Goal: Connect with others: Connect with other users

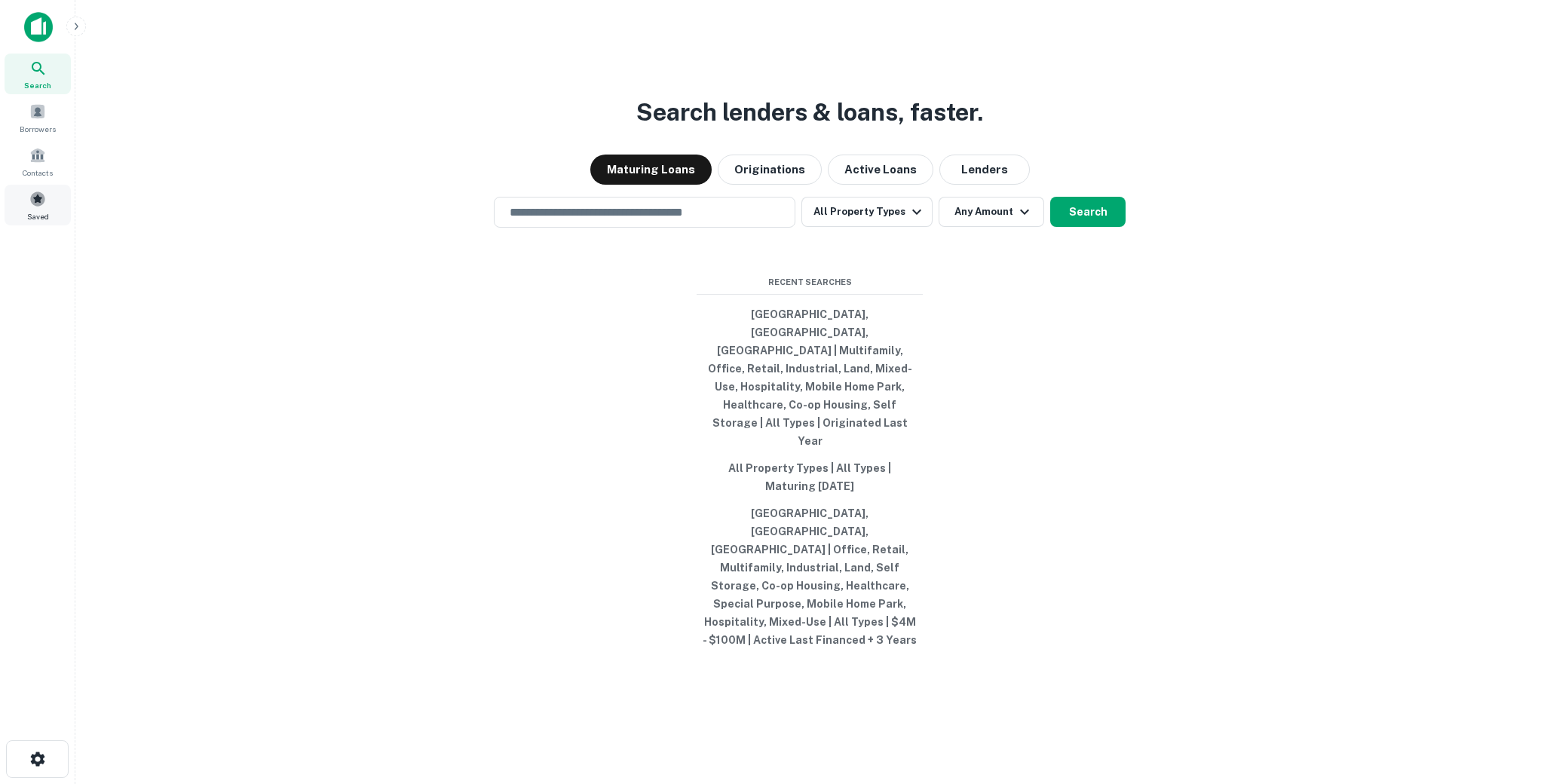
click at [33, 208] on div "Saved" at bounding box center [37, 205] width 66 height 40
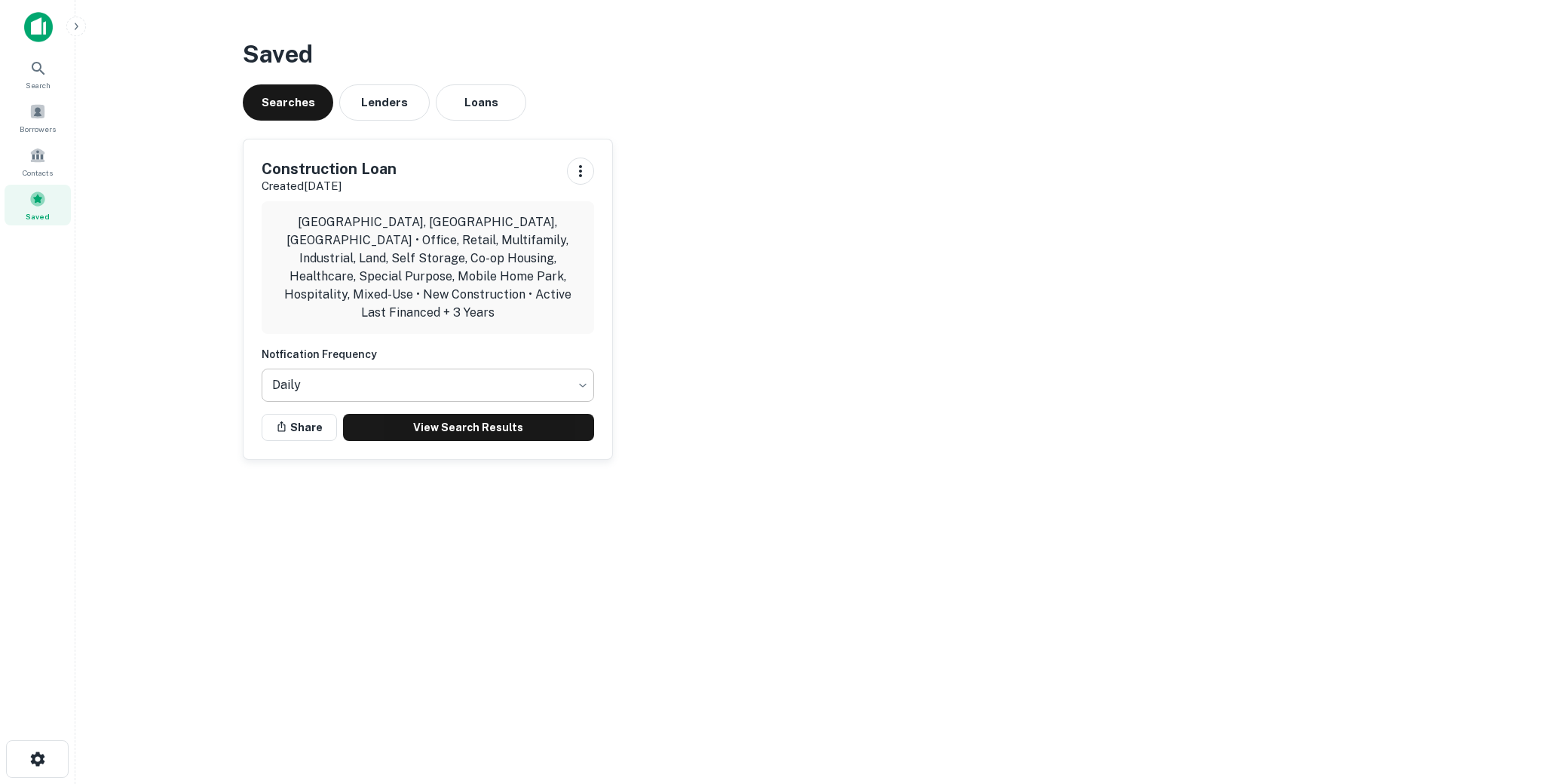
click at [404, 381] on body "Search Borrowers Contacts Saved Saved Searches Lenders Loans Construction Loan …" at bounding box center [772, 392] width 1544 height 784
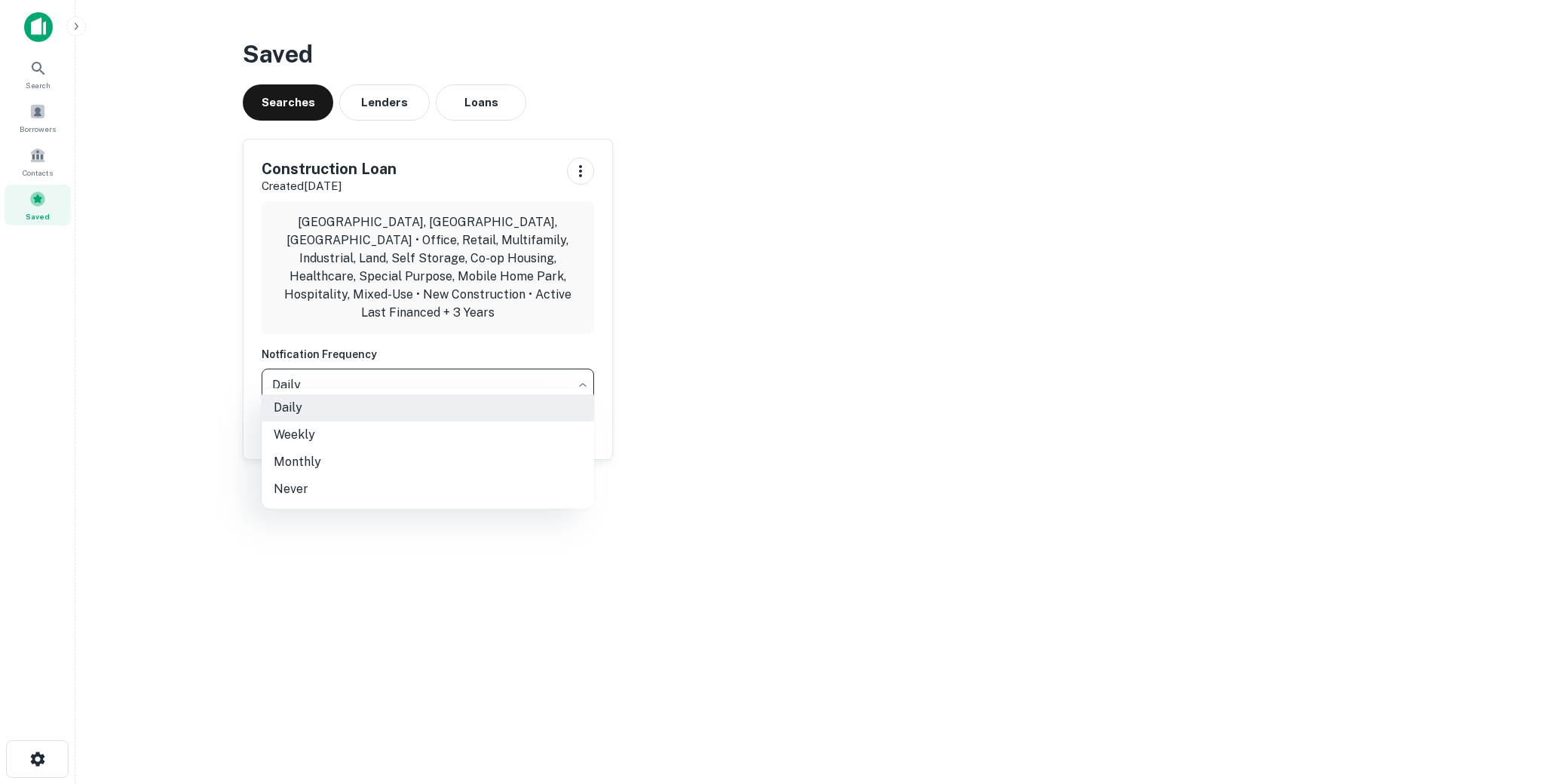
click at [744, 406] on div at bounding box center [772, 392] width 1544 height 784
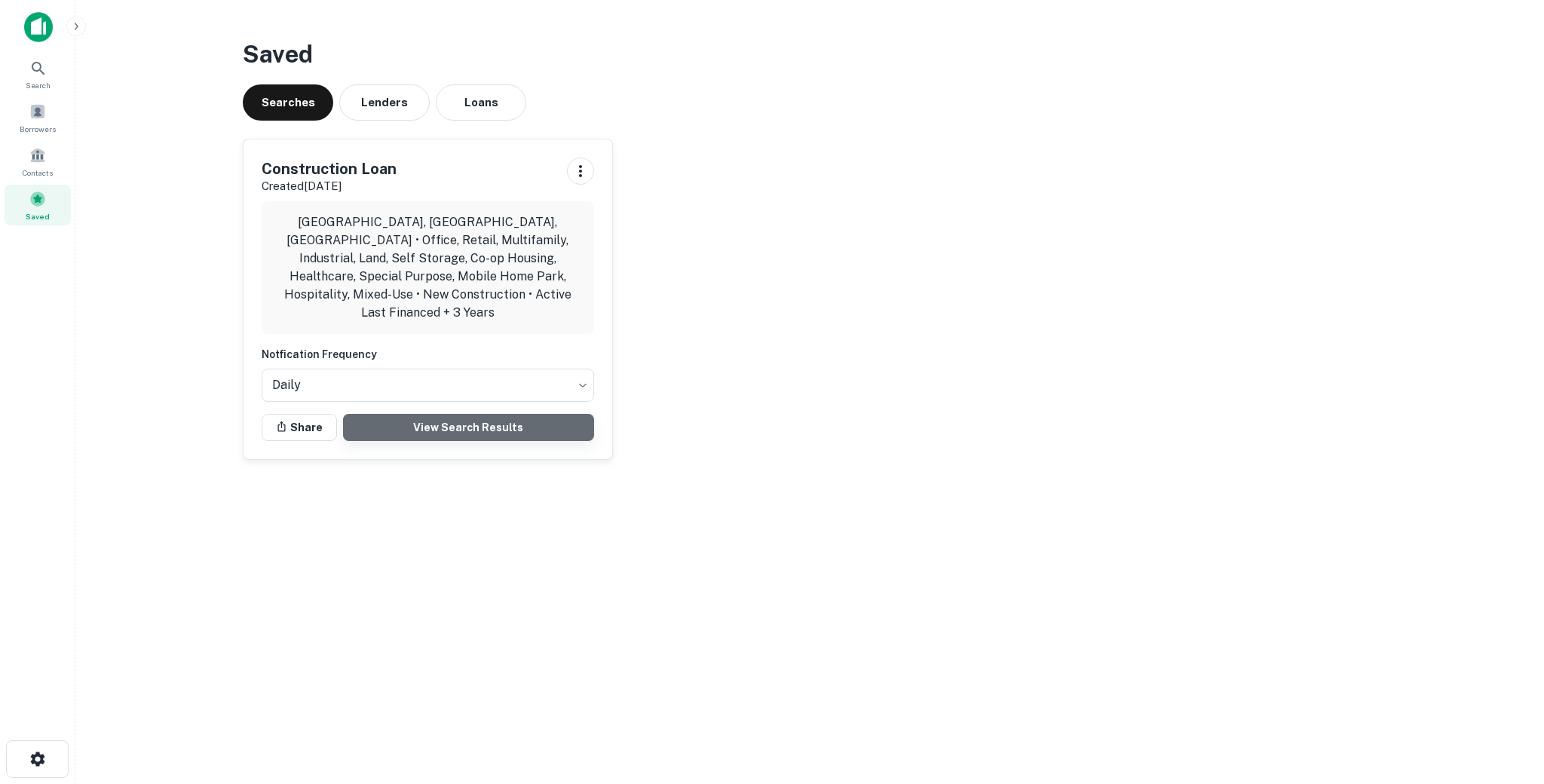
click at [458, 417] on link "View Search Results" at bounding box center [469, 427] width 251 height 27
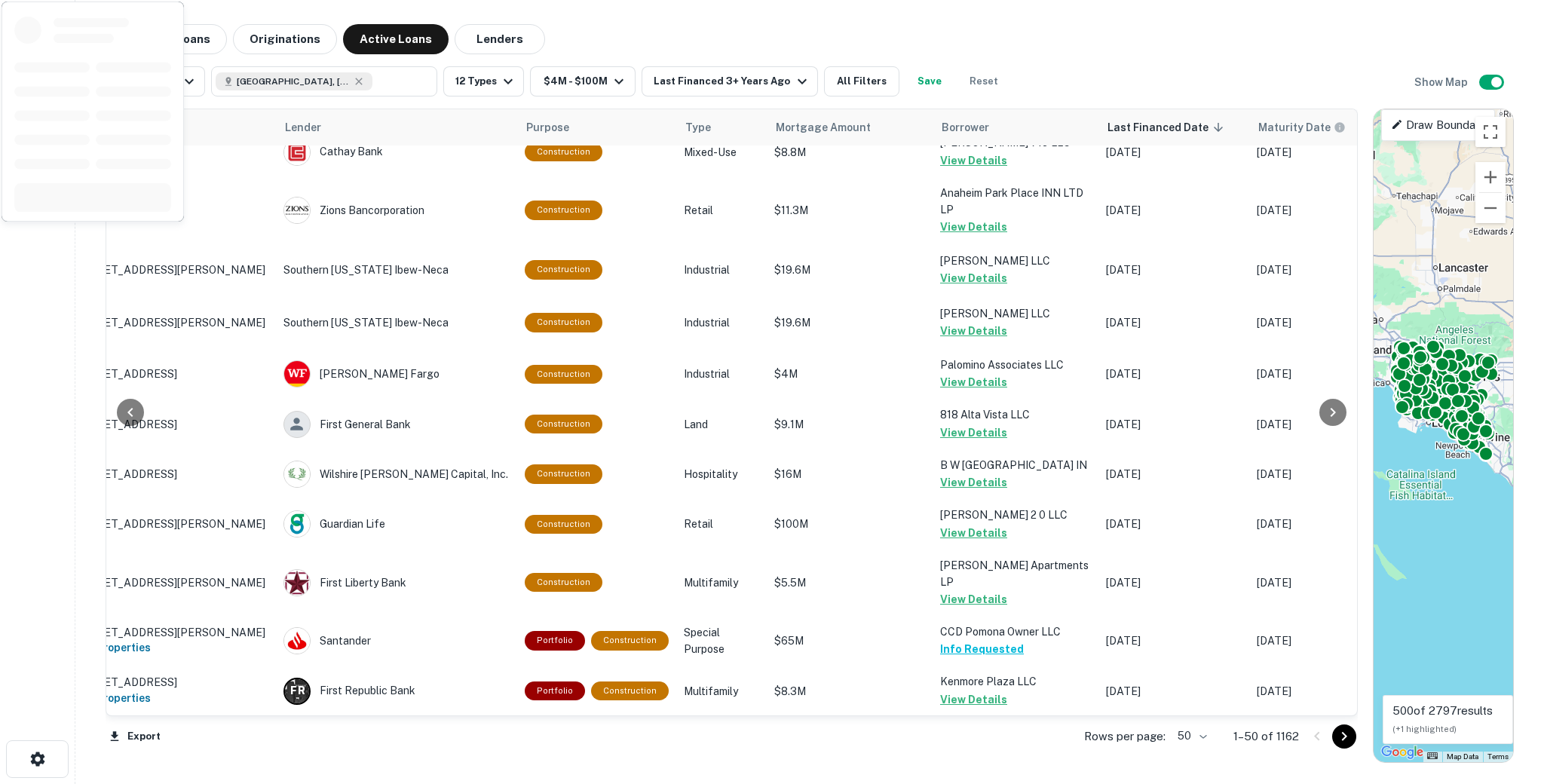
scroll to position [2090, 41]
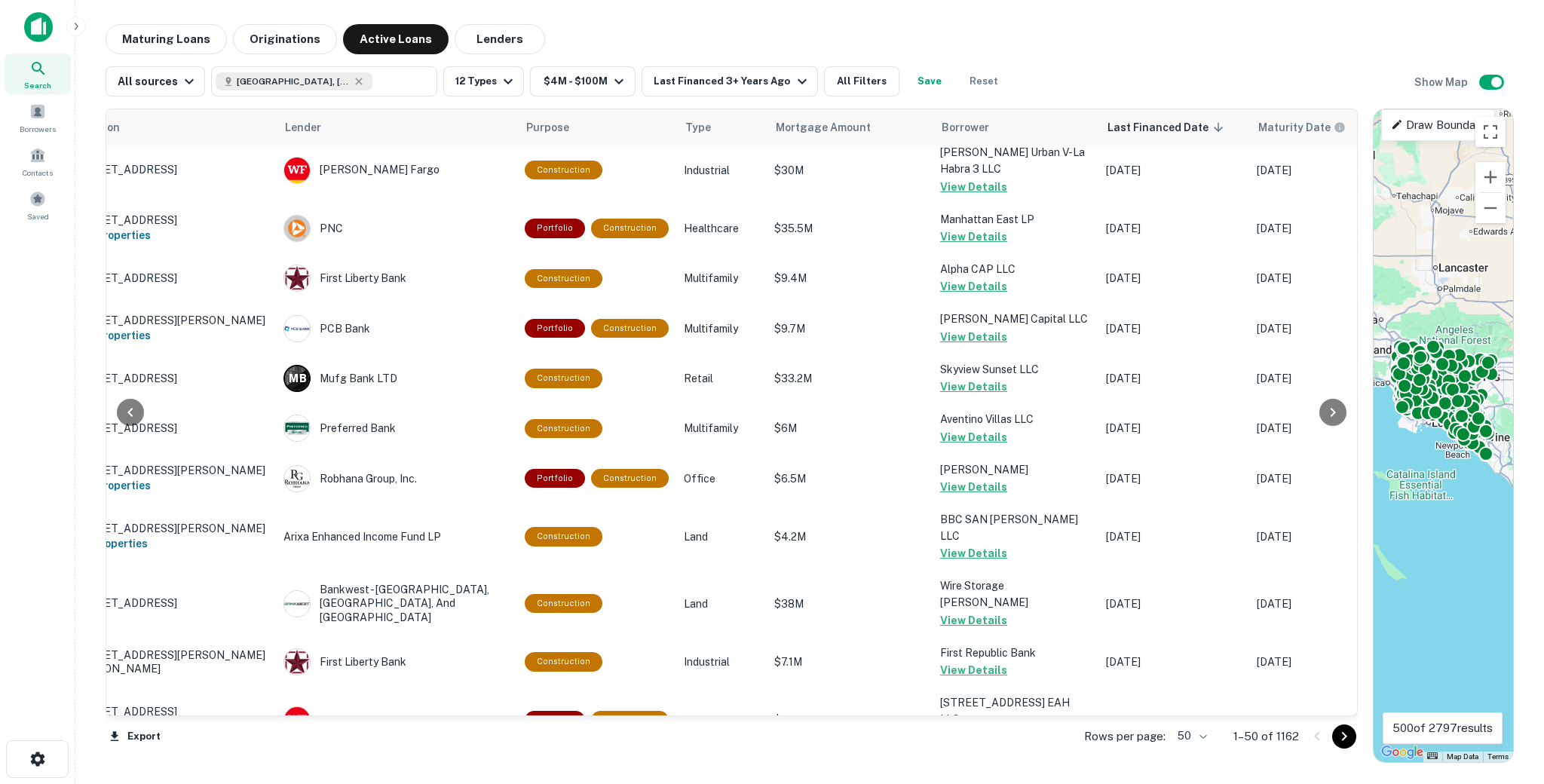
click at [1164, 756] on div "Rows per page: 50 ** 1–50 of 1162" at bounding box center [1213, 737] width 292 height 40
click at [1162, 734] on p "Rows per page:" at bounding box center [1125, 737] width 82 height 18
click at [1213, 743] on div "Rows per page: 50 ** 1–50 of 1162" at bounding box center [1213, 737] width 292 height 40
click at [1203, 740] on body "Search Borrowers Contacts Saved Maturing Loans Originations Active Loans Lender…" at bounding box center [772, 392] width 1544 height 784
click at [1189, 748] on li "100" at bounding box center [1193, 751] width 44 height 27
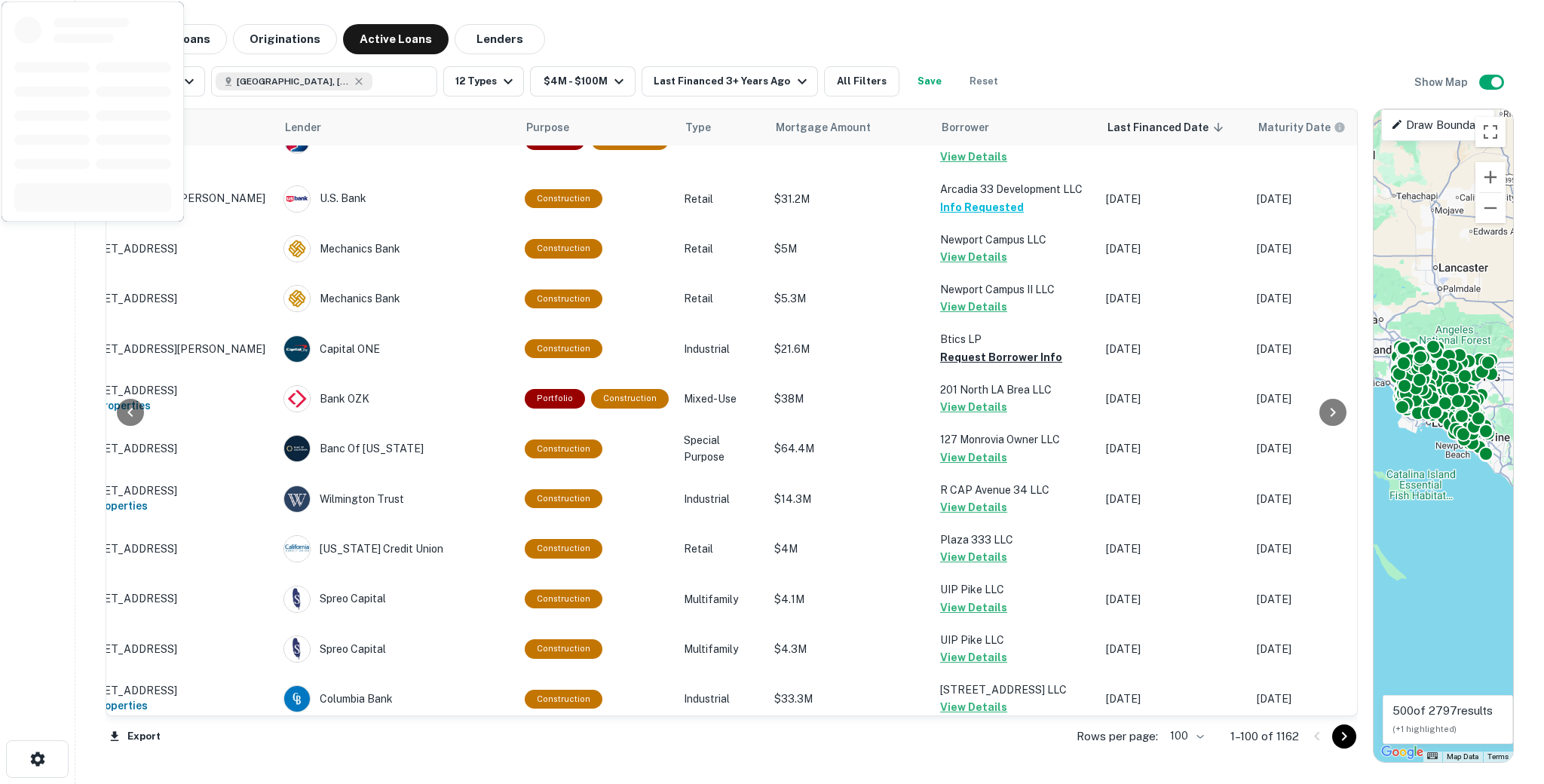
scroll to position [2935, 41]
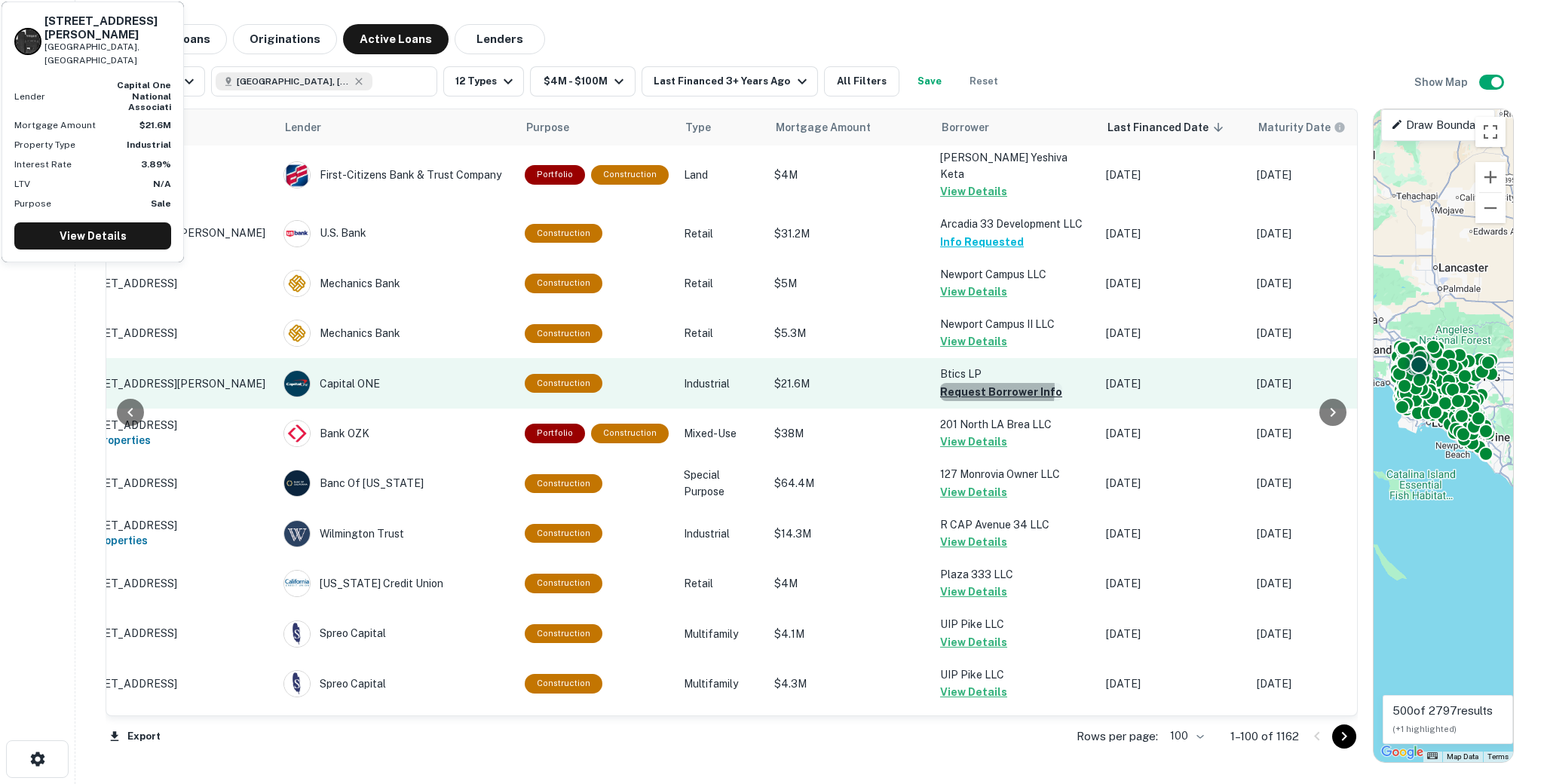
click at [952, 383] on button "Request Borrower Info" at bounding box center [1001, 392] width 122 height 18
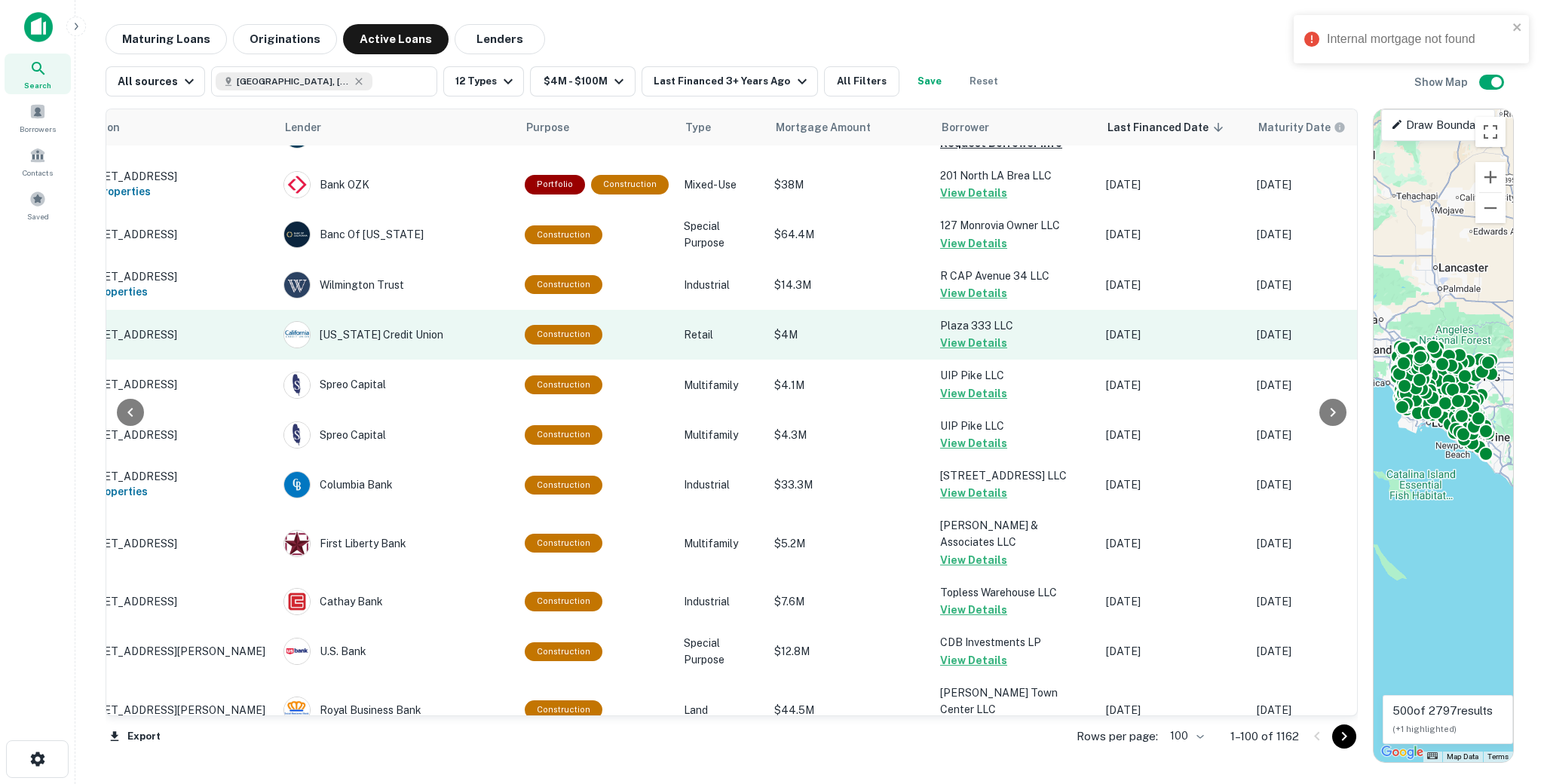
scroll to position [4036, 41]
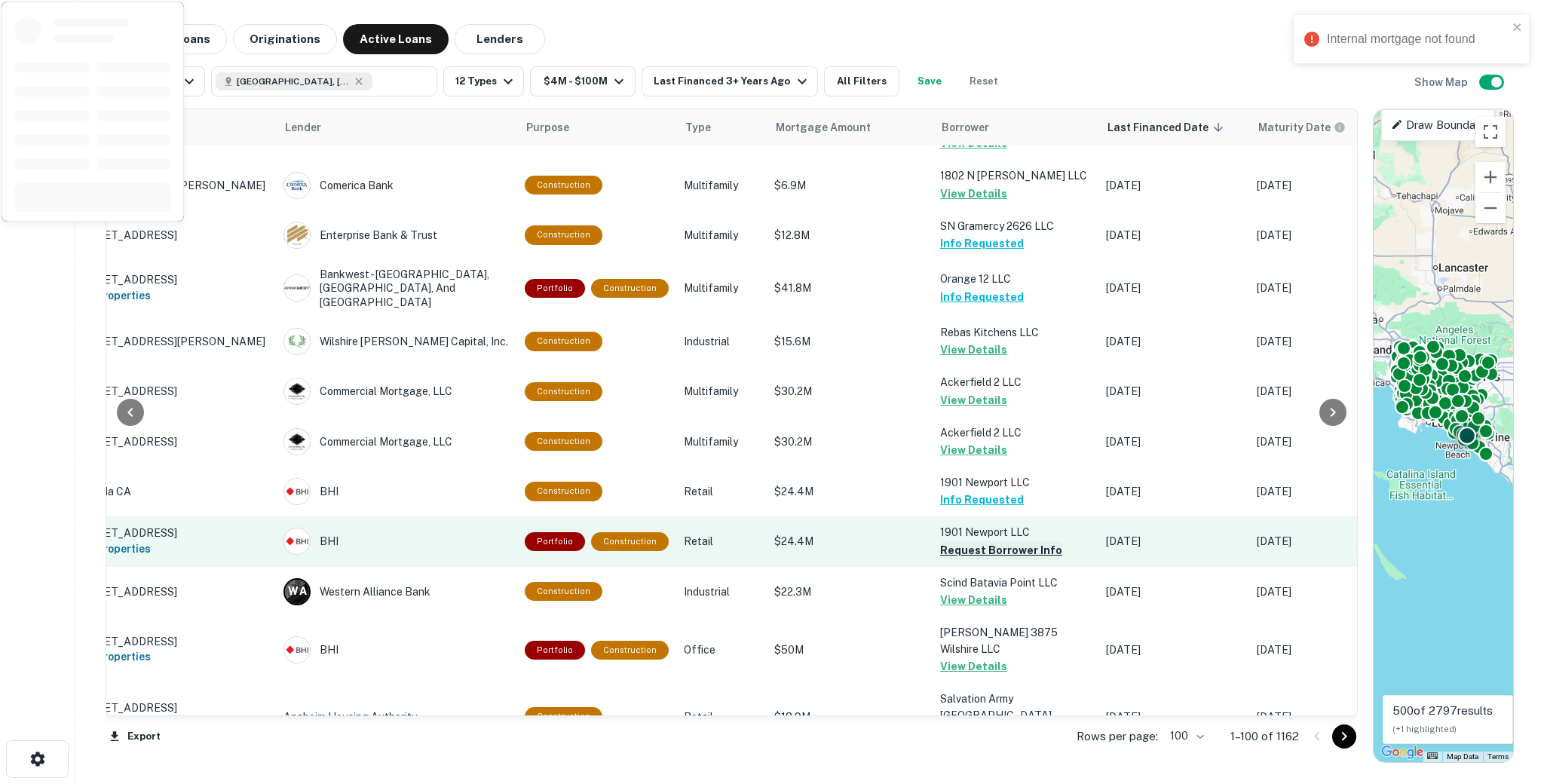
click at [965, 541] on button "Request Borrower Info" at bounding box center [1001, 550] width 122 height 18
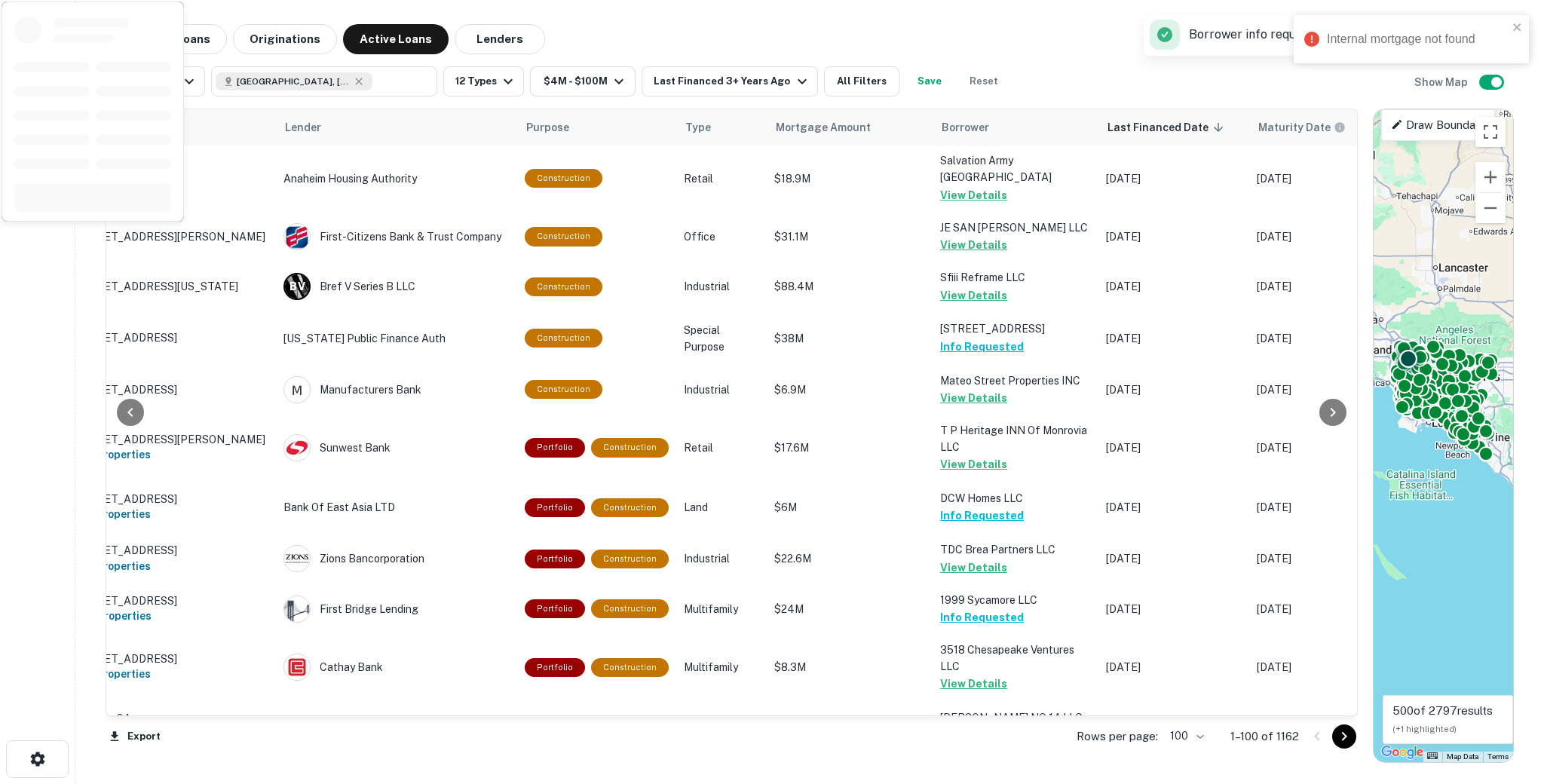
scroll to position [4758, 41]
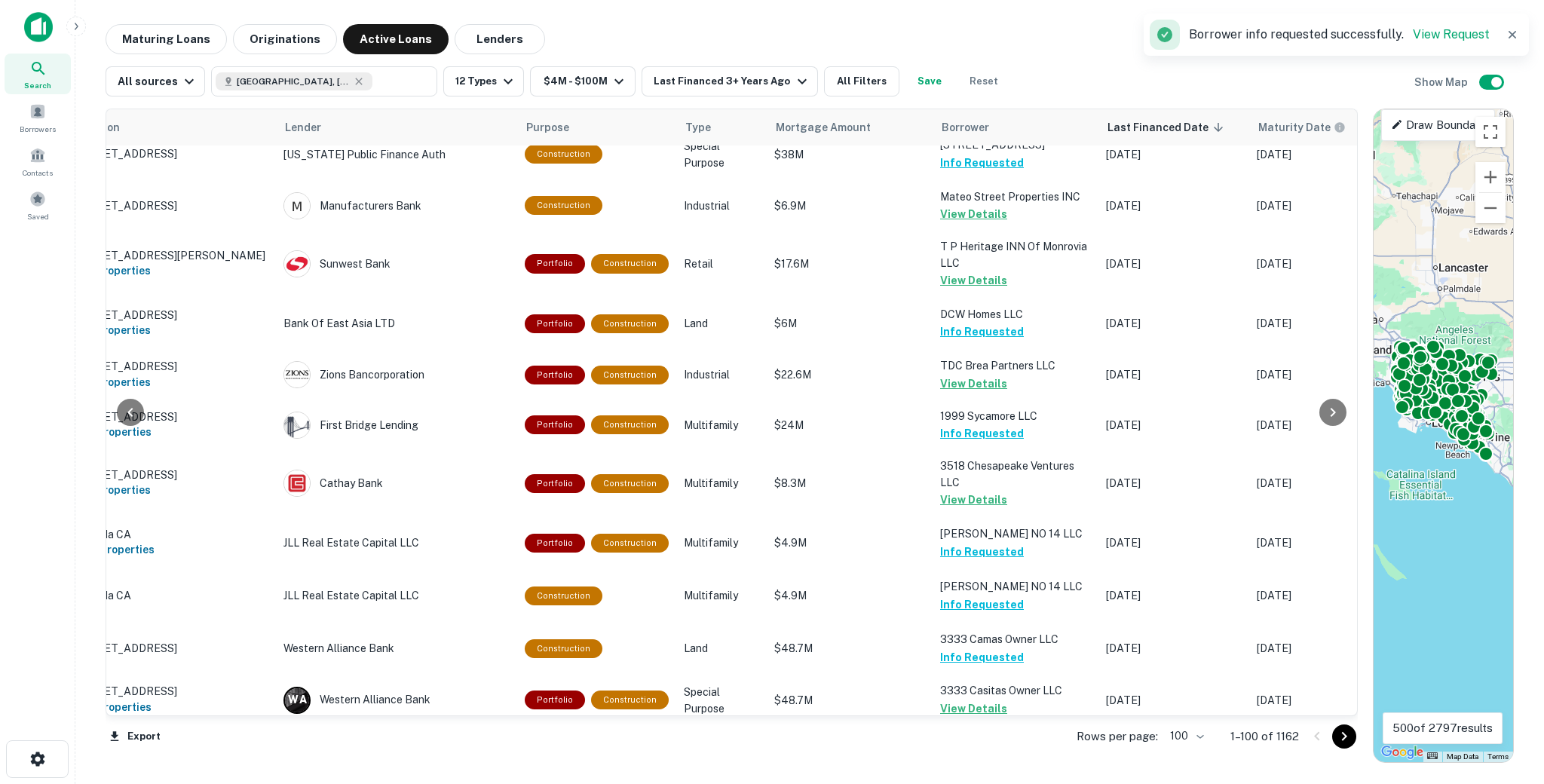
click at [1342, 730] on icon "Go to next page" at bounding box center [1344, 737] width 18 height 18
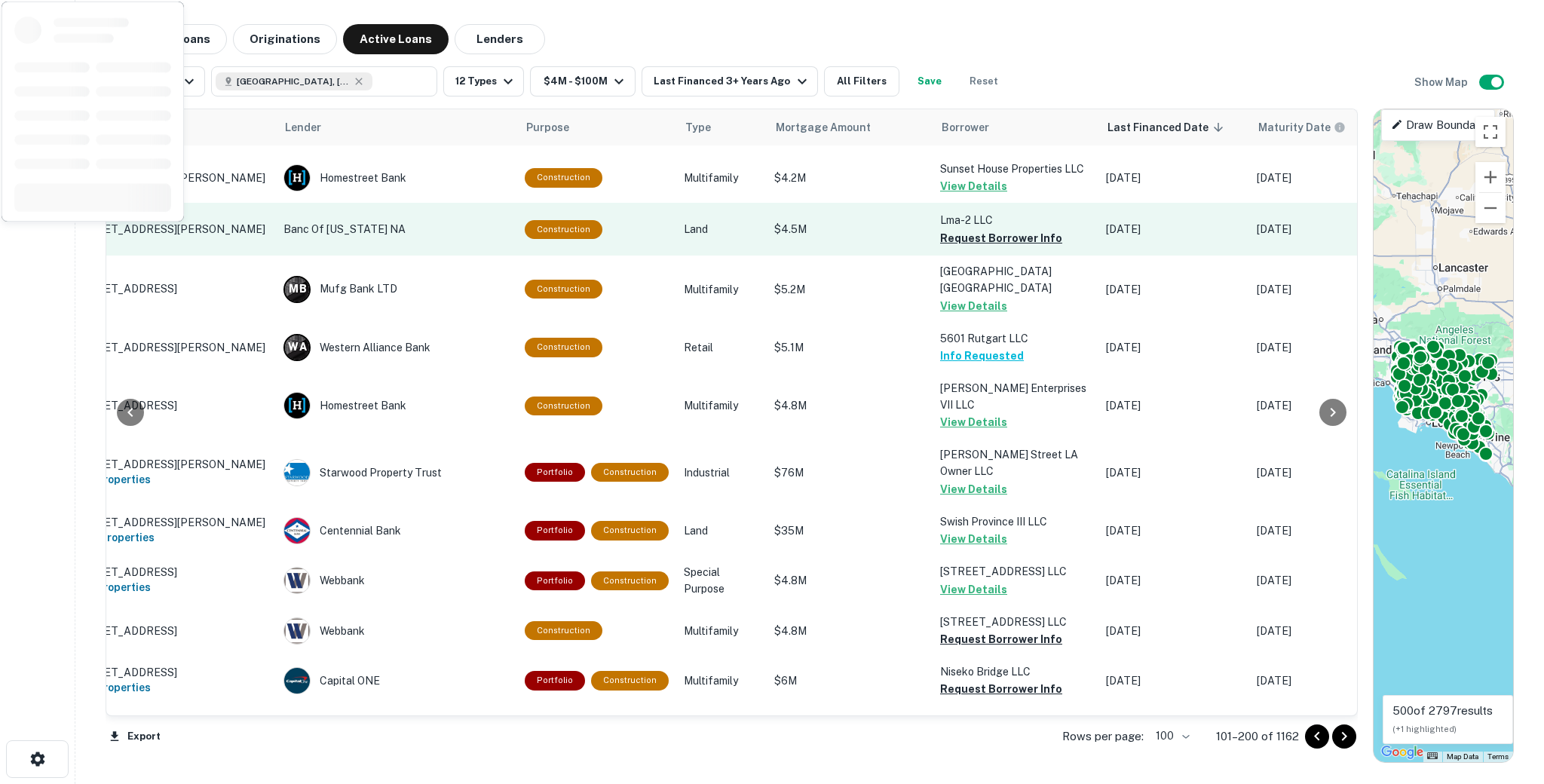
scroll to position [4508, 41]
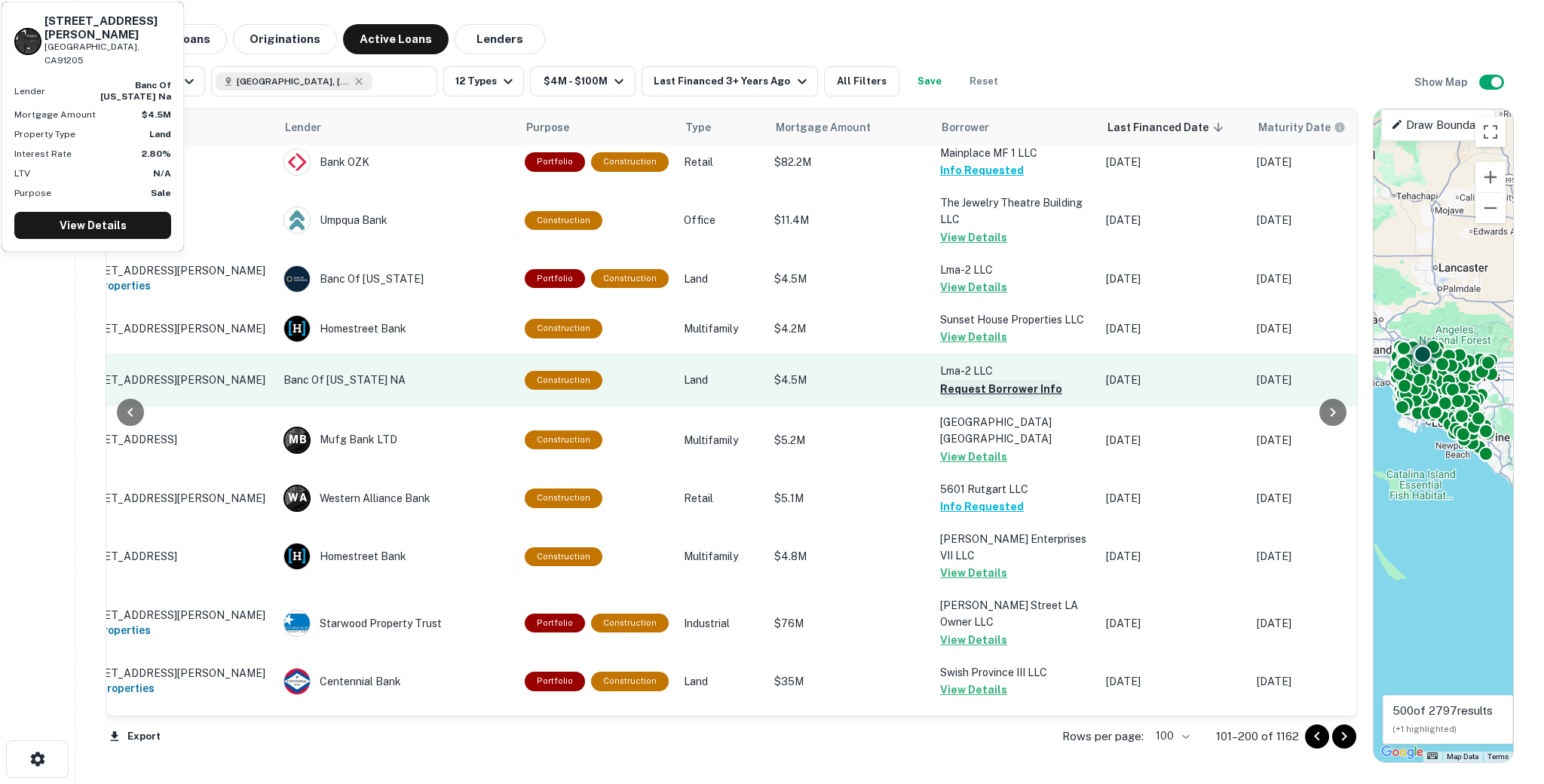
click at [967, 380] on button "Request Borrower Info" at bounding box center [1001, 388] width 122 height 18
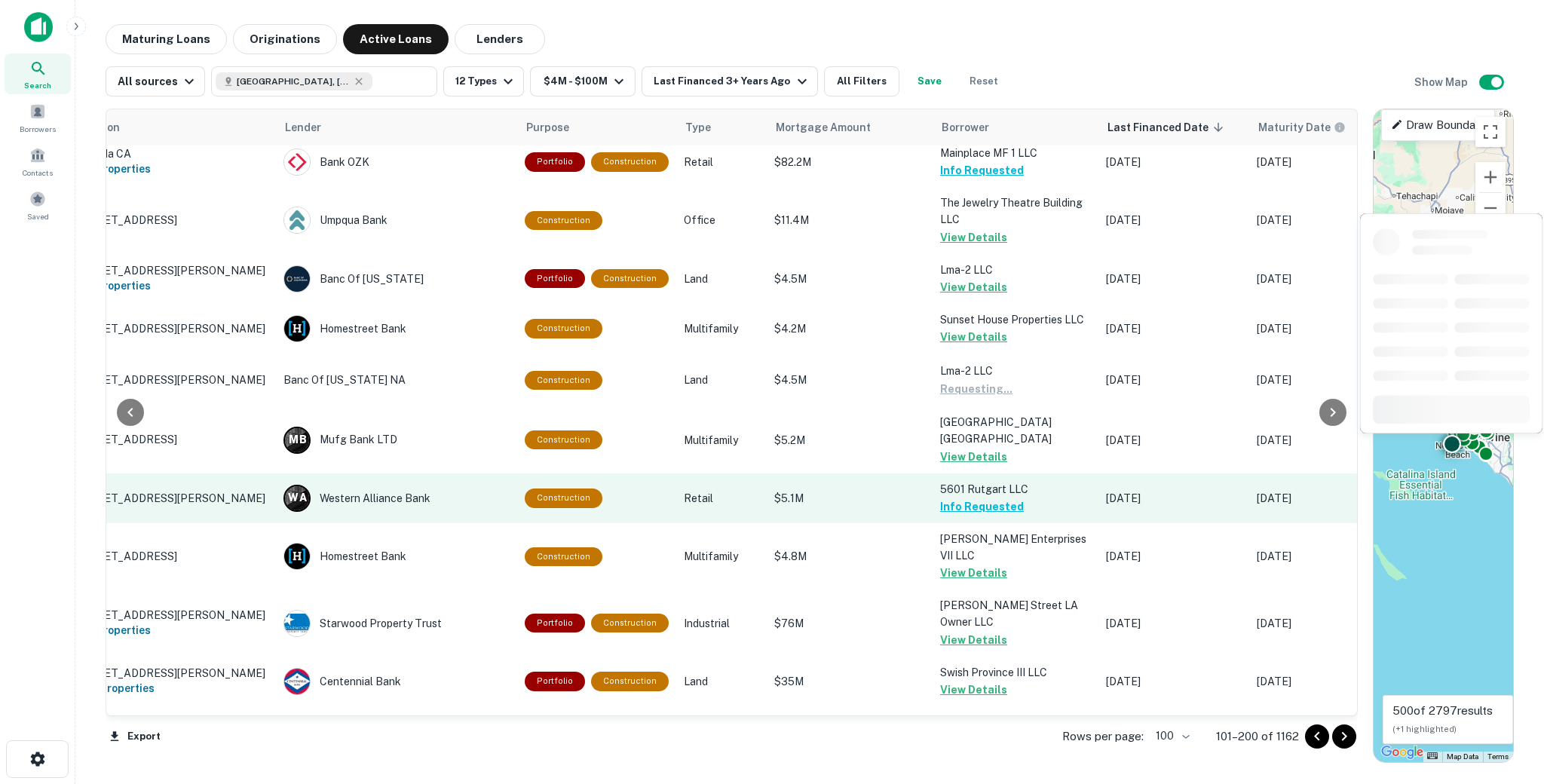
scroll to position [4659, 41]
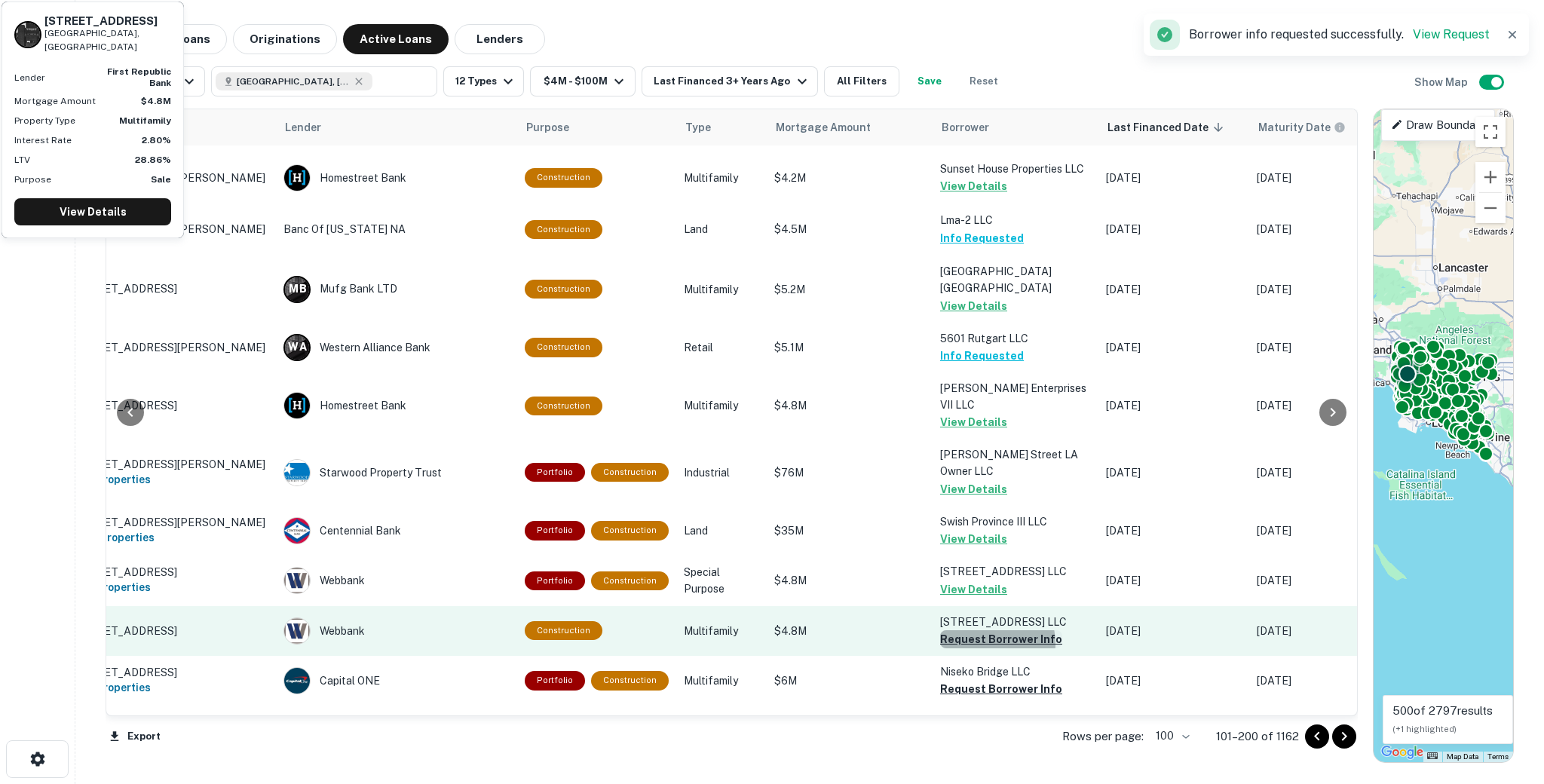
click at [973, 630] on button "Request Borrower Info" at bounding box center [1001, 639] width 122 height 18
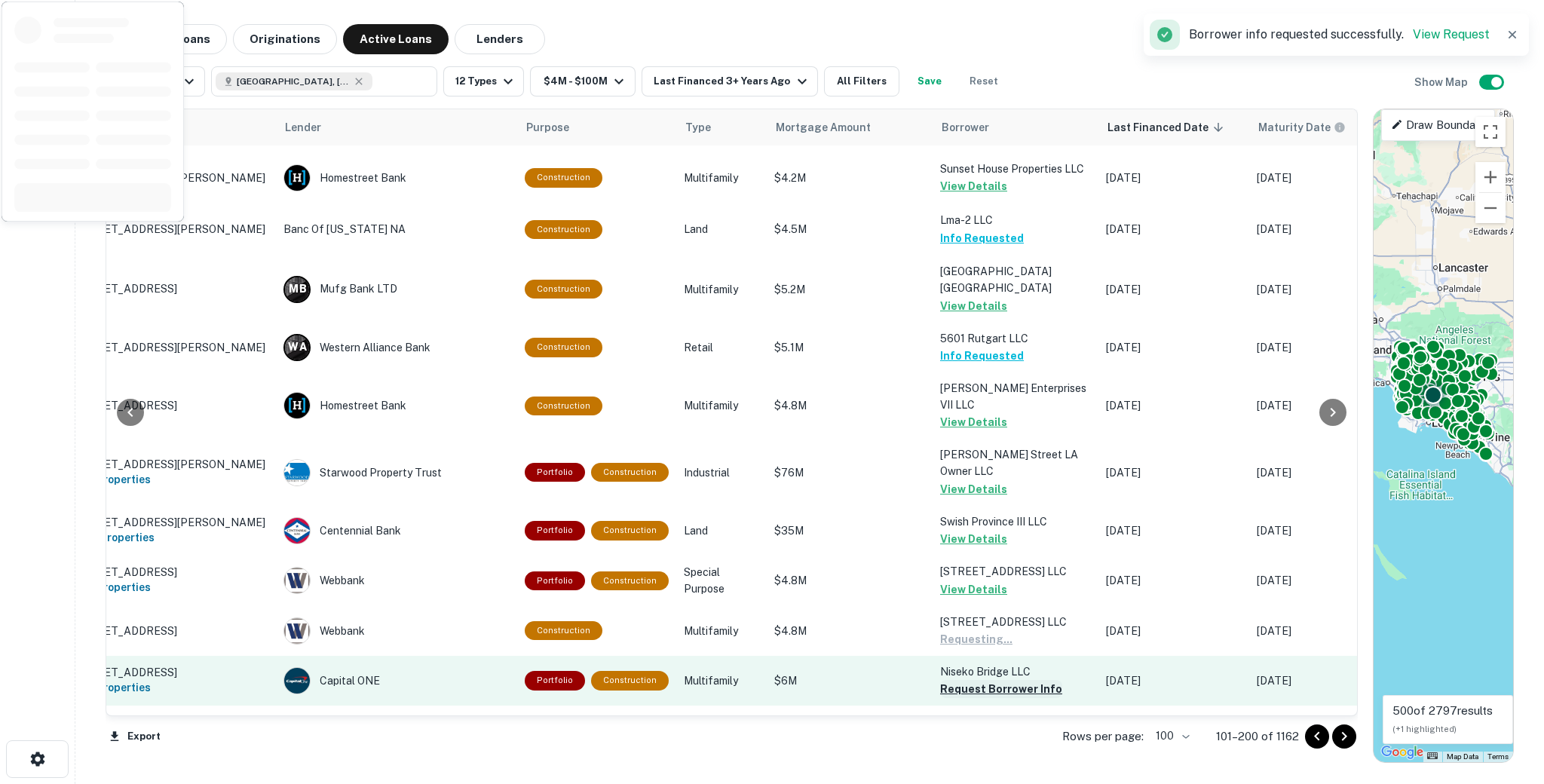
click at [977, 680] on button "Request Borrower Info" at bounding box center [1001, 689] width 122 height 18
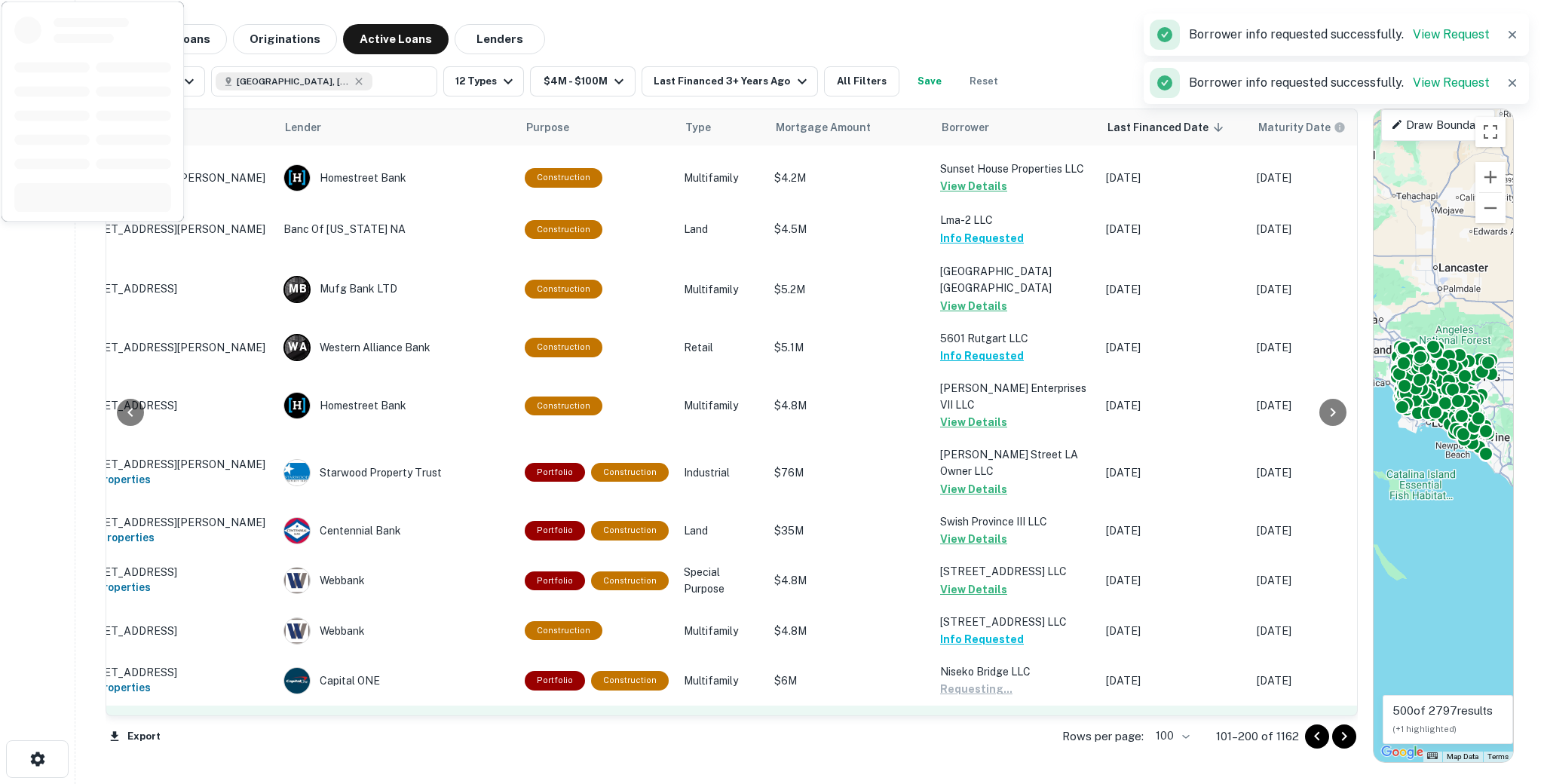
click at [972, 730] on button "Request Borrower Info" at bounding box center [1001, 739] width 122 height 18
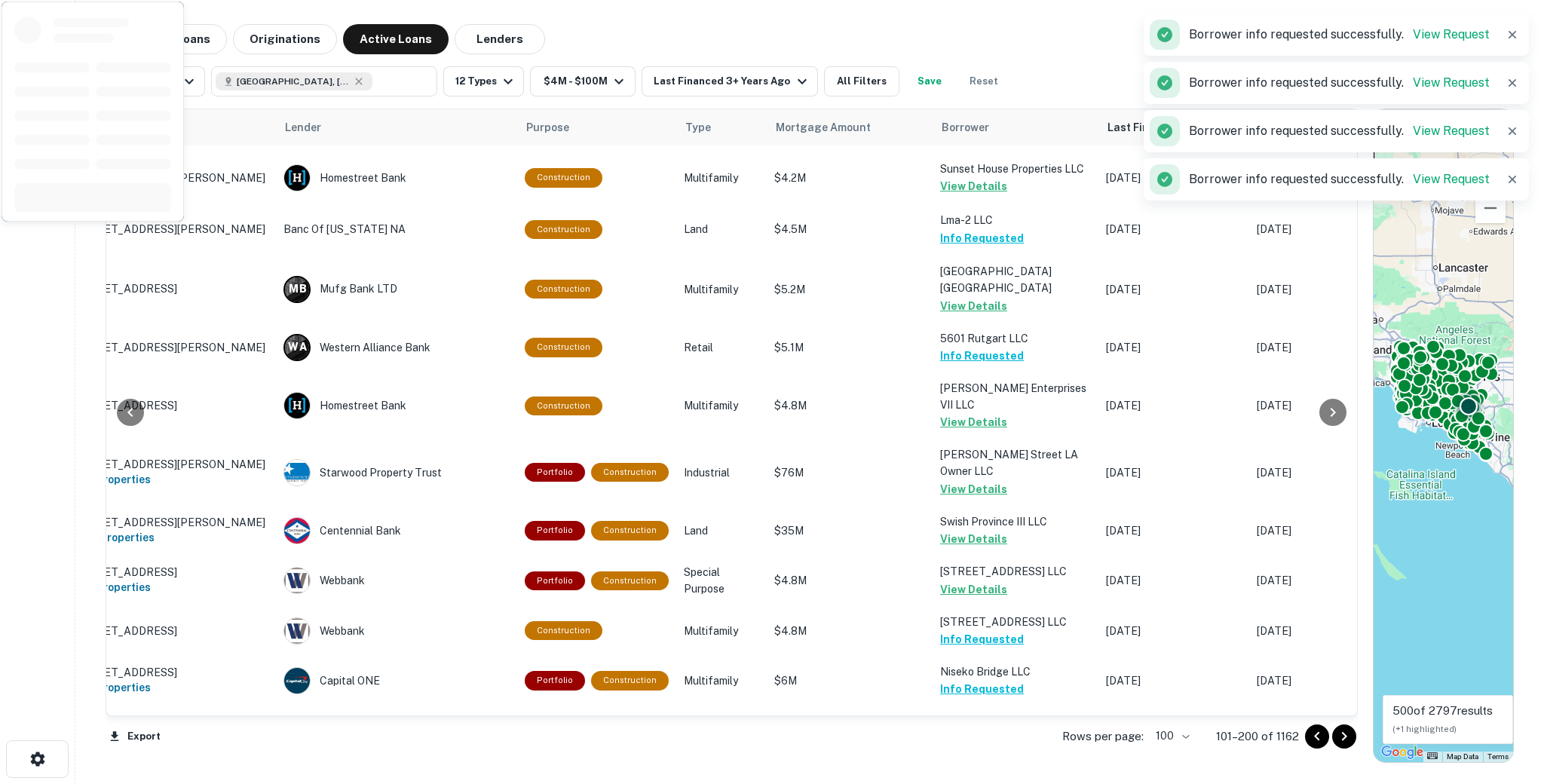
click at [967, 764] on p "[PERSON_NAME]" at bounding box center [1016, 772] width 151 height 17
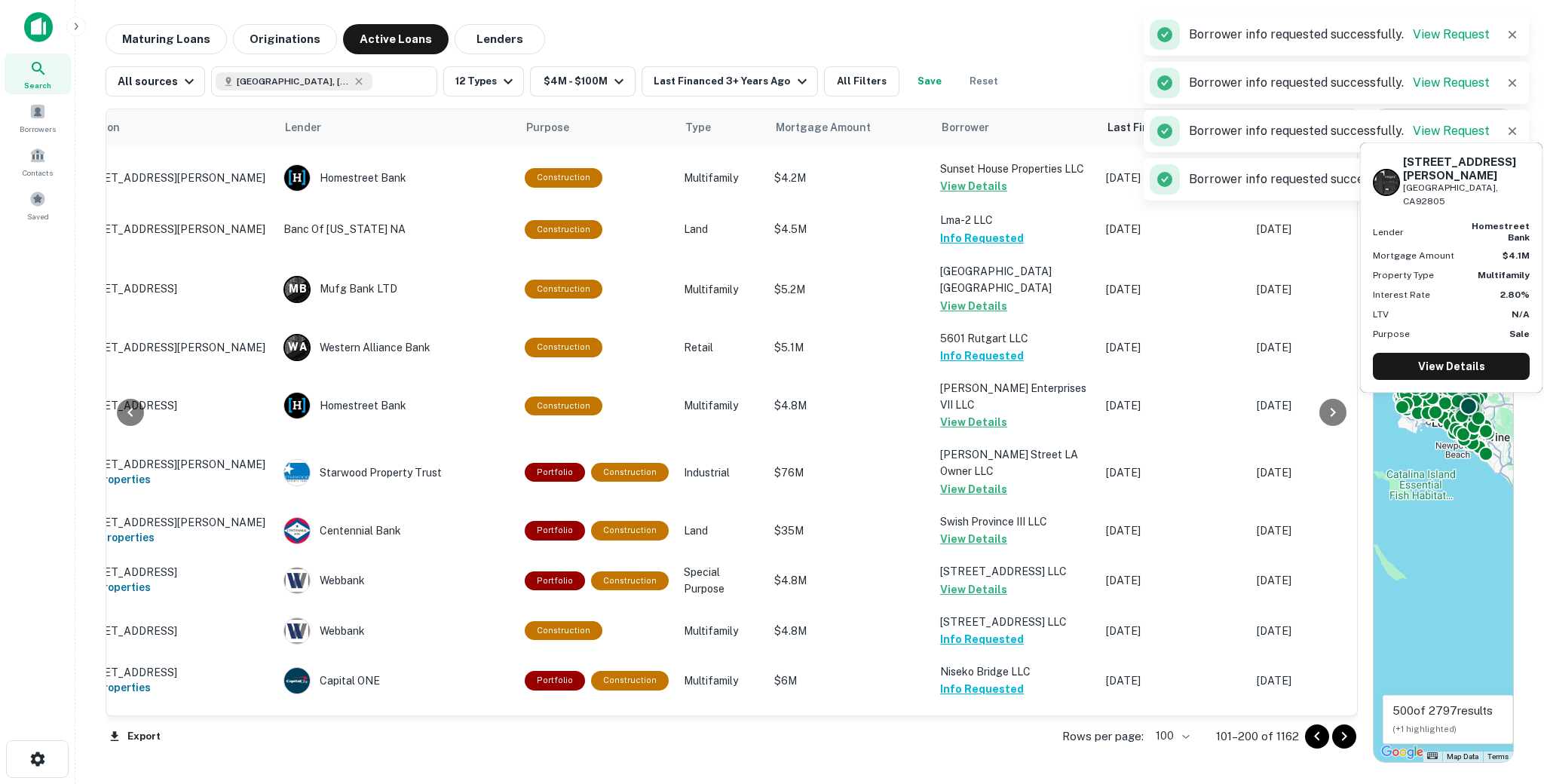
click at [977, 780] on button "Request Borrower Info" at bounding box center [1001, 789] width 122 height 18
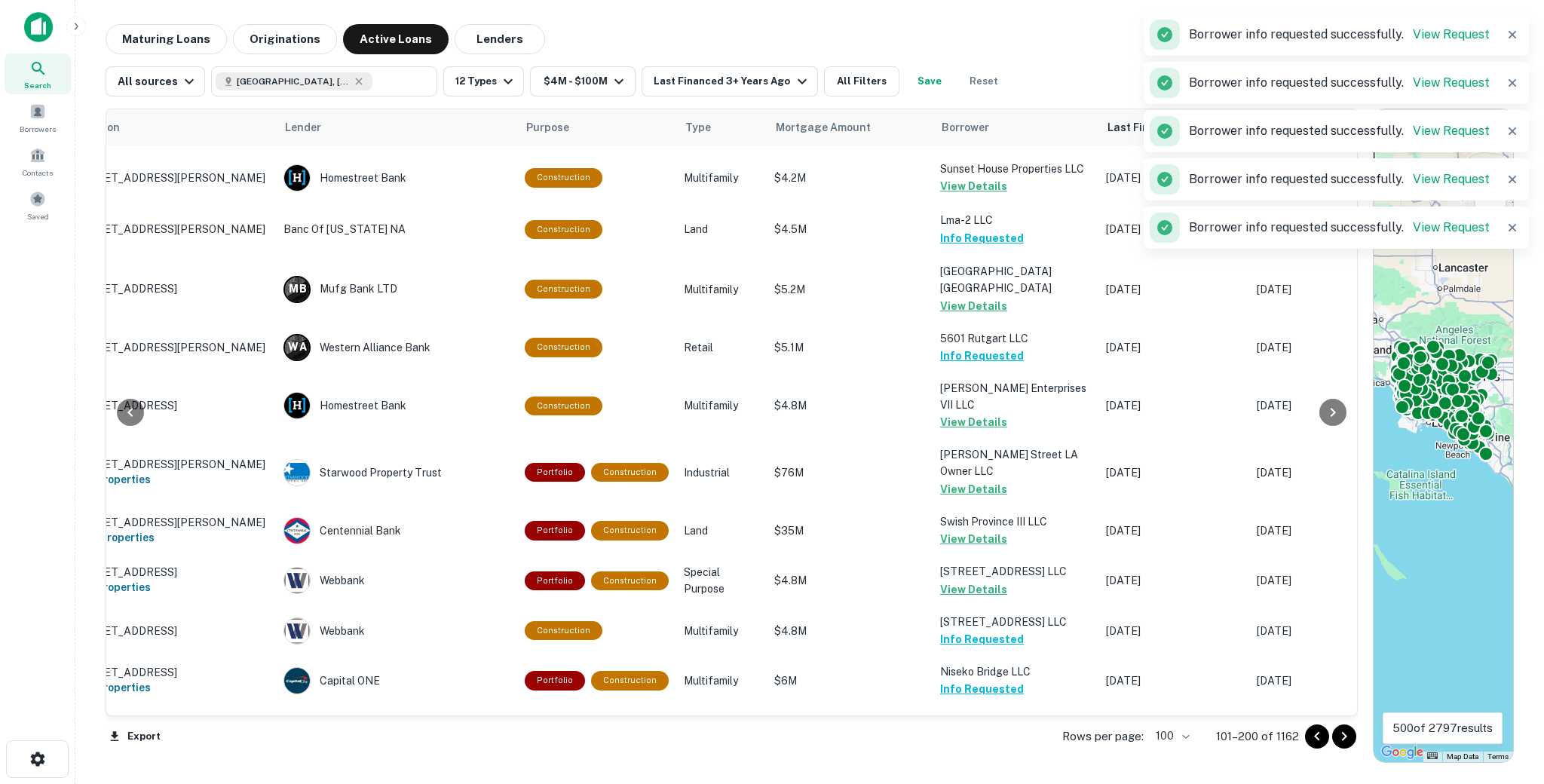
click at [1351, 733] on icon "Go to next page" at bounding box center [1344, 737] width 18 height 18
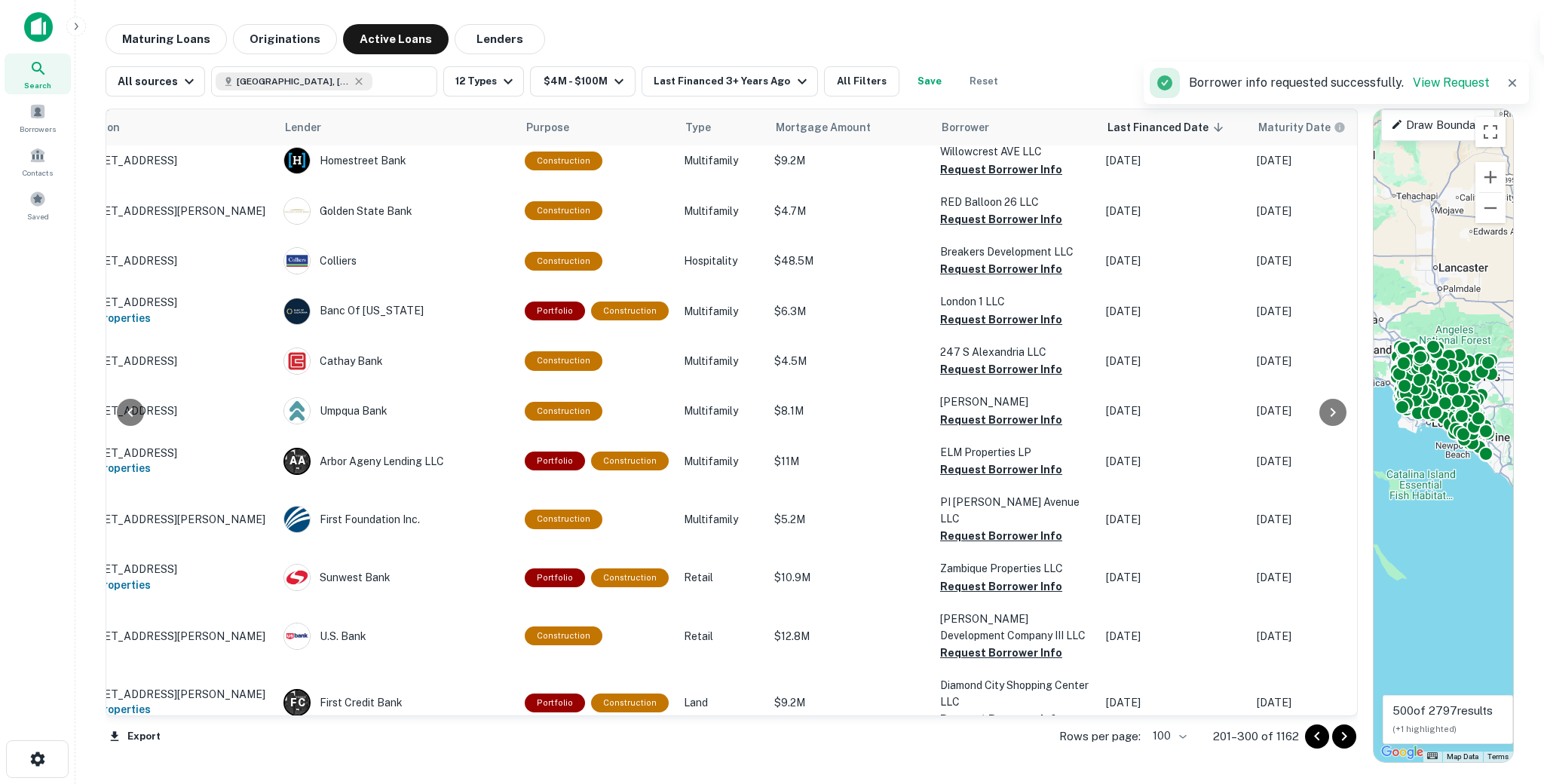
scroll to position [0, 41]
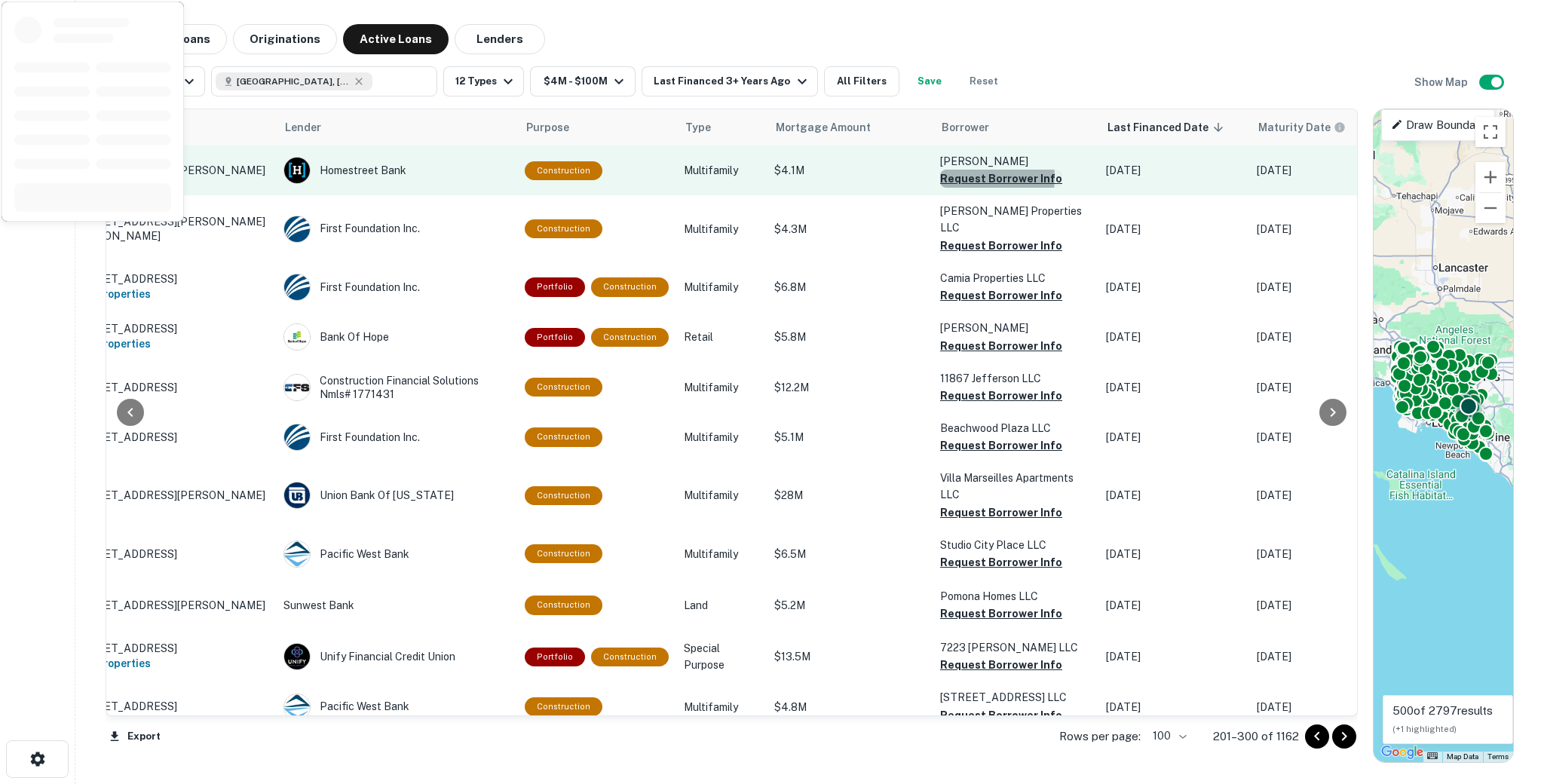
click at [965, 177] on button "Request Borrower Info" at bounding box center [1001, 178] width 122 height 18
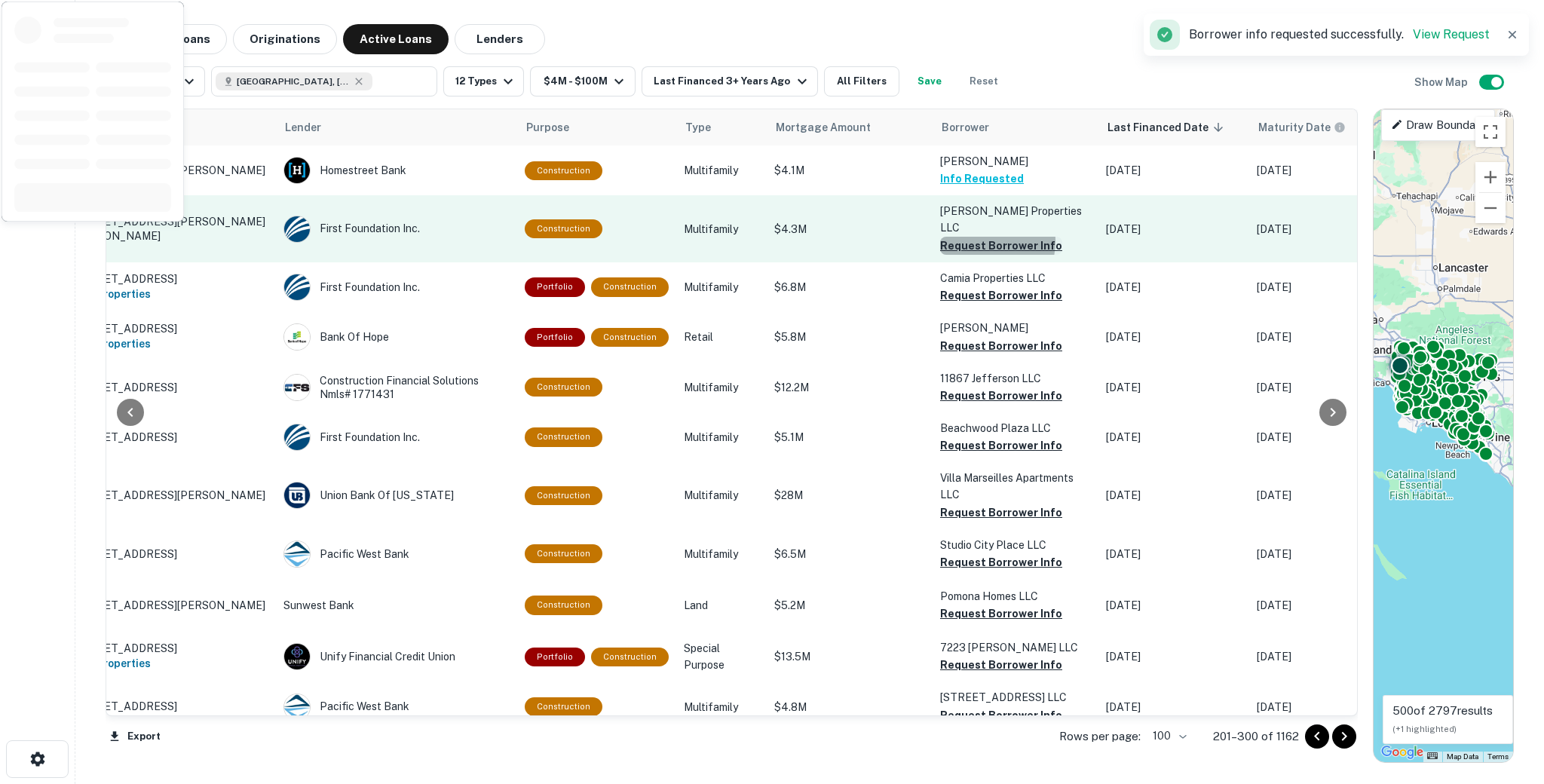
click at [965, 236] on button "Request Borrower Info" at bounding box center [1001, 245] width 122 height 18
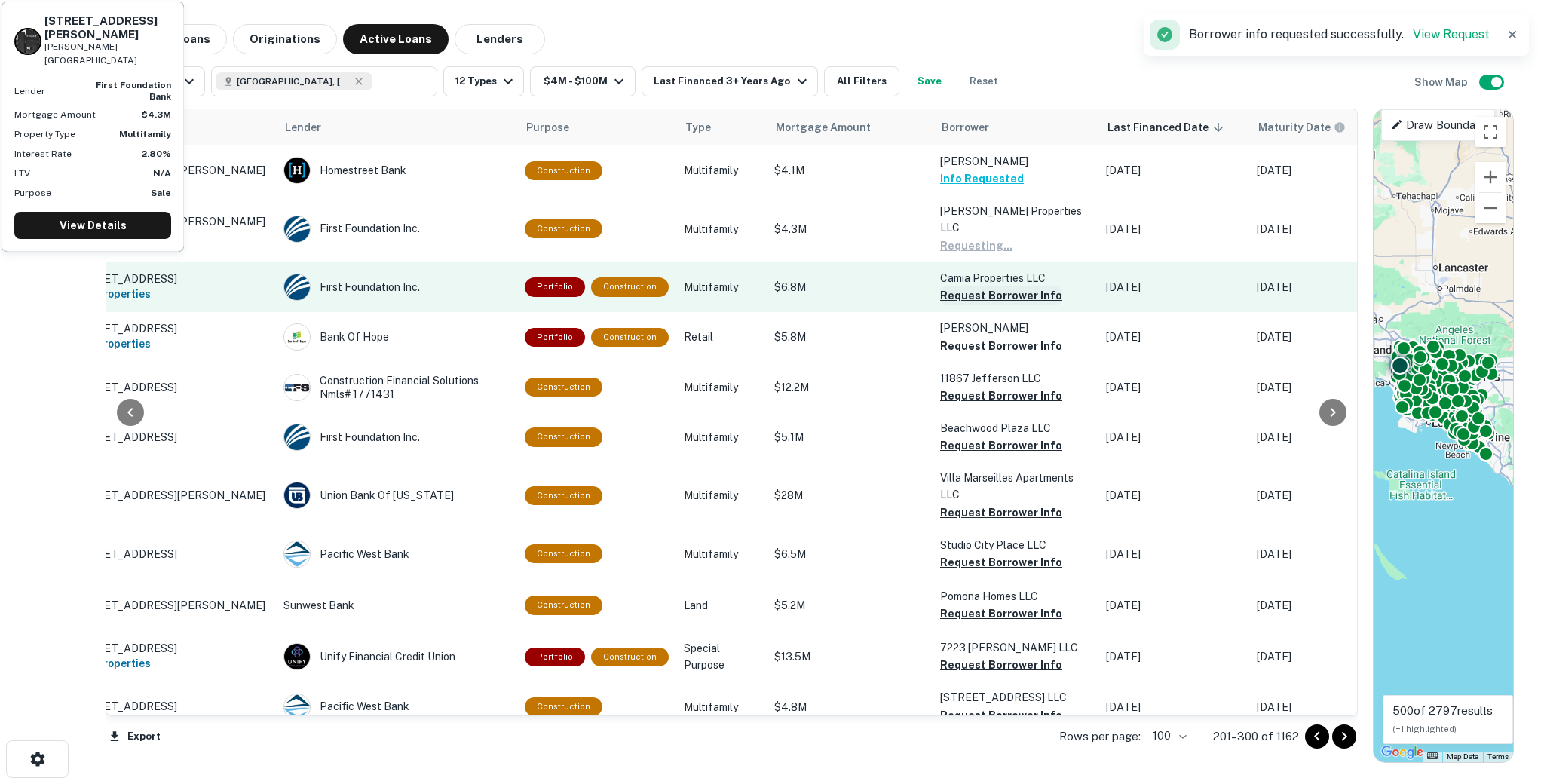
click at [960, 287] on button "Request Borrower Info" at bounding box center [1001, 295] width 122 height 18
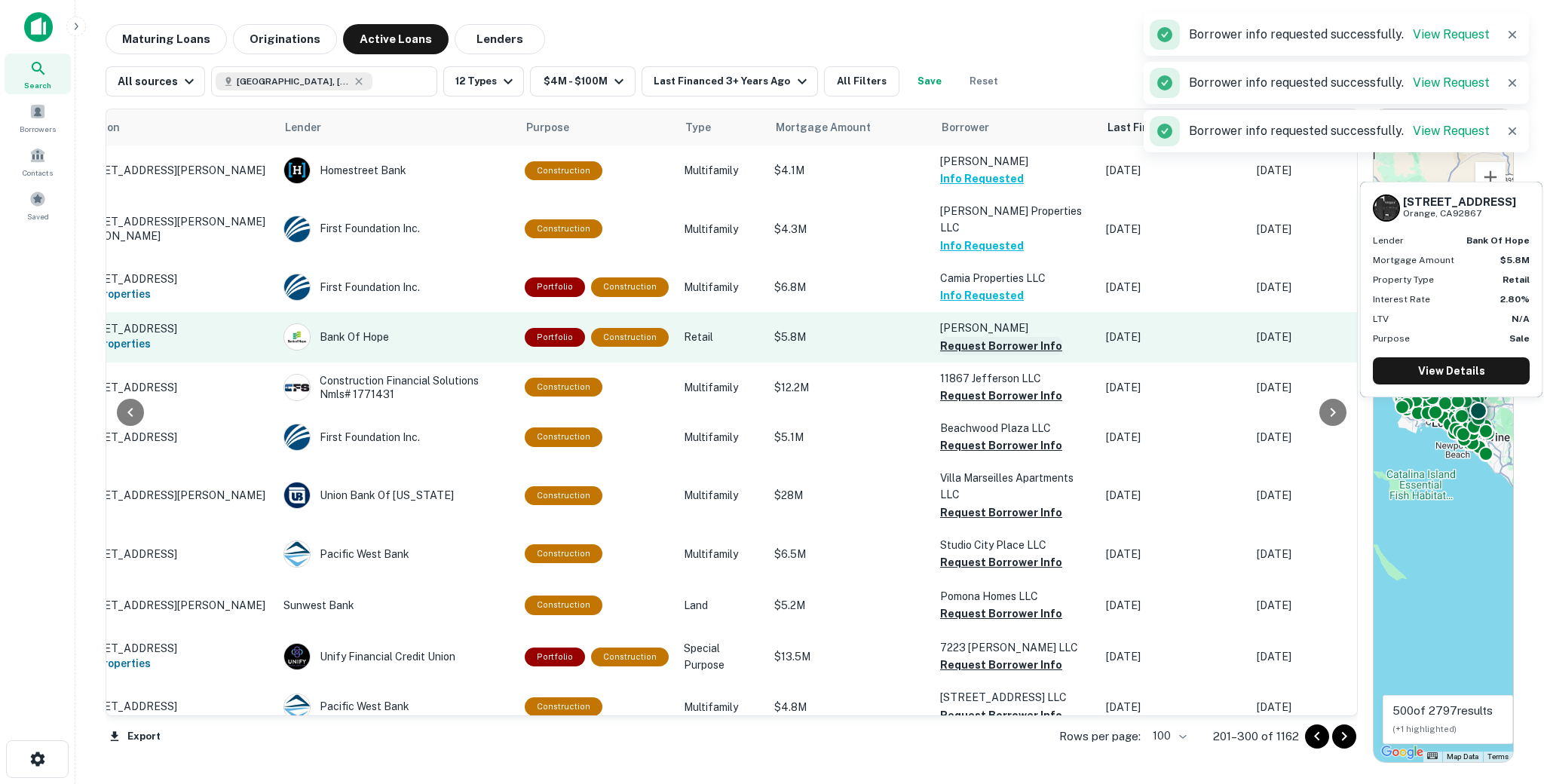
click at [972, 337] on button "Request Borrower Info" at bounding box center [1001, 345] width 122 height 18
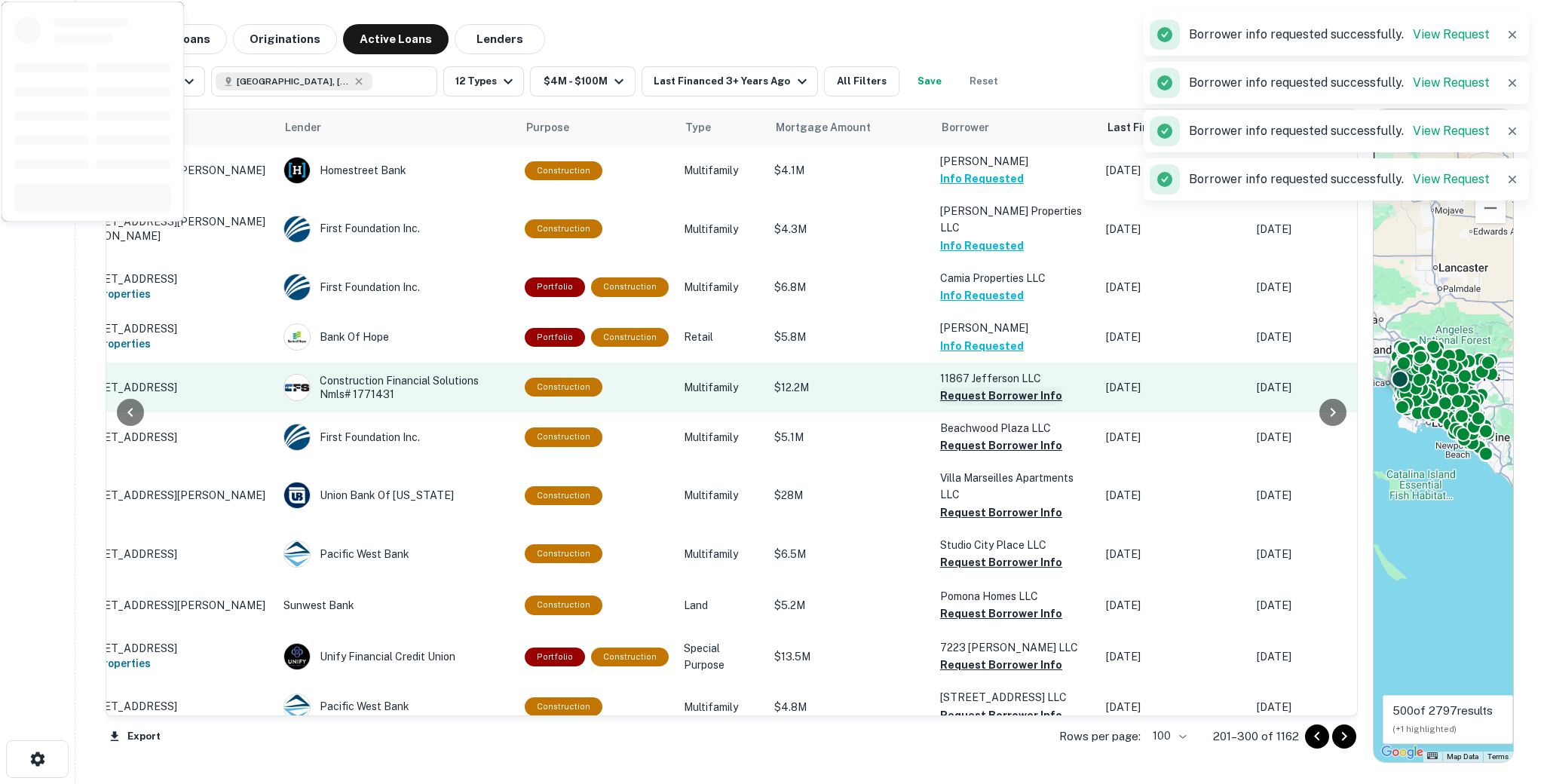
click at [982, 387] on button "Request Borrower Info" at bounding box center [1001, 396] width 122 height 18
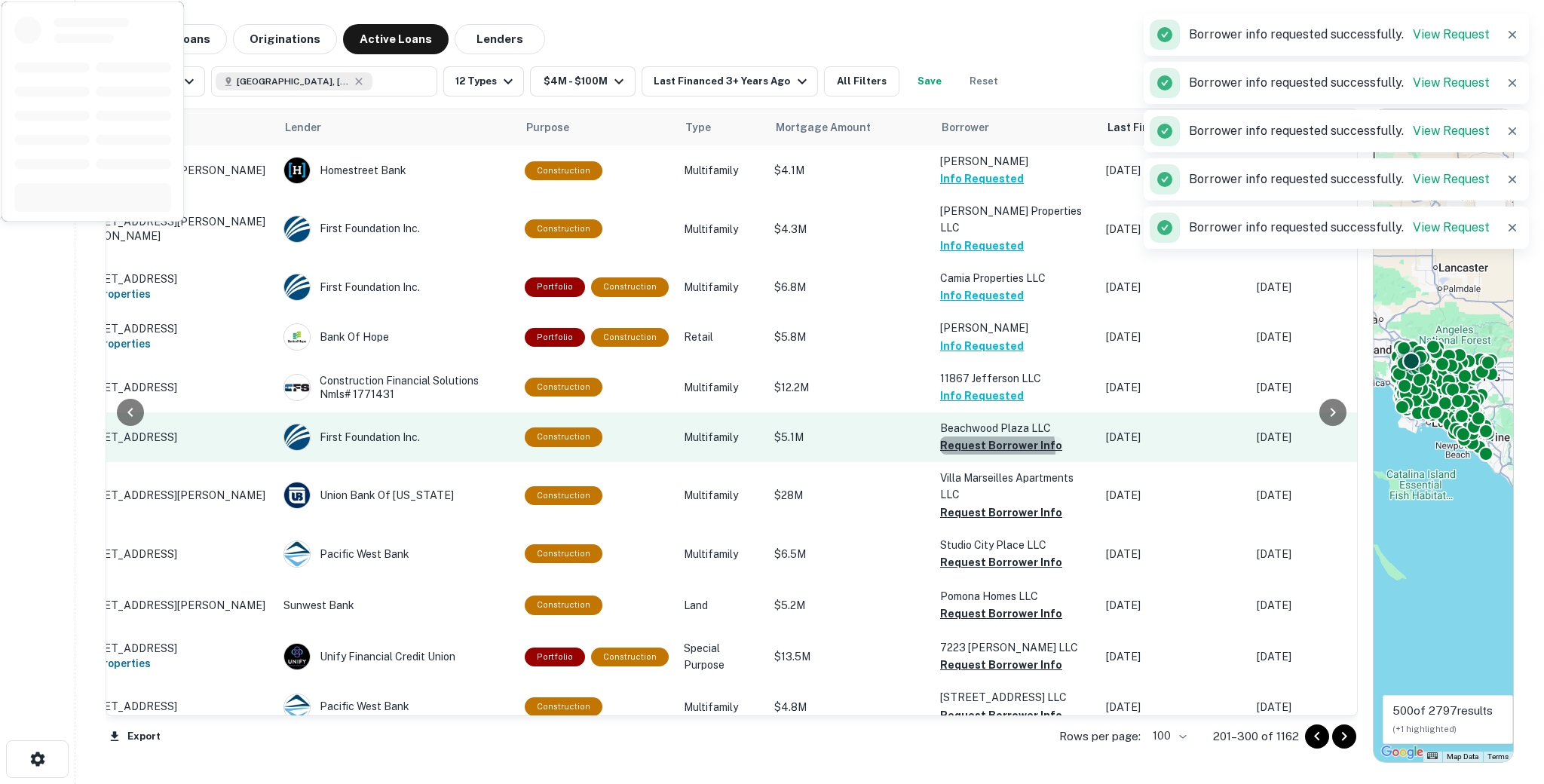
click at [972, 437] on button "Request Borrower Info" at bounding box center [1001, 446] width 122 height 18
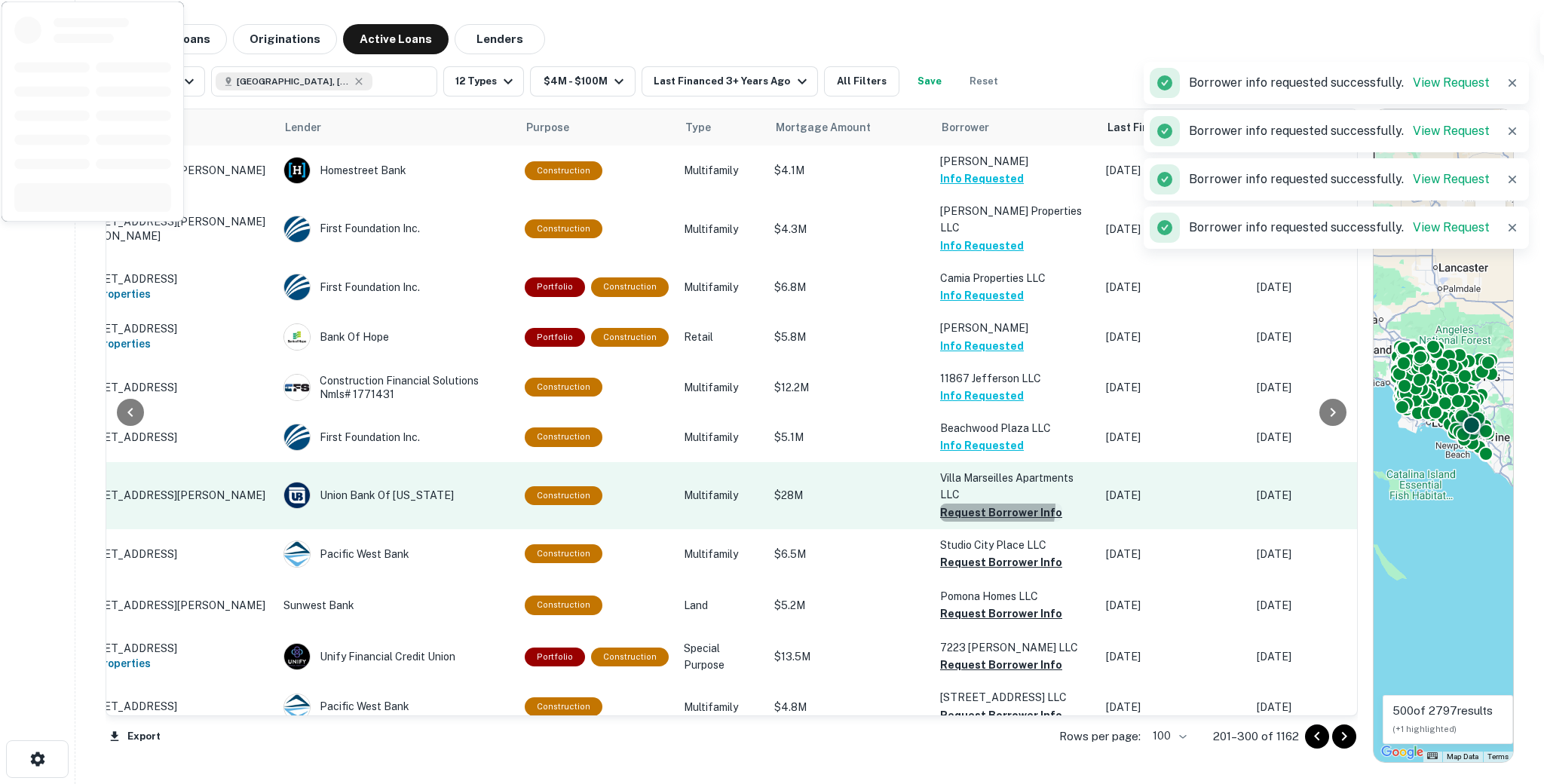
click at [965, 504] on button "Request Borrower Info" at bounding box center [1001, 512] width 122 height 18
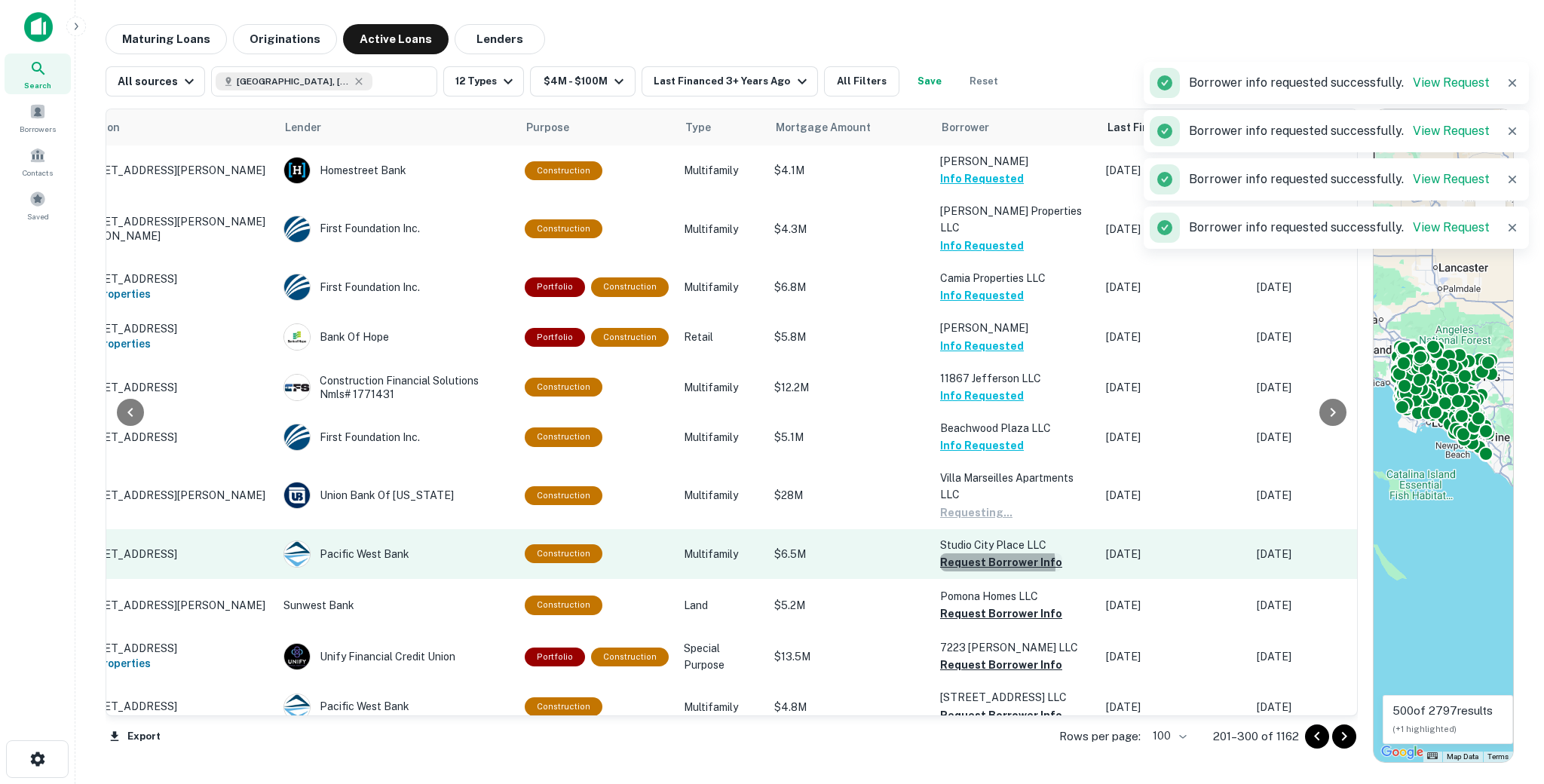
click at [970, 553] on button "Request Borrower Info" at bounding box center [1001, 562] width 122 height 18
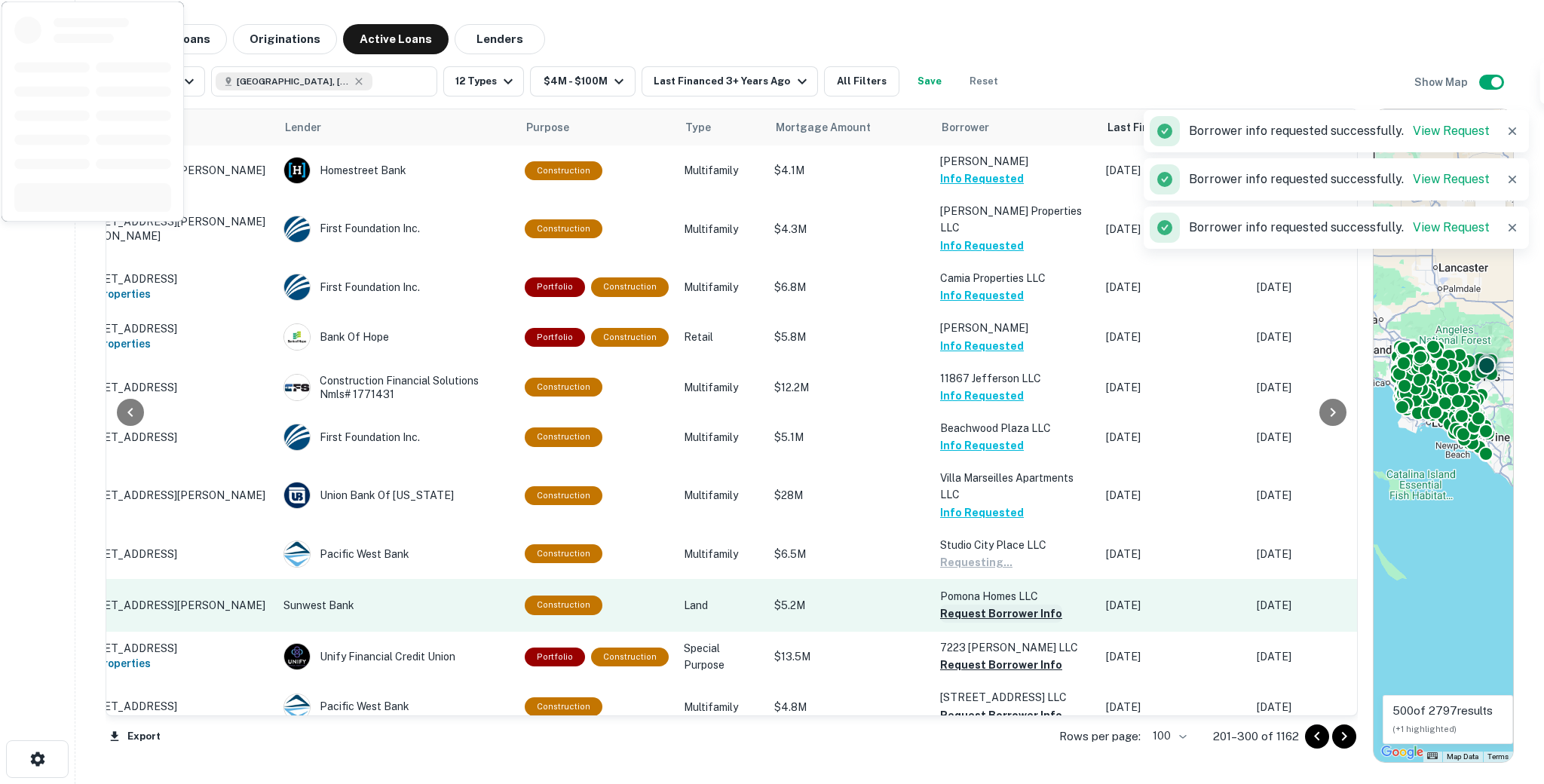
click at [965, 605] on button "Request Borrower Info" at bounding box center [1001, 613] width 122 height 18
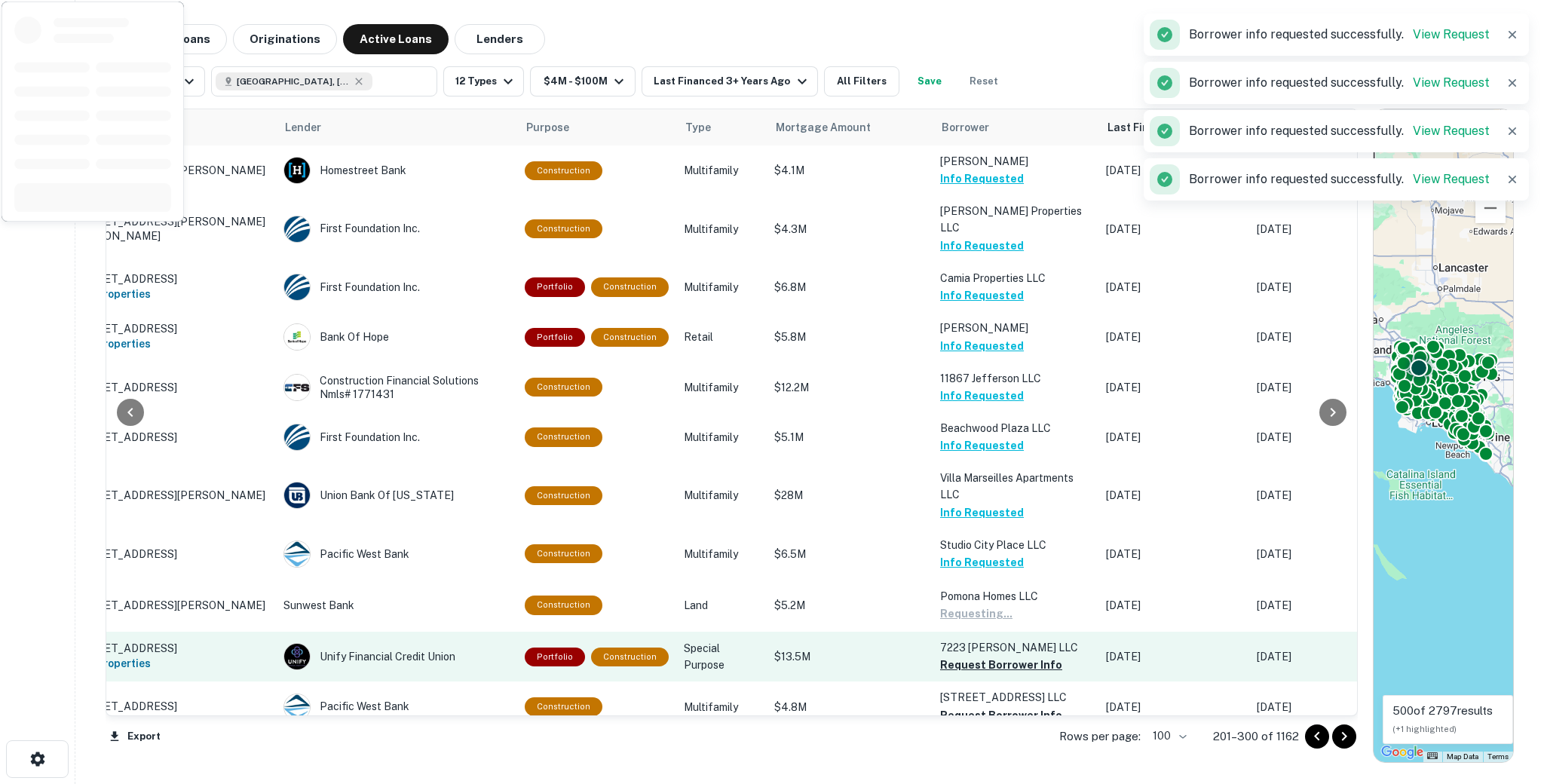
click at [965, 656] on button "Request Borrower Info" at bounding box center [1001, 664] width 122 height 18
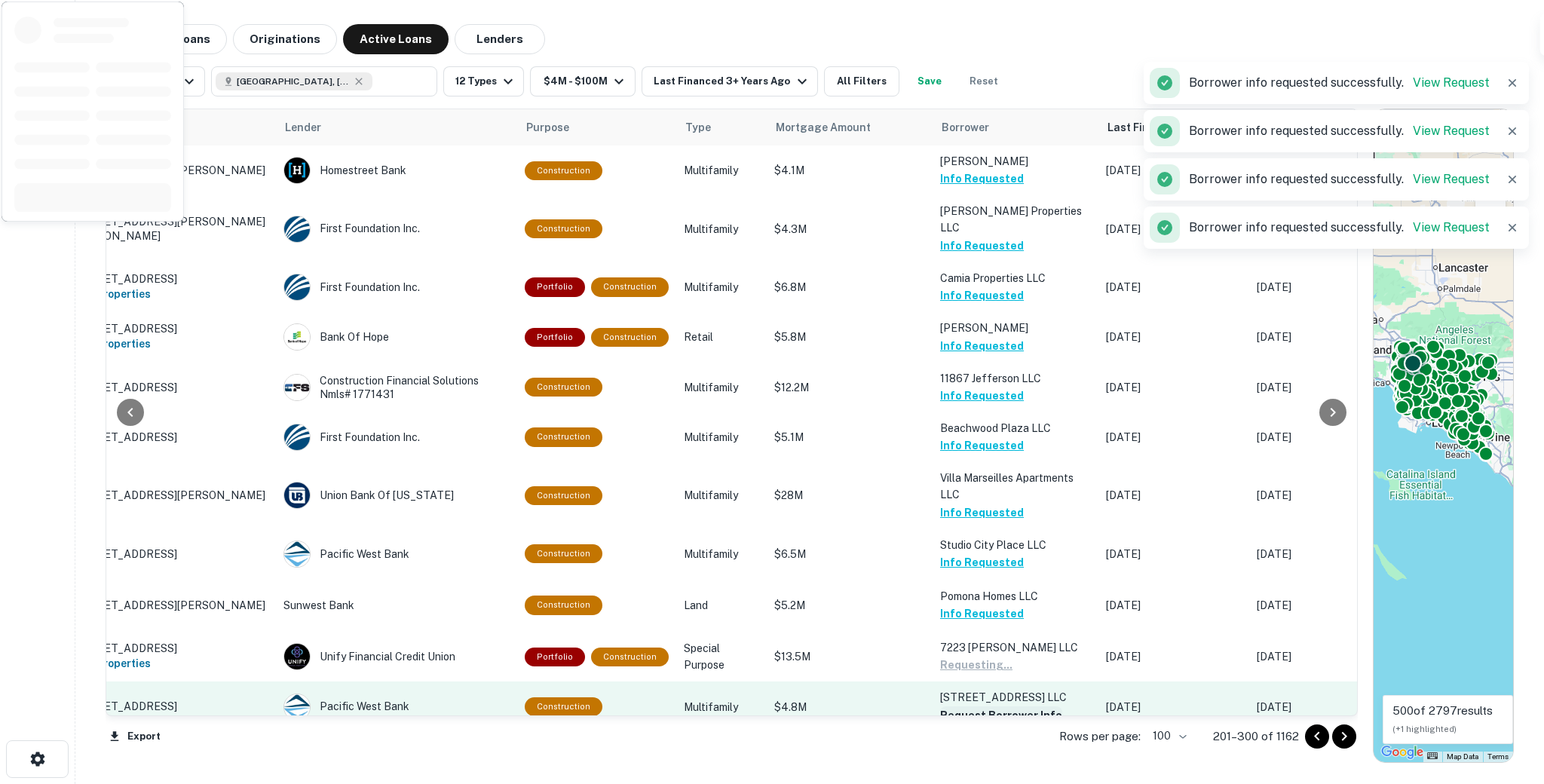
click at [962, 707] on button "Request Borrower Info" at bounding box center [1001, 715] width 122 height 18
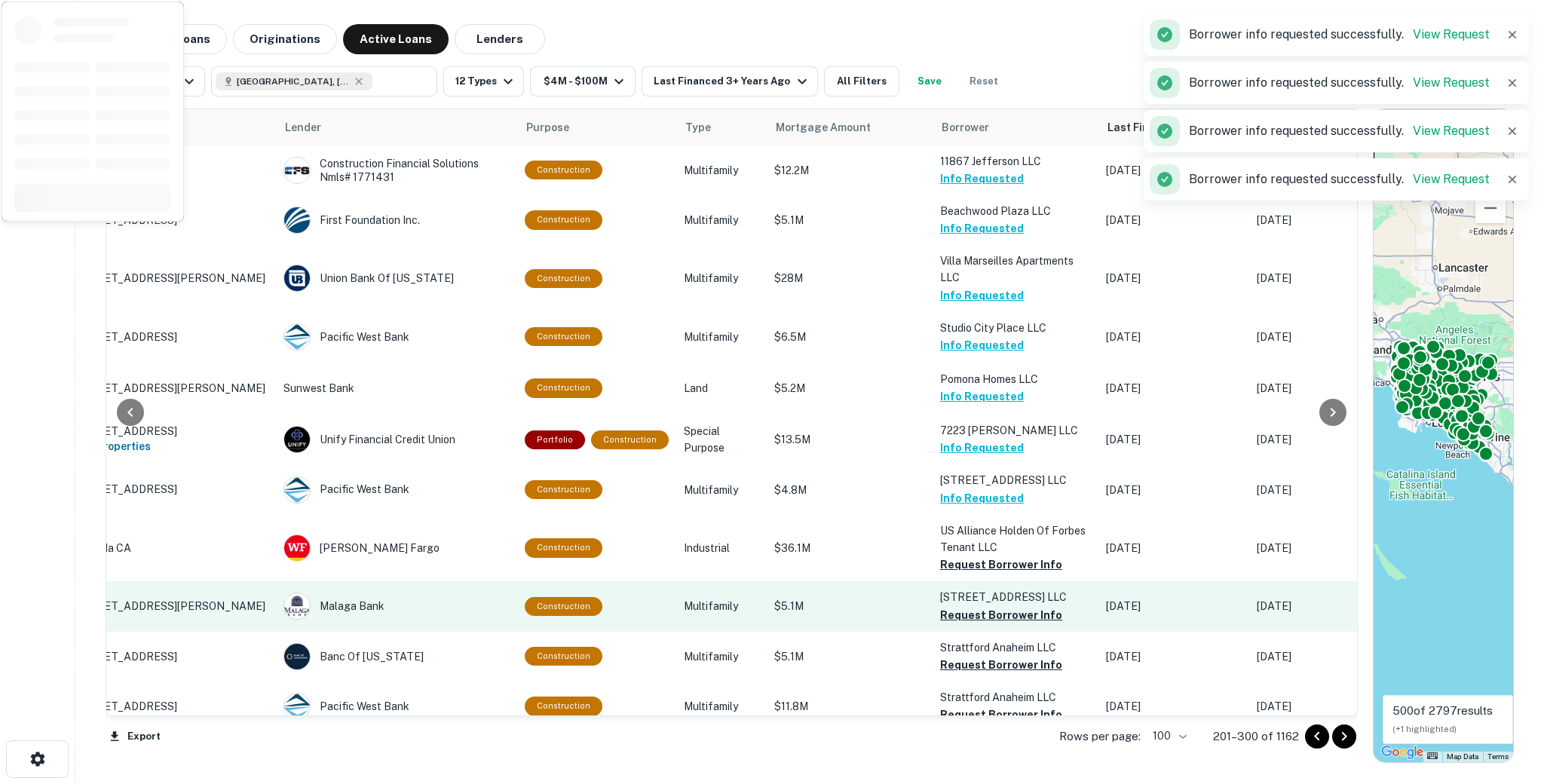
scroll to position [399, 41]
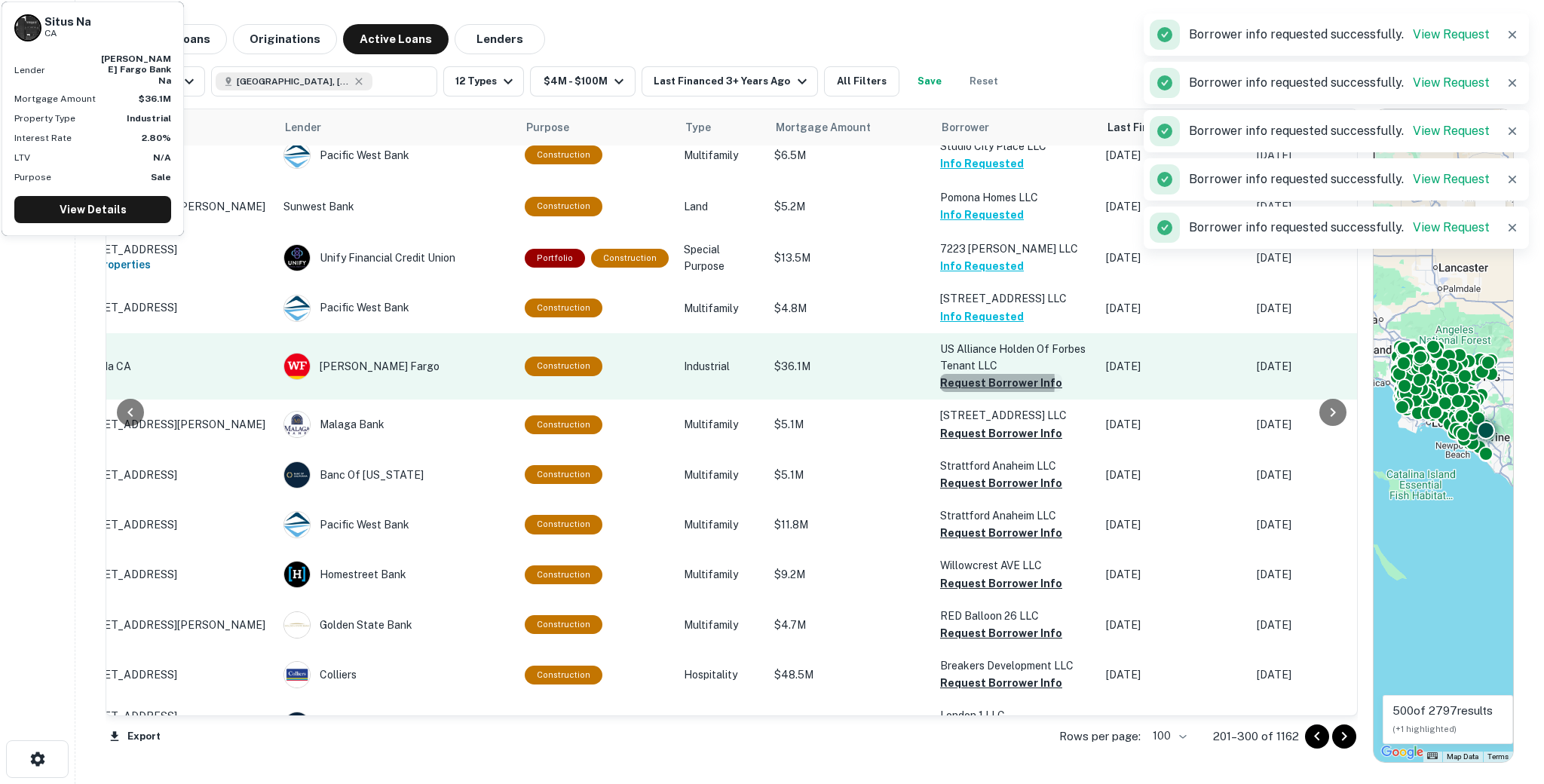
click at [942, 374] on button "Request Borrower Info" at bounding box center [1001, 382] width 122 height 18
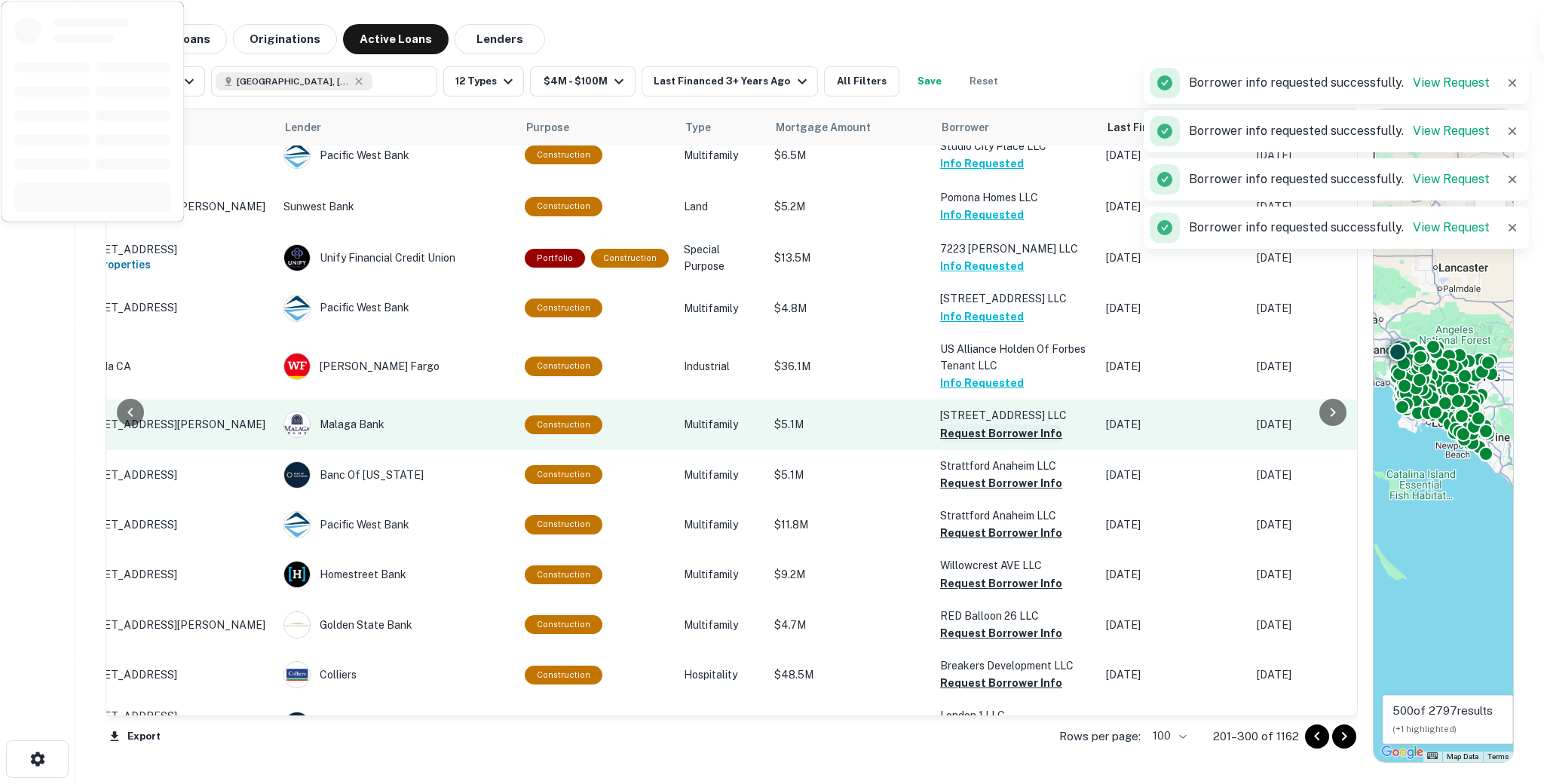
click at [960, 425] on button "Request Borrower Info" at bounding box center [1001, 433] width 122 height 18
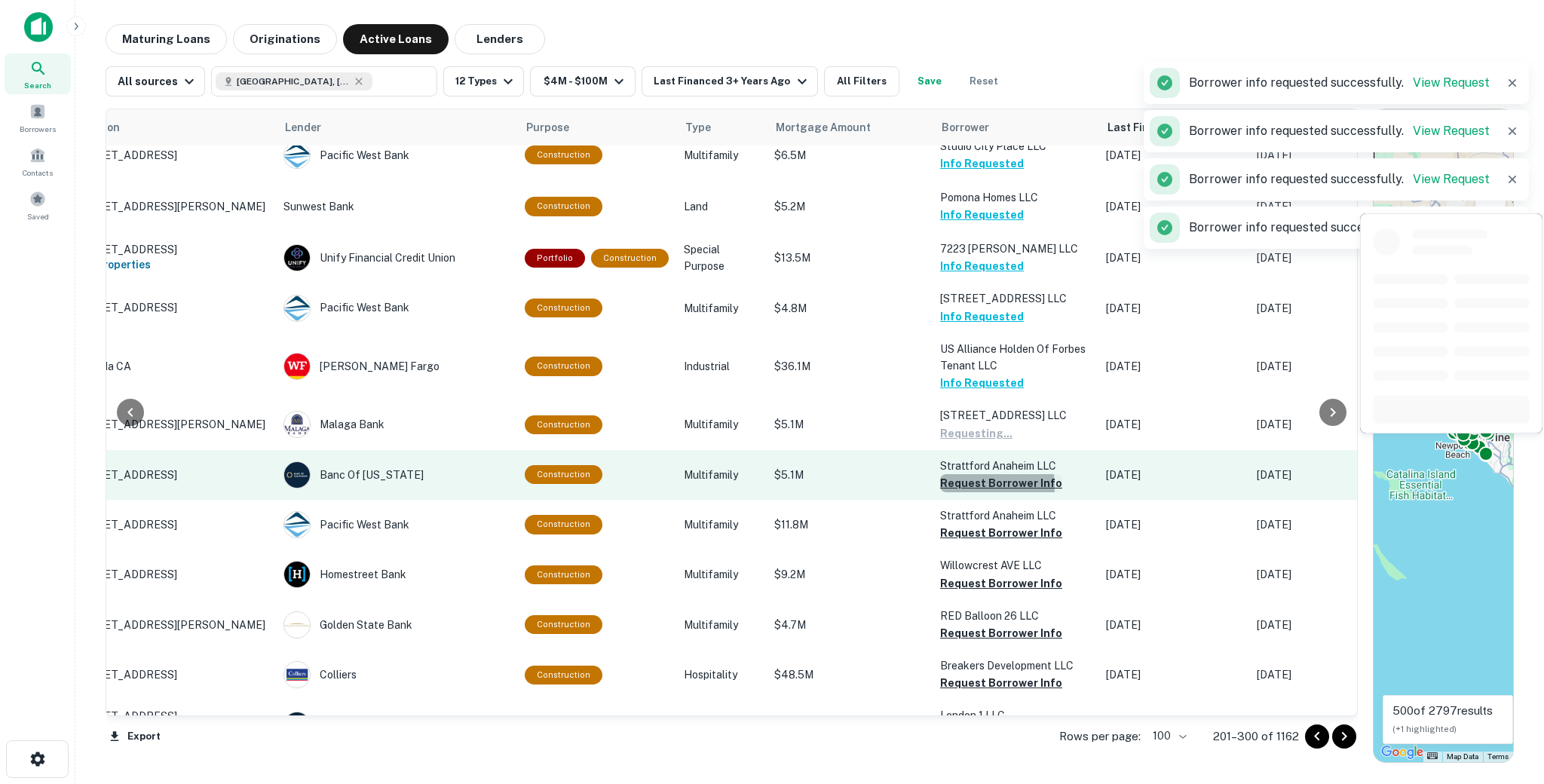
click at [961, 474] on button "Request Borrower Info" at bounding box center [1001, 483] width 122 height 18
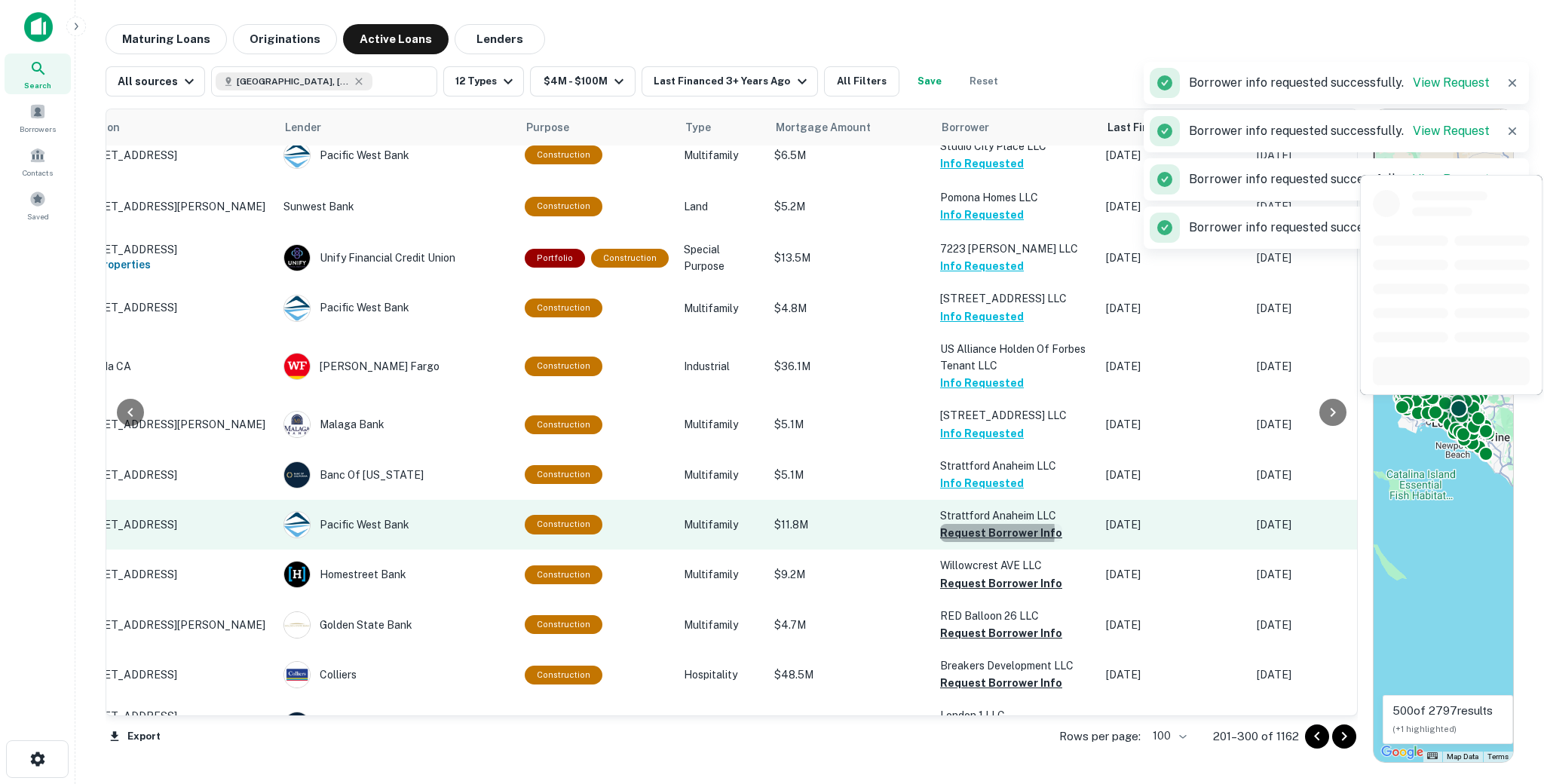
click at [961, 524] on button "Request Borrower Info" at bounding box center [1001, 533] width 122 height 18
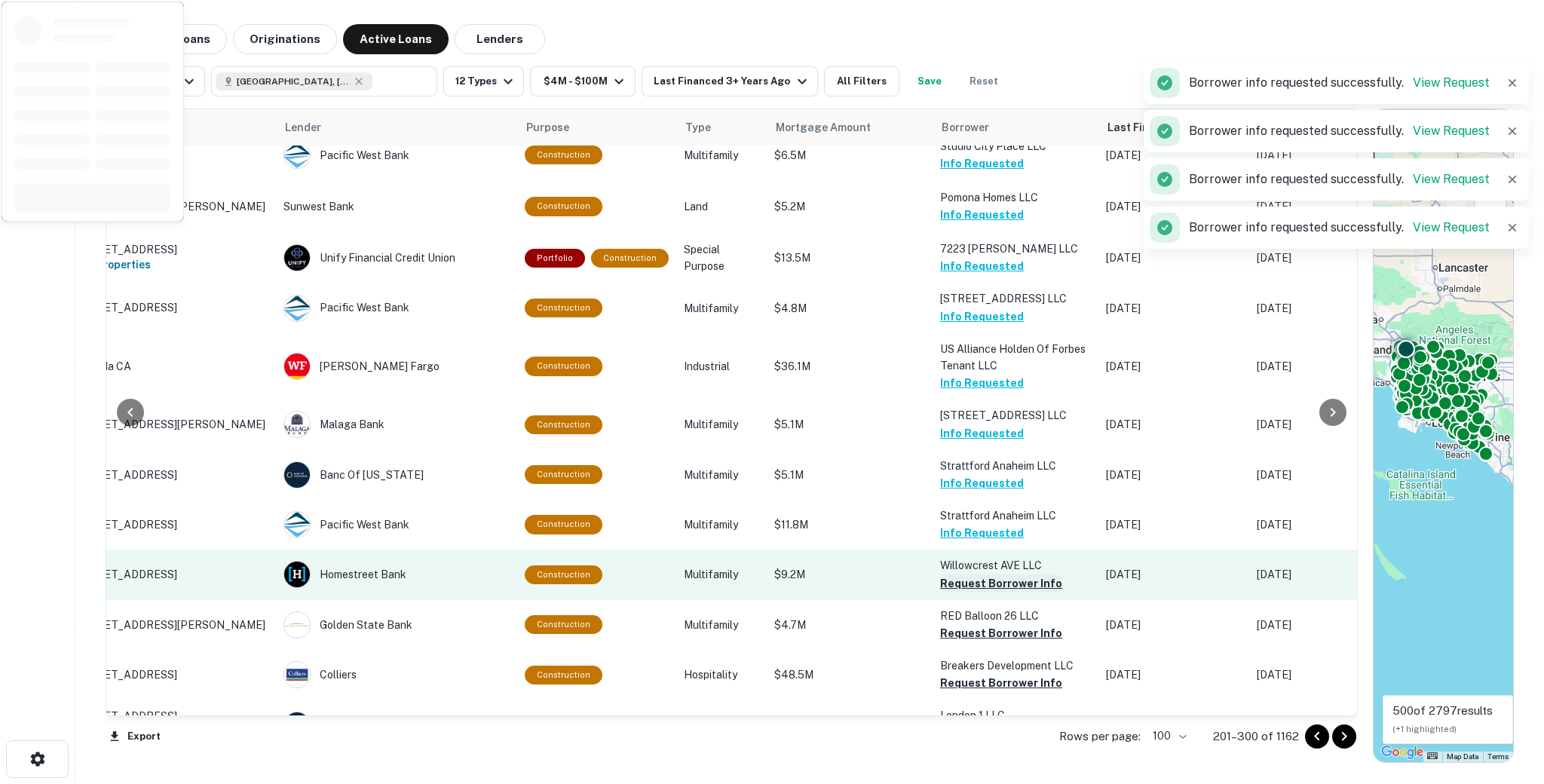
click at [960, 574] on button "Request Borrower Info" at bounding box center [1001, 583] width 122 height 18
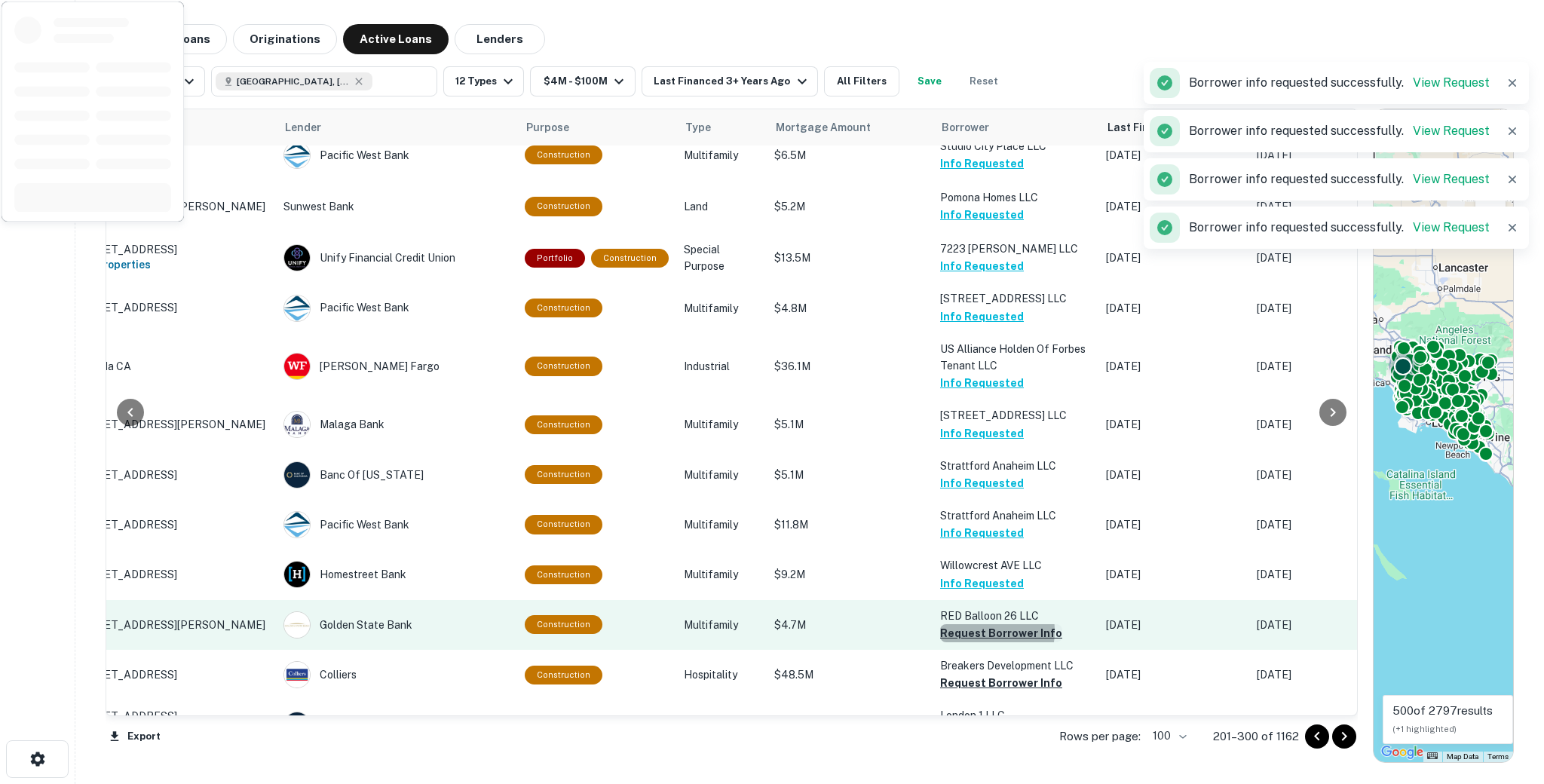
click at [964, 624] on button "Request Borrower Info" at bounding box center [1001, 633] width 122 height 18
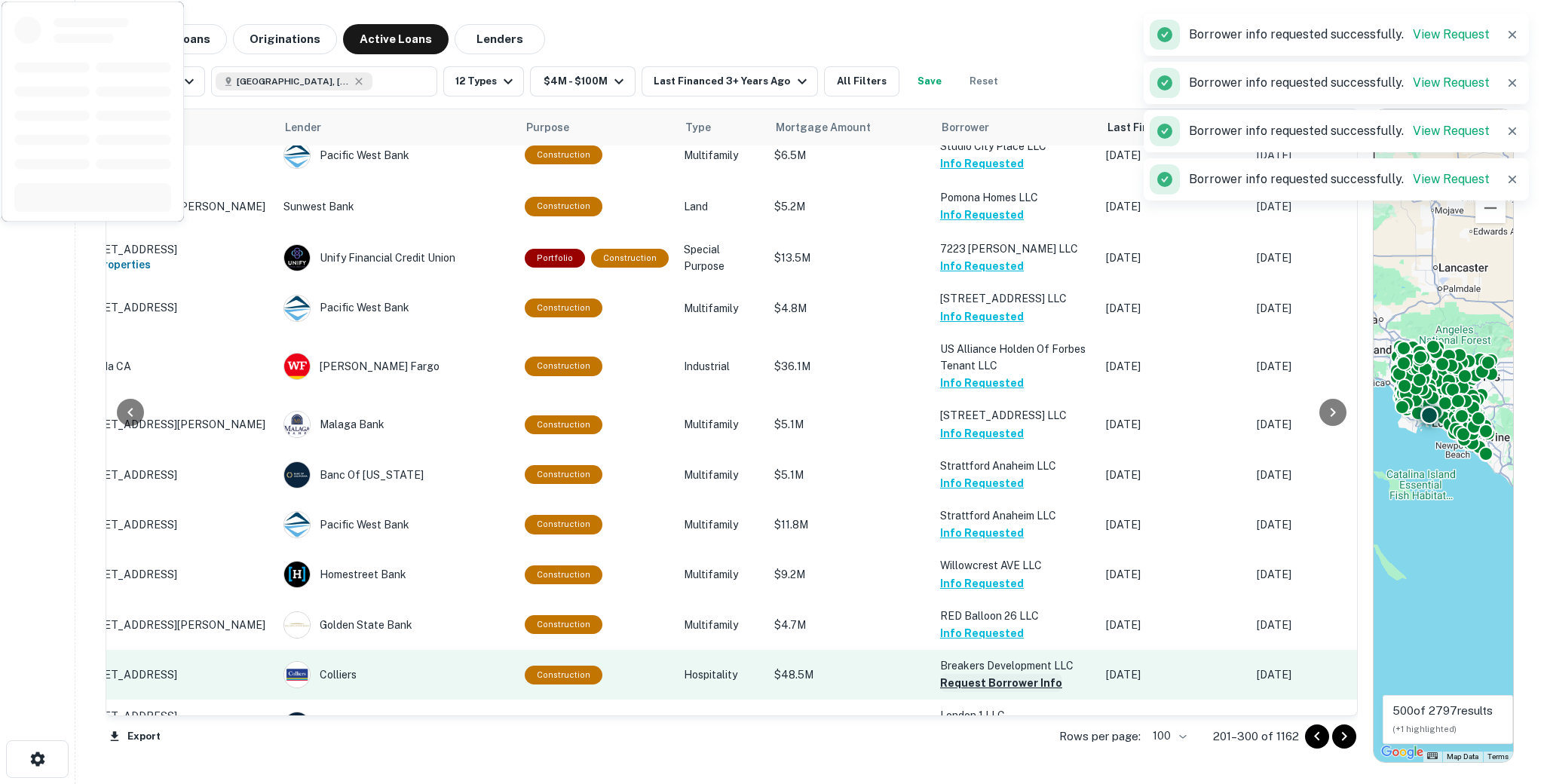
click at [961, 674] on button "Request Borrower Info" at bounding box center [1001, 683] width 122 height 18
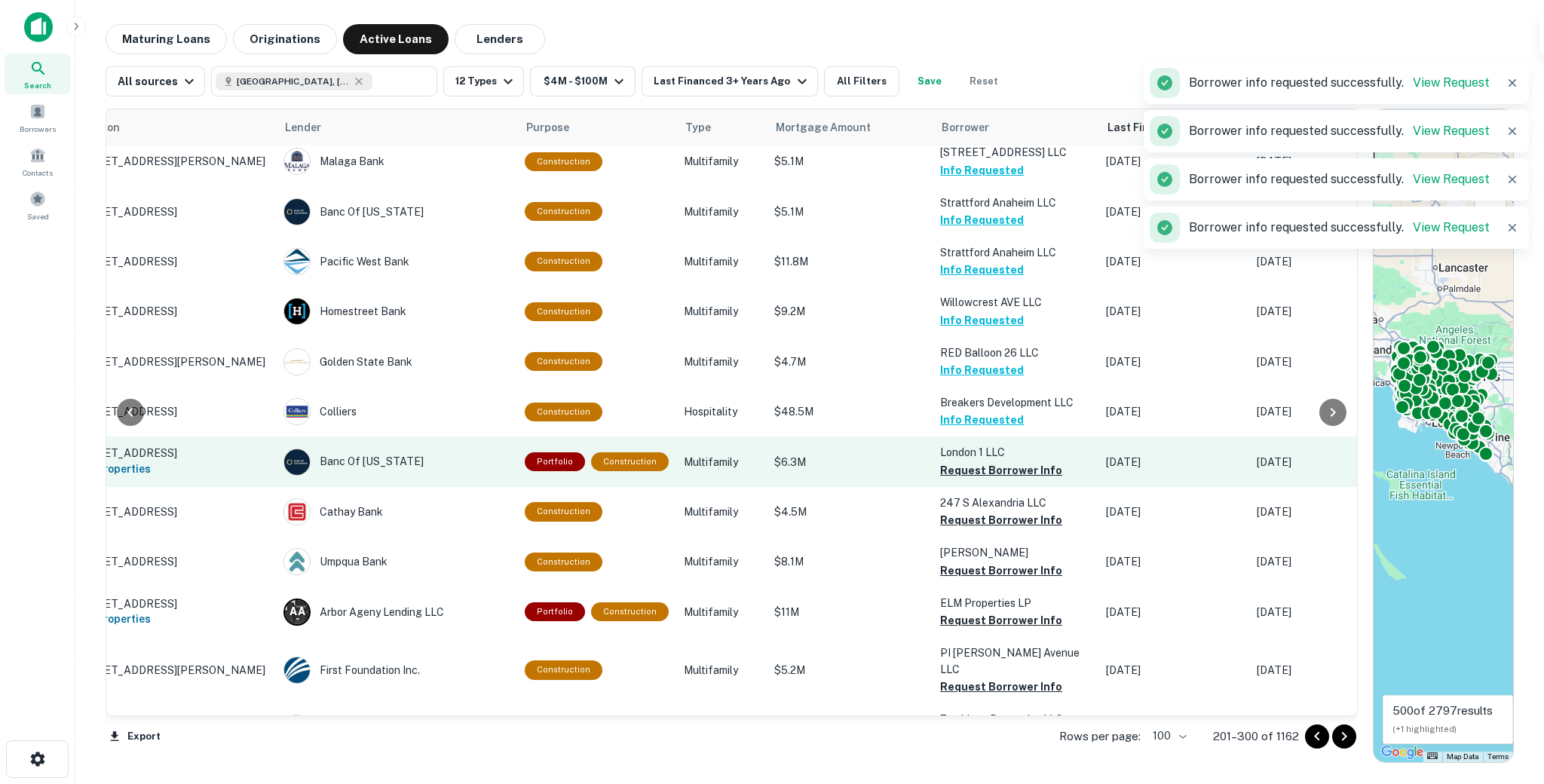
scroll to position [715, 41]
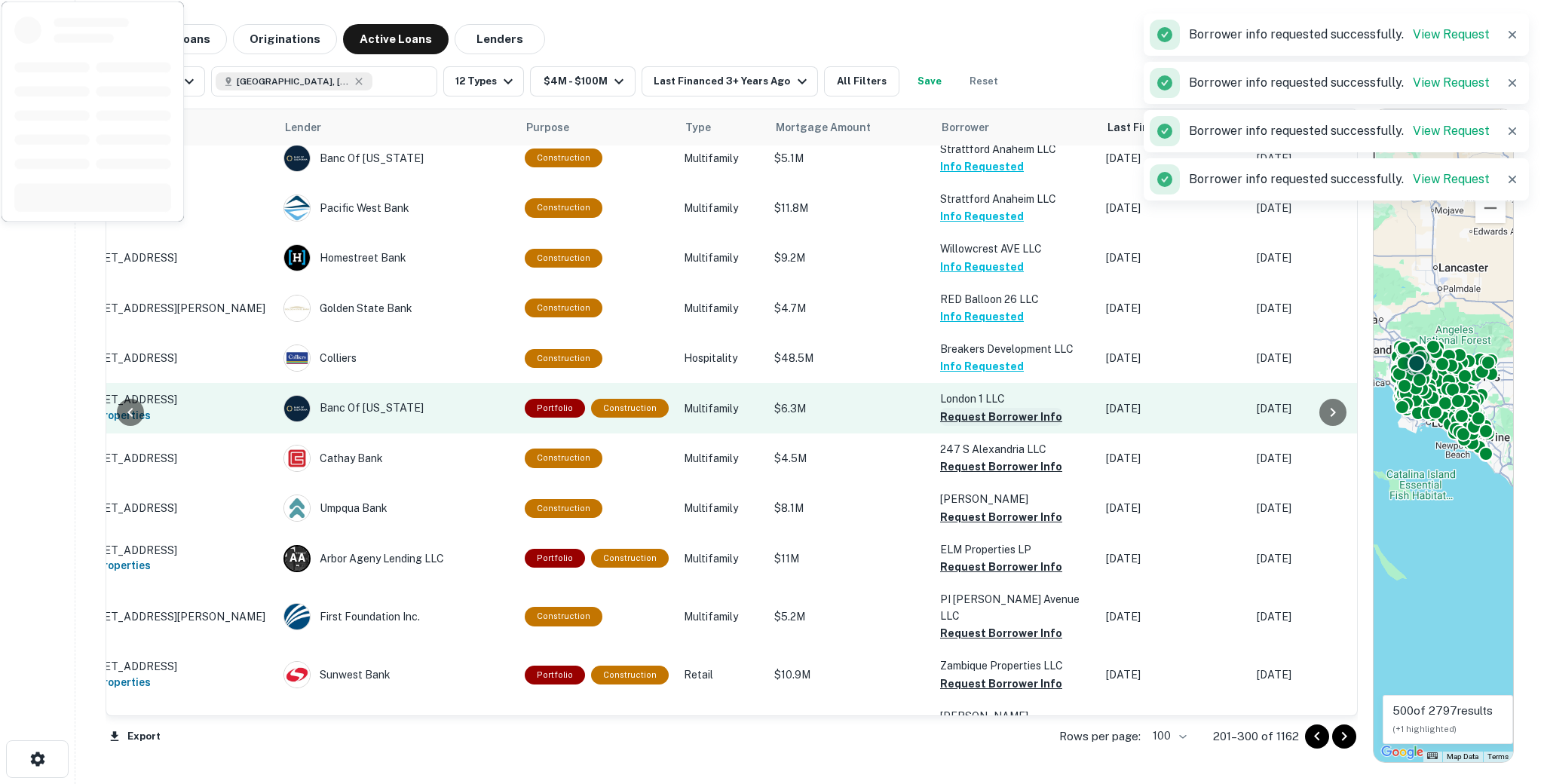
click at [948, 410] on button "Request Borrower Info" at bounding box center [1001, 417] width 122 height 18
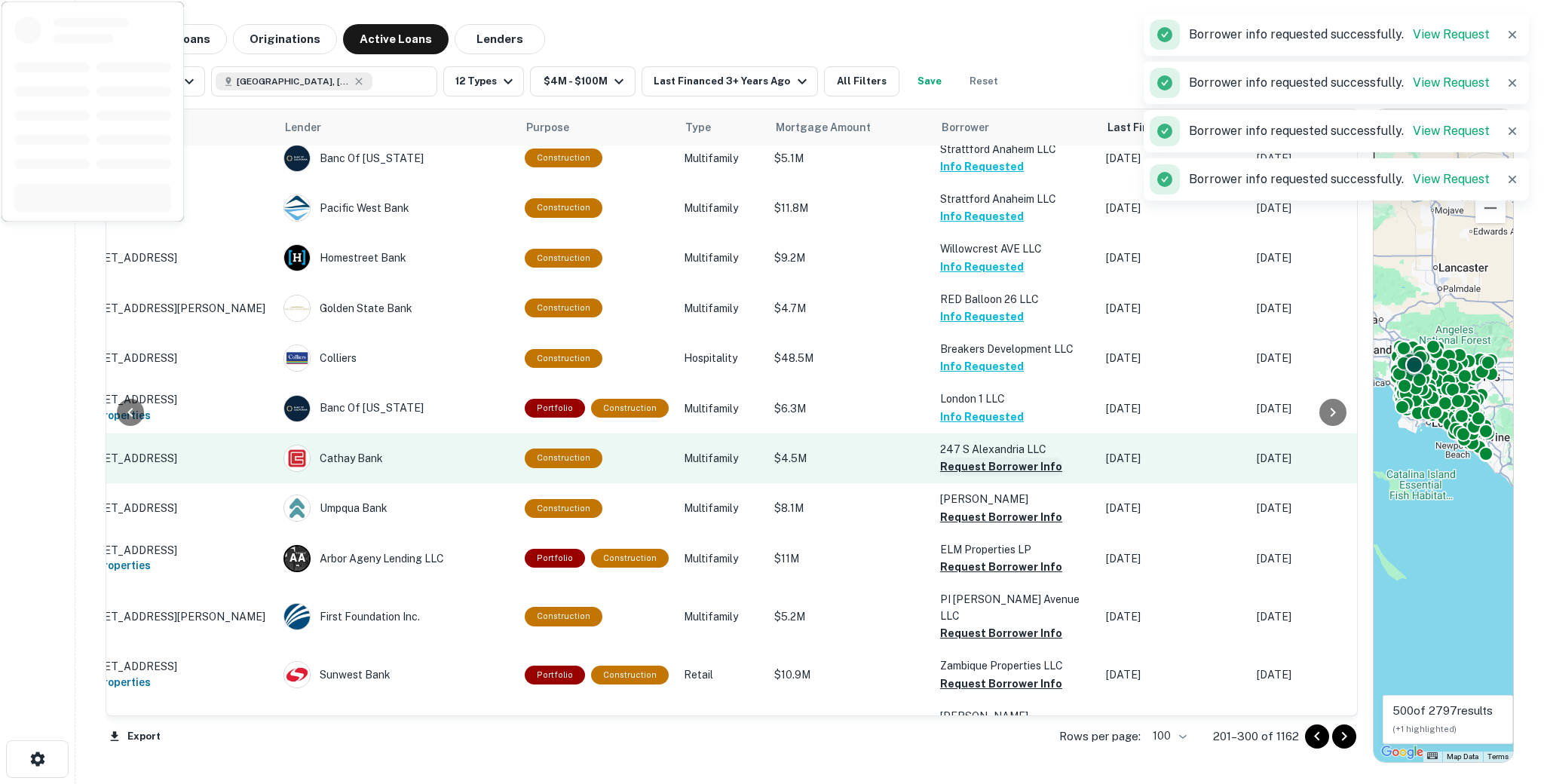
click at [959, 463] on button "Request Borrower Info" at bounding box center [1001, 467] width 122 height 18
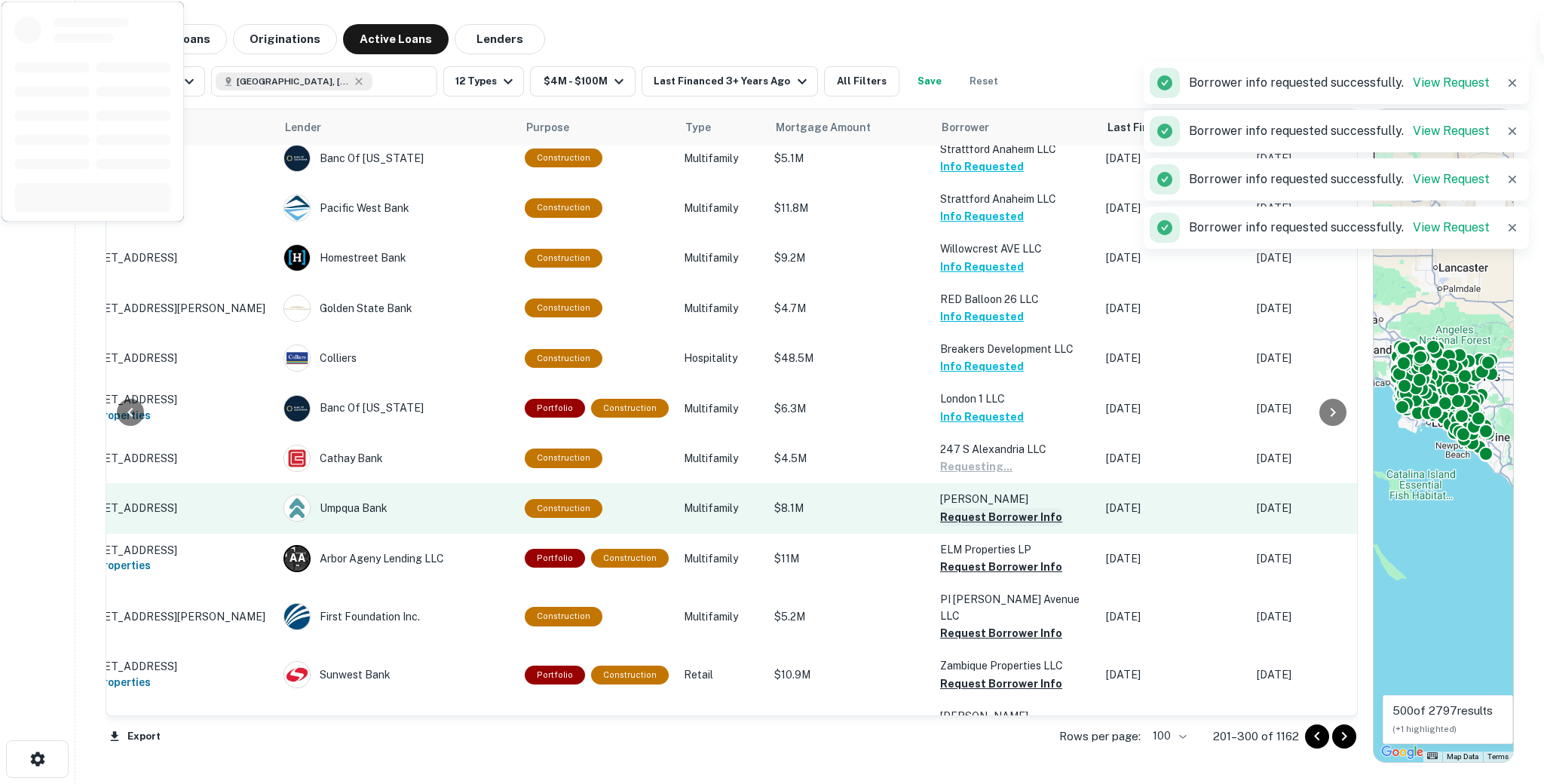
click at [959, 510] on button "Request Borrower Info" at bounding box center [1001, 517] width 122 height 18
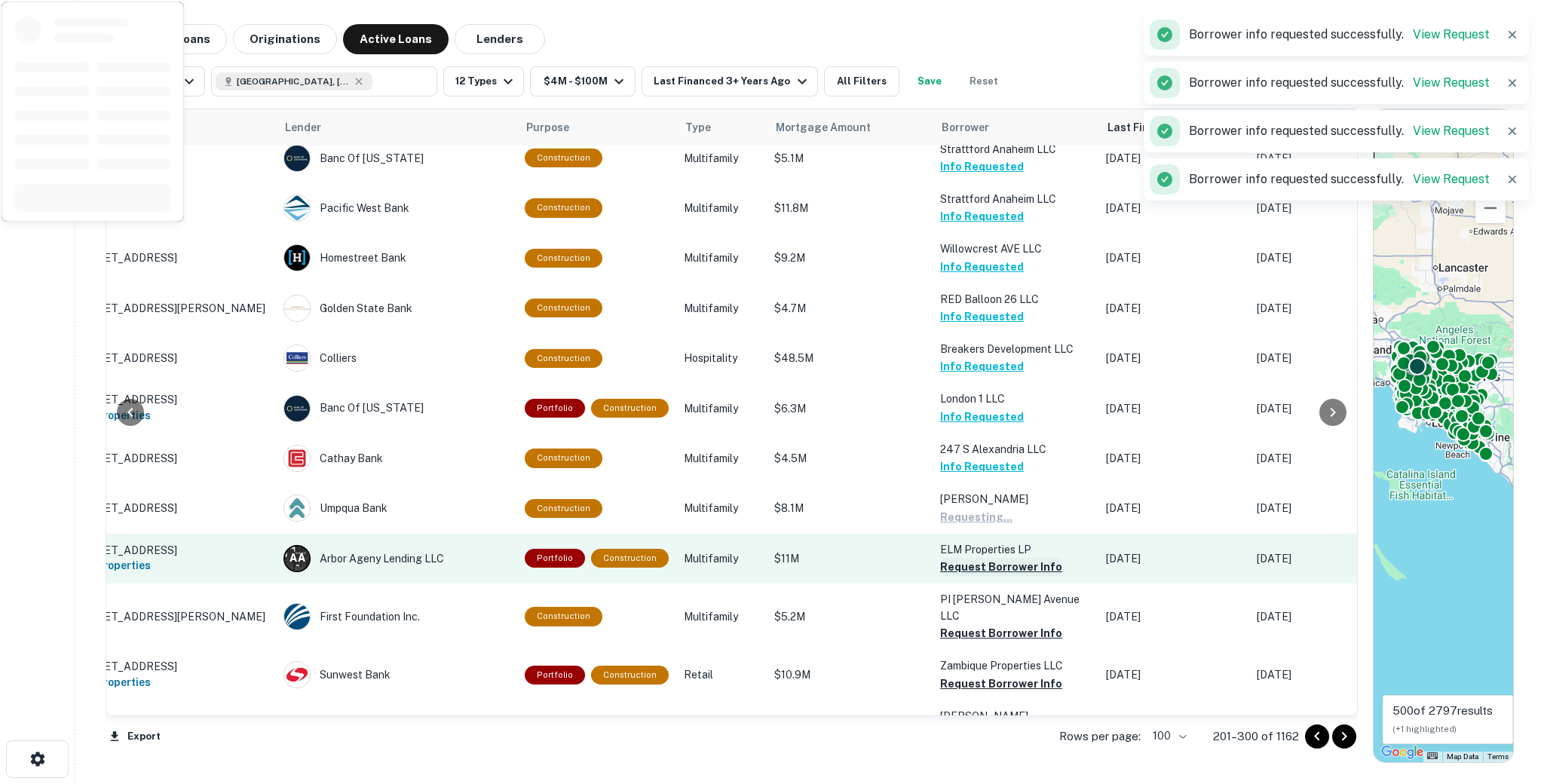
click at [960, 565] on button "Request Borrower Info" at bounding box center [1001, 567] width 122 height 18
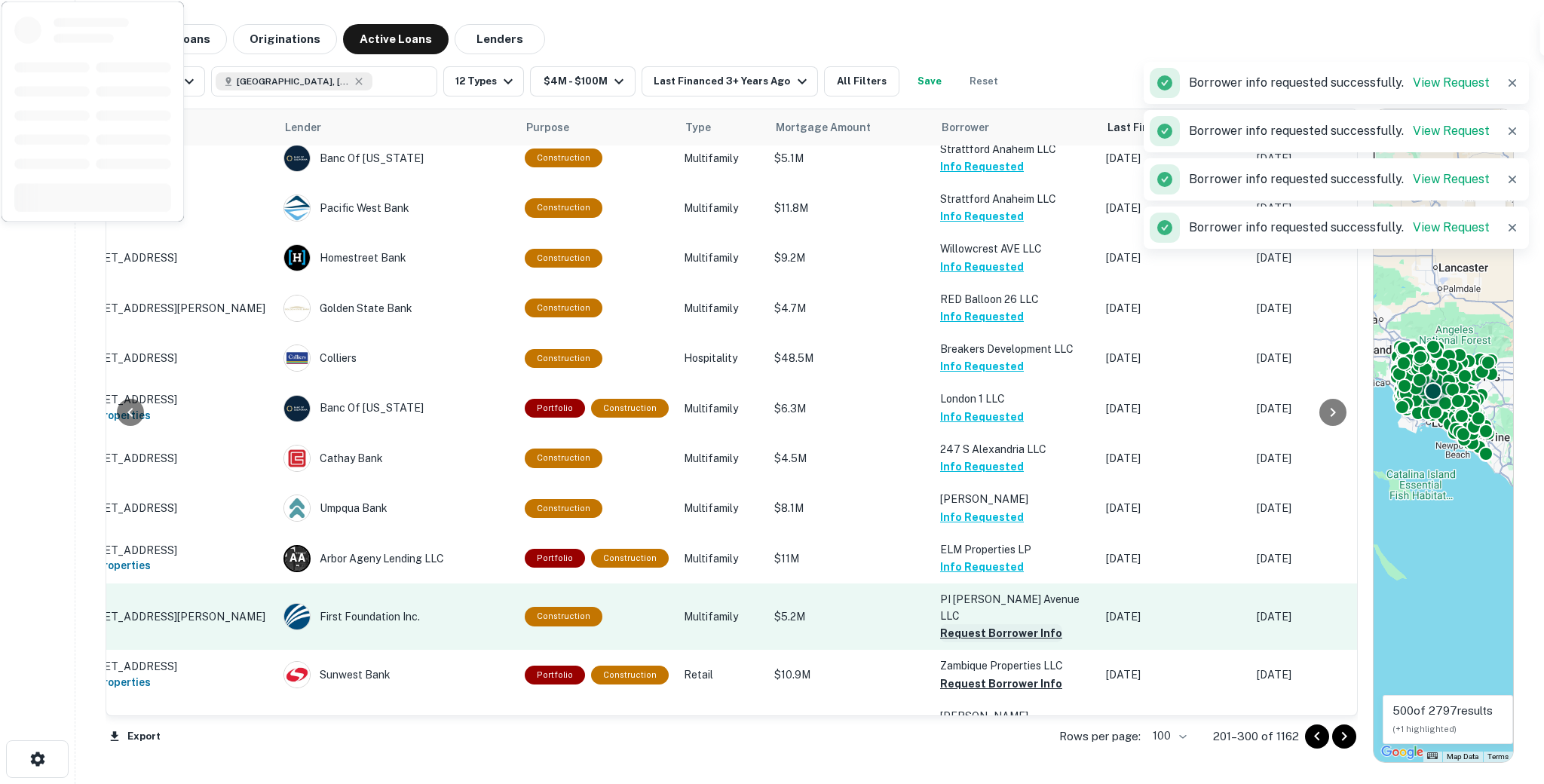
click at [961, 624] on button "Request Borrower Info" at bounding box center [1001, 633] width 122 height 18
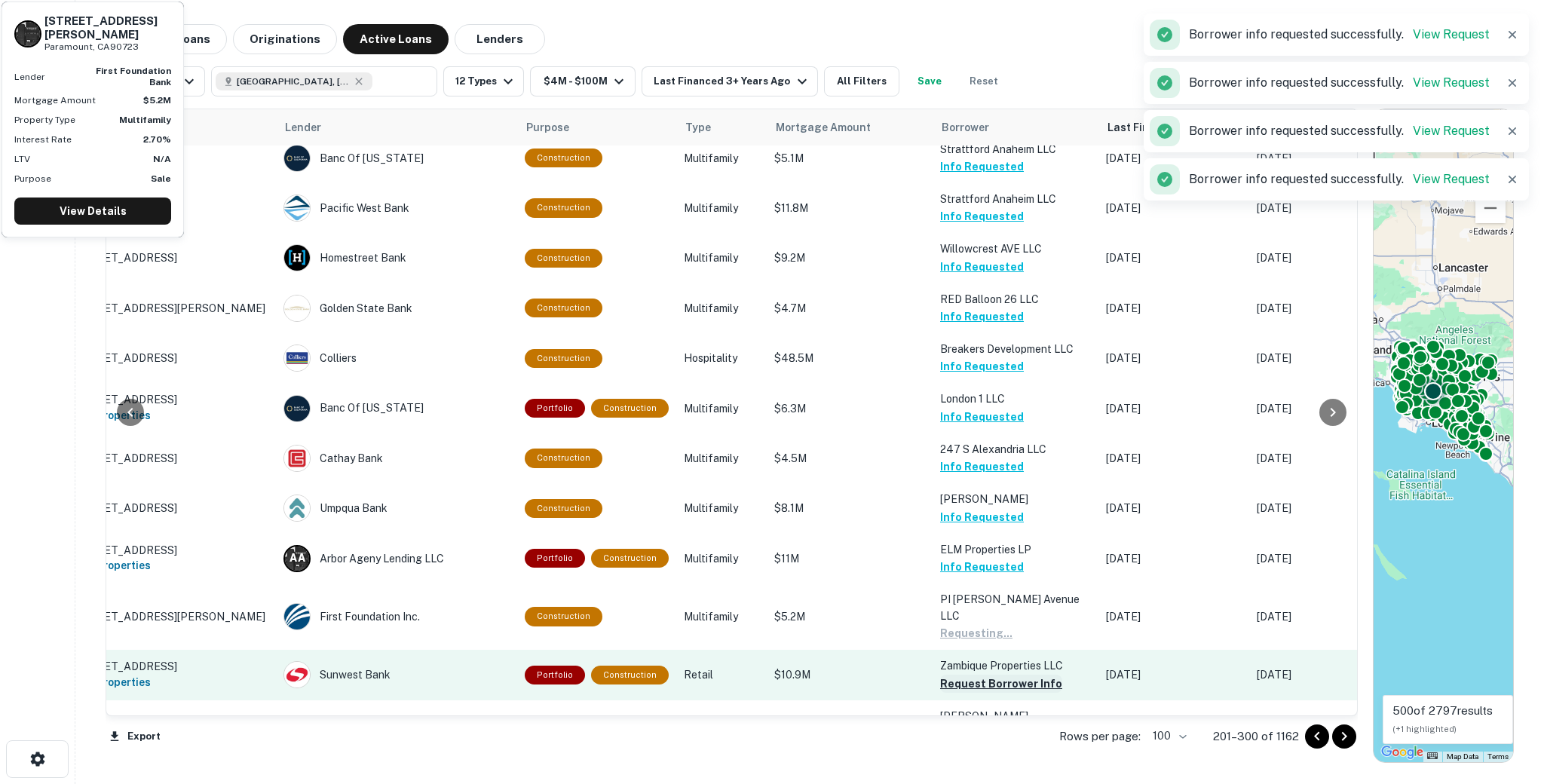
click at [960, 676] on button "Request Borrower Info" at bounding box center [1001, 684] width 122 height 18
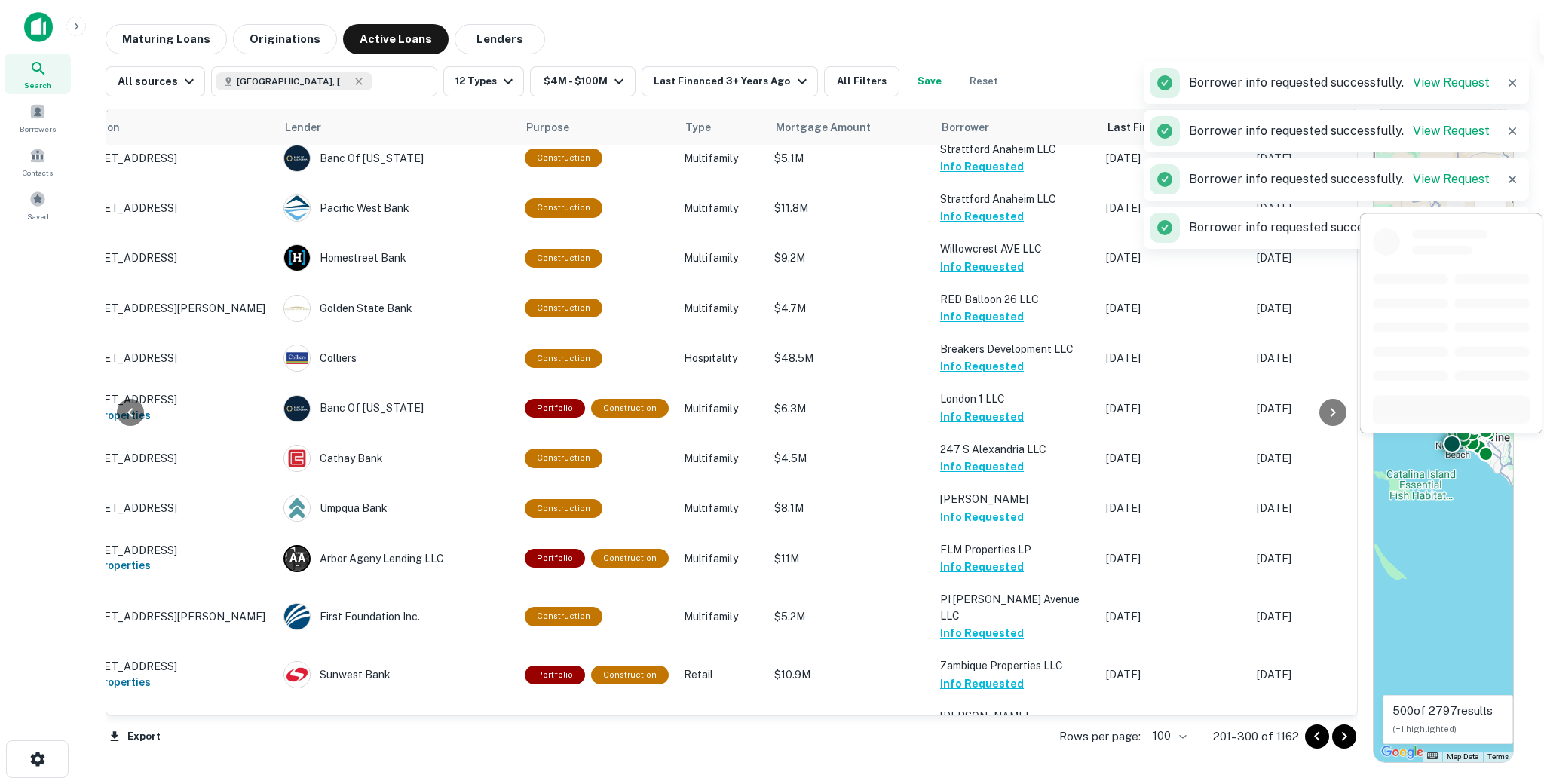
scroll to position [913, 41]
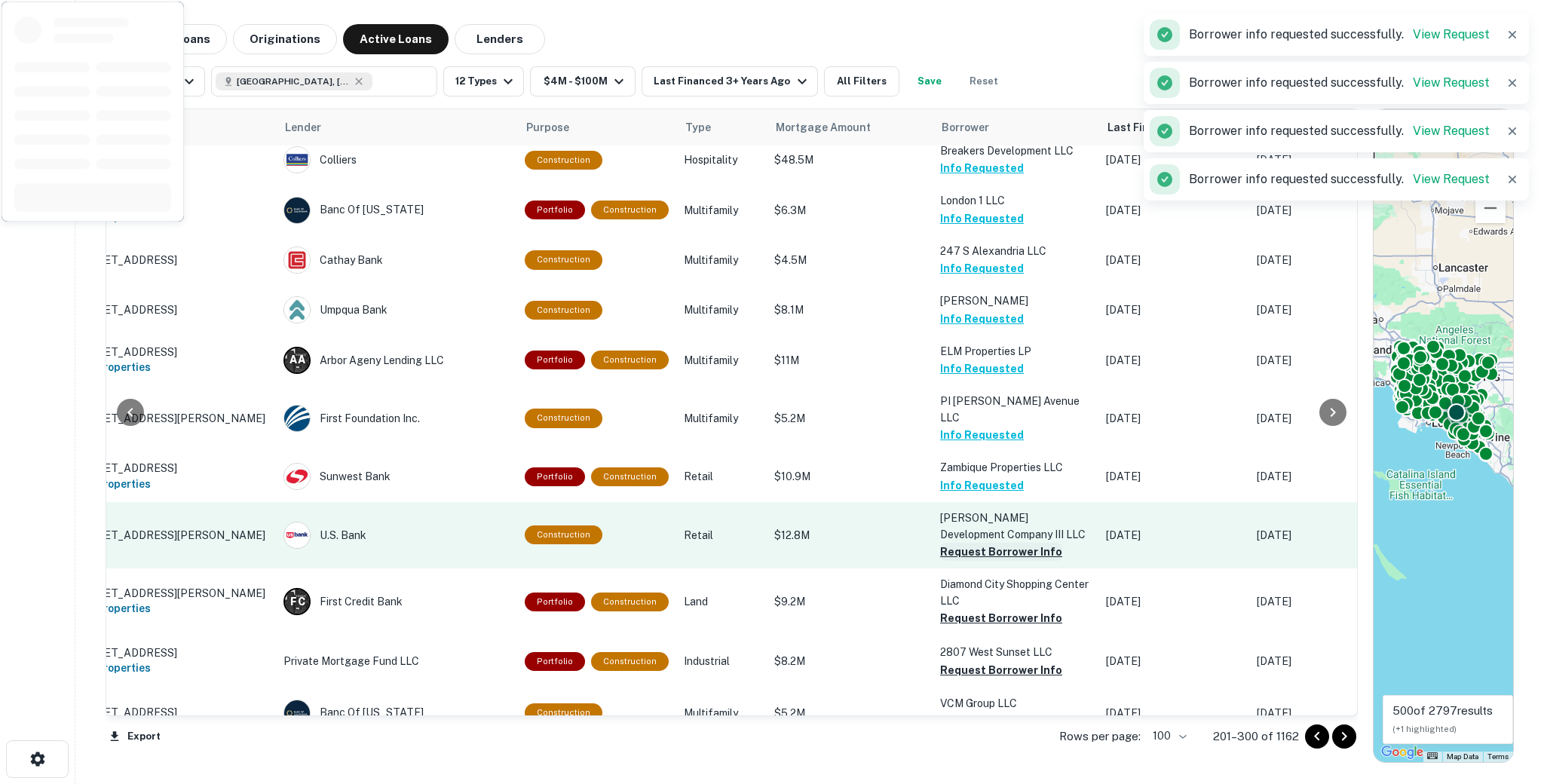
click at [952, 548] on button "Request Borrower Info" at bounding box center [1001, 551] width 122 height 18
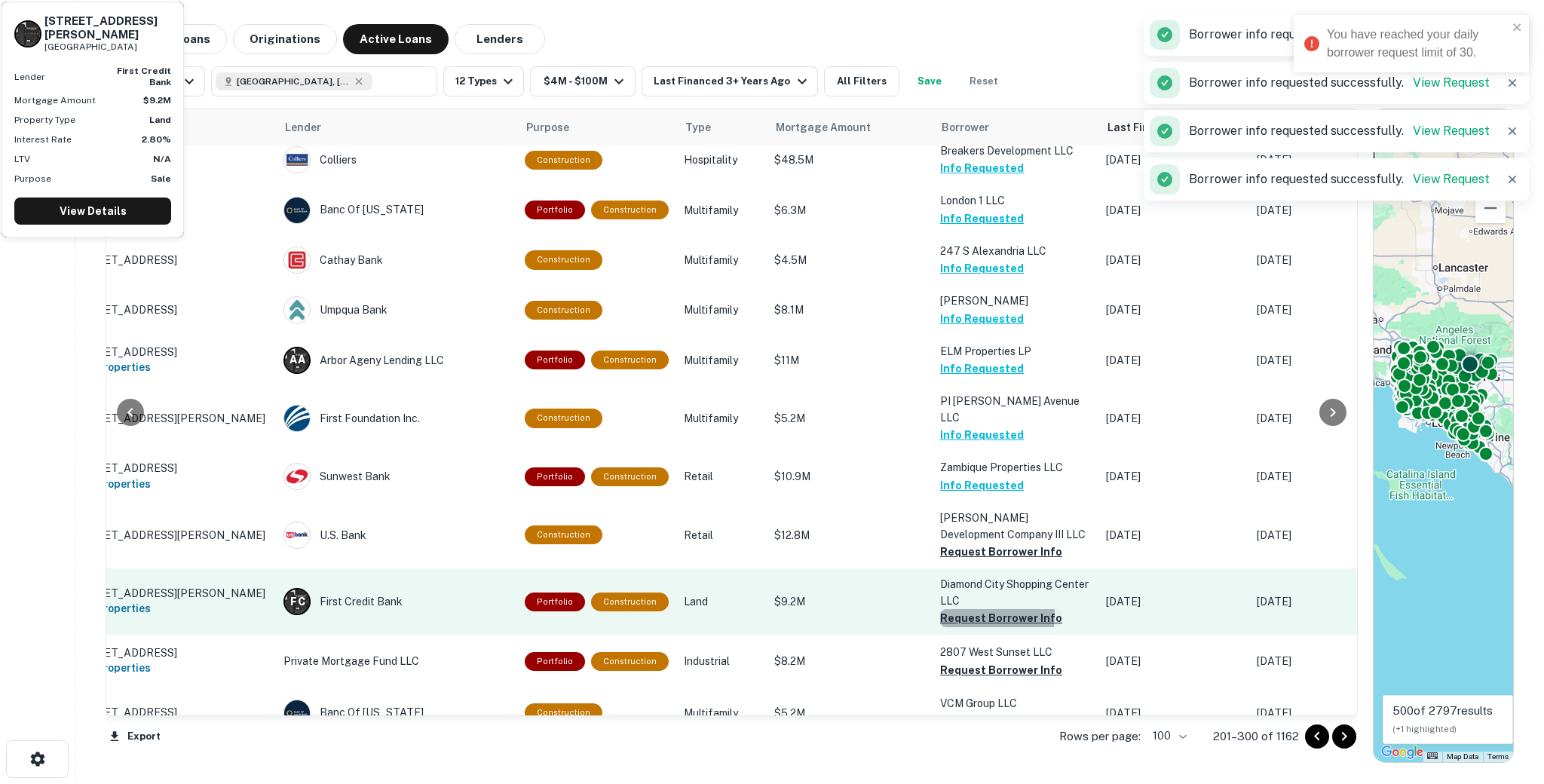
click at [952, 609] on button "Request Borrower Info" at bounding box center [1001, 618] width 122 height 18
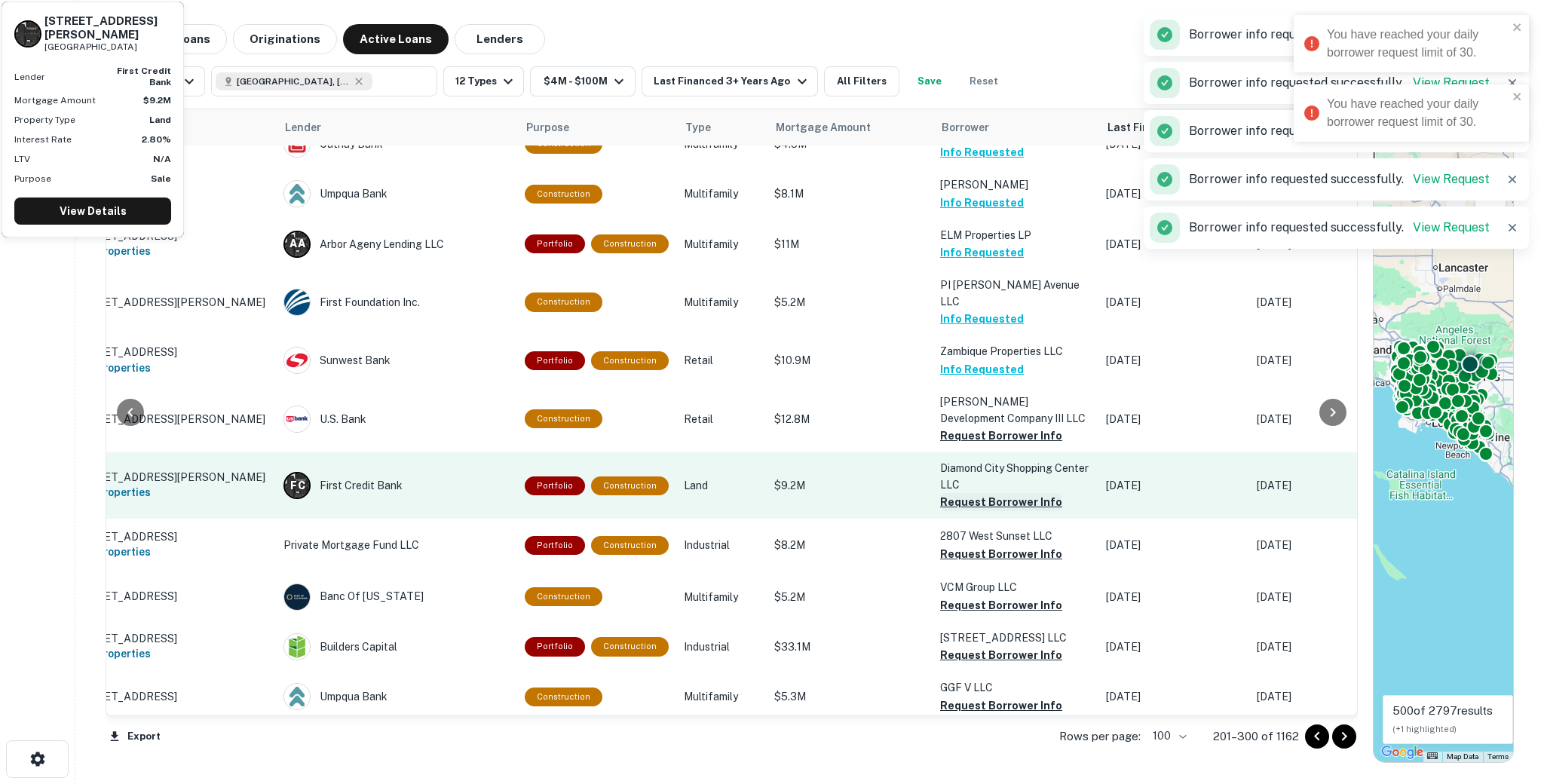
scroll to position [1065, 41]
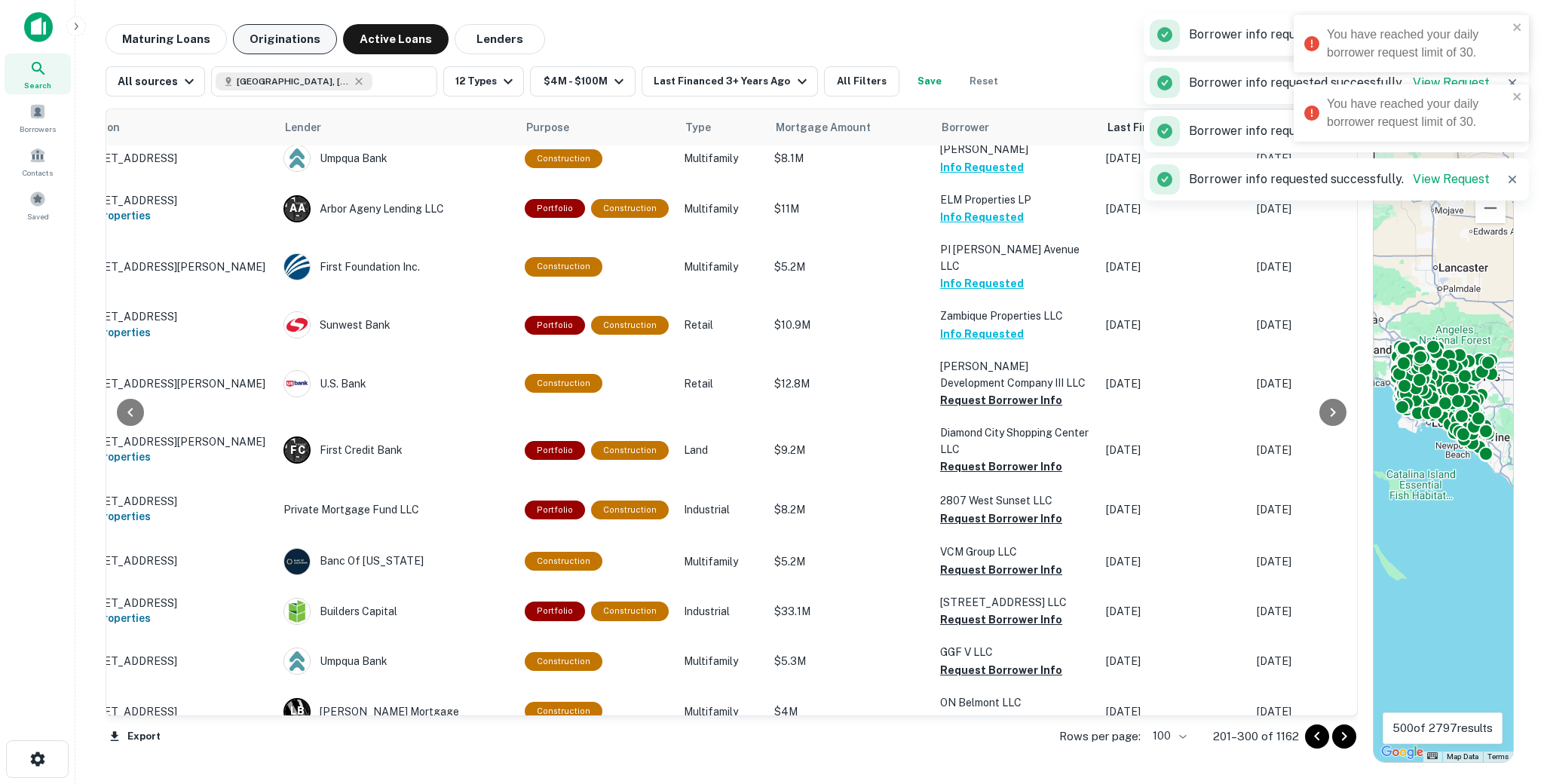
click at [250, 45] on button "Originations" at bounding box center [285, 39] width 104 height 30
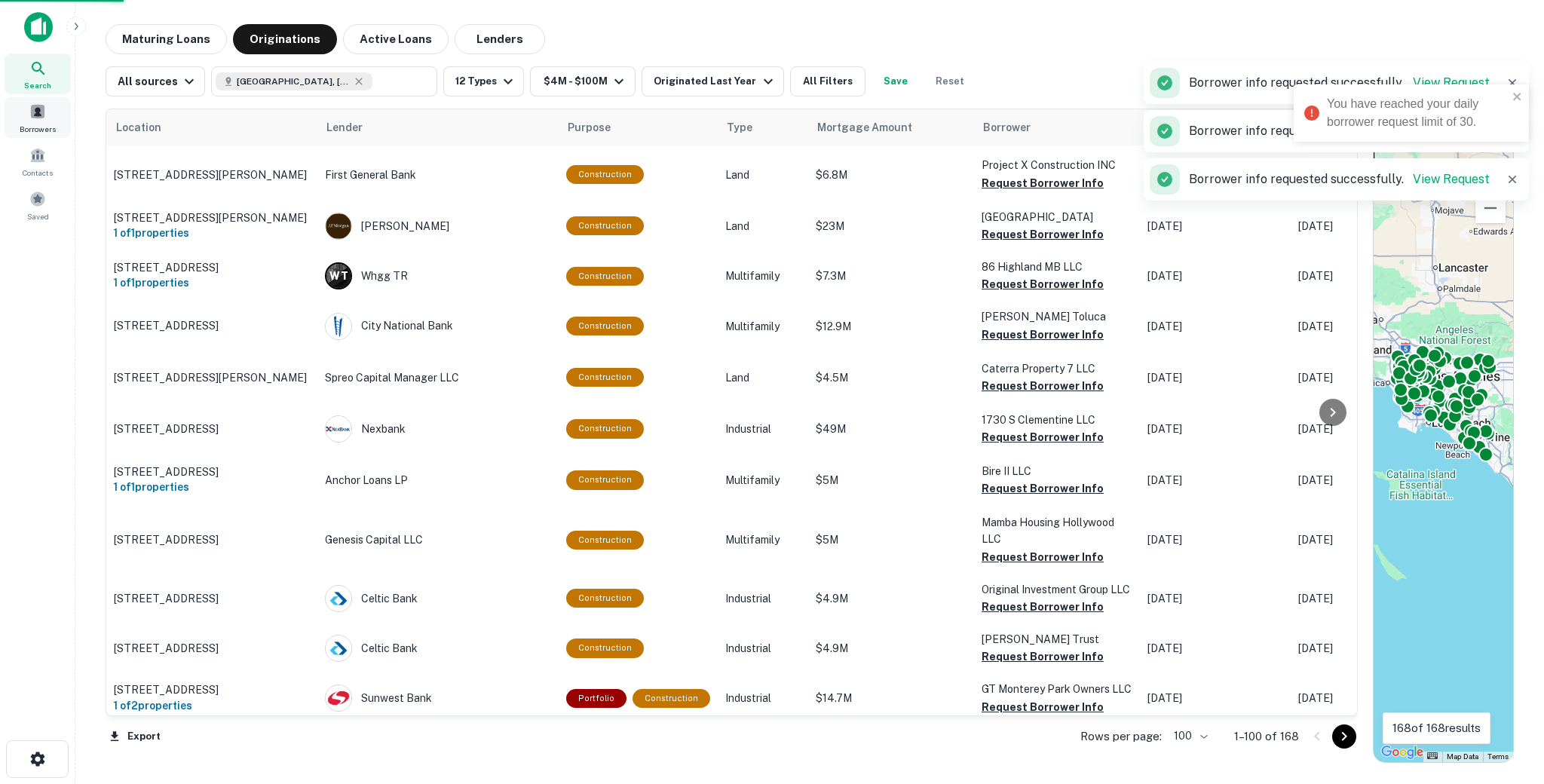
scroll to position [1065, 0]
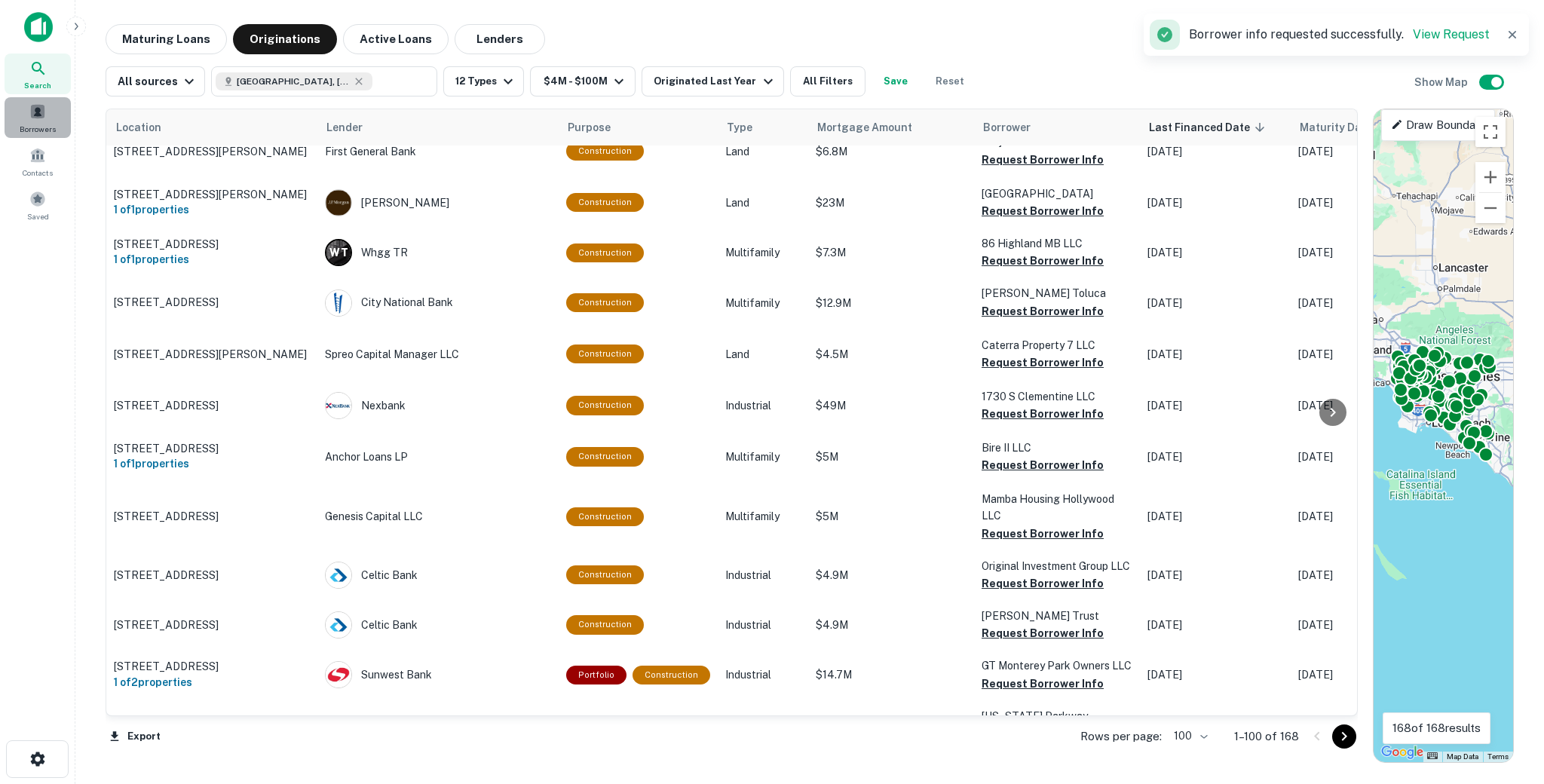
click at [35, 105] on span at bounding box center [37, 111] width 17 height 17
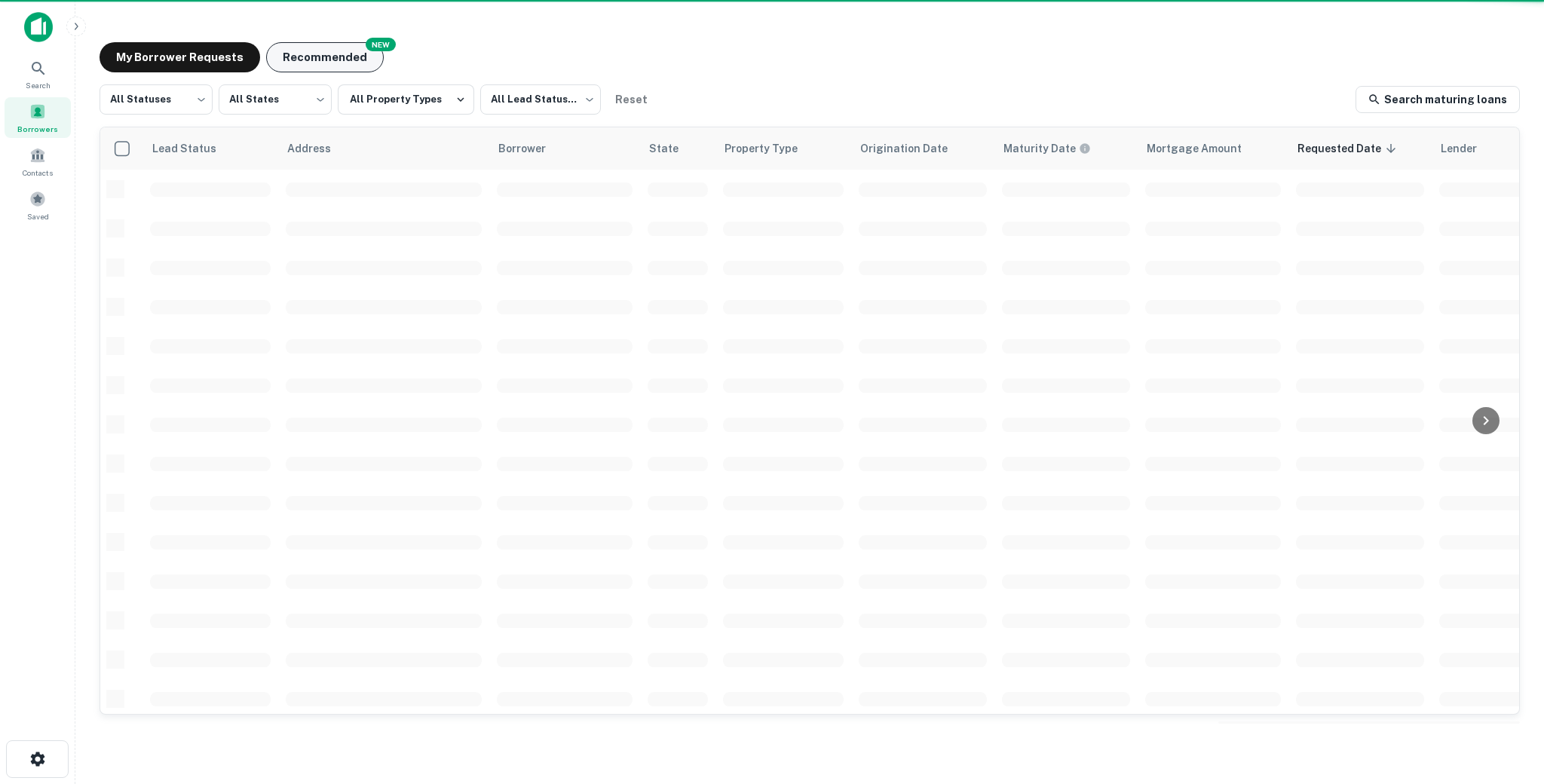
scroll to position [433, 0]
click at [332, 65] on button "Recommended" at bounding box center [325, 57] width 118 height 30
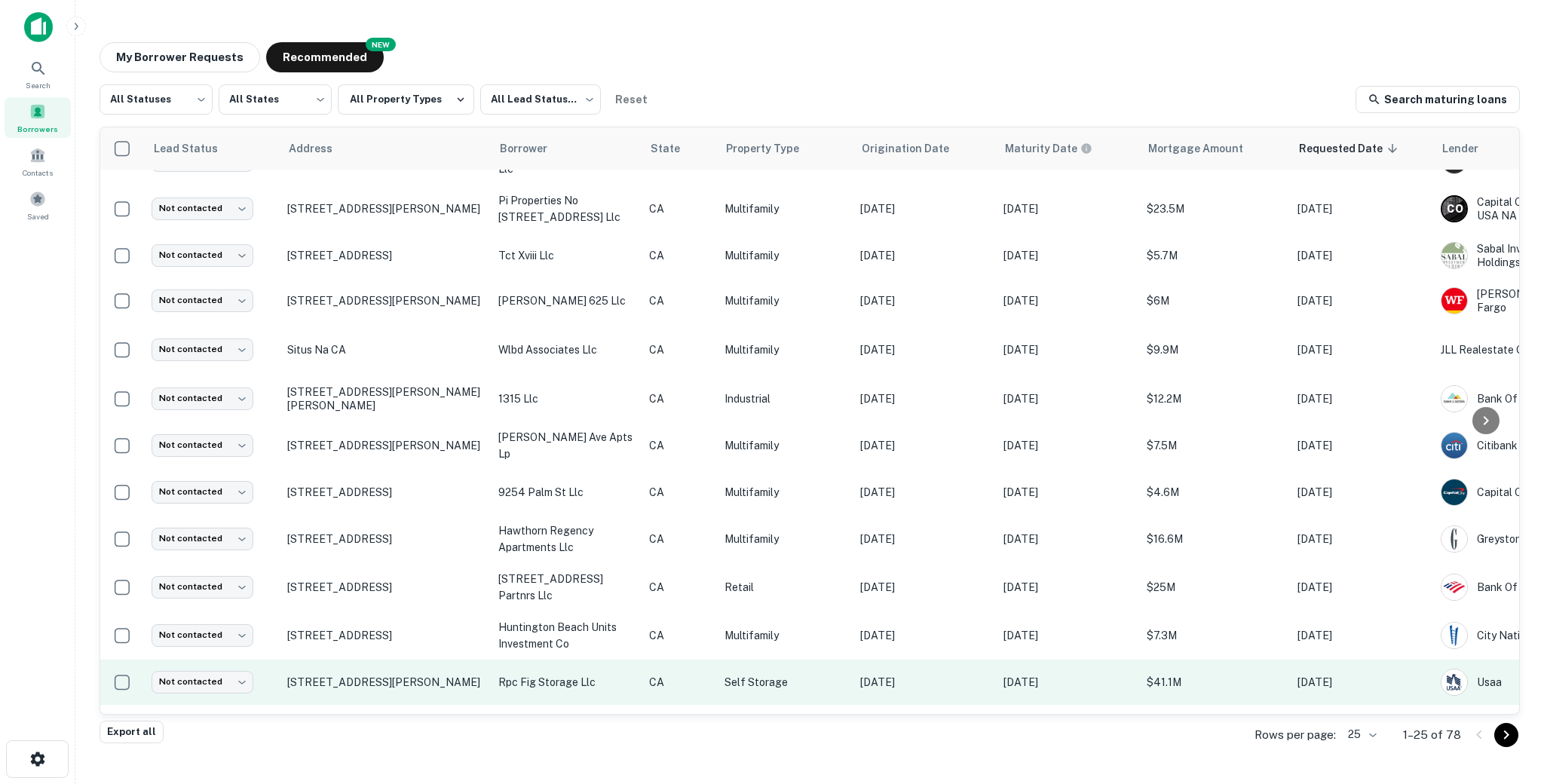
scroll to position [660, 0]
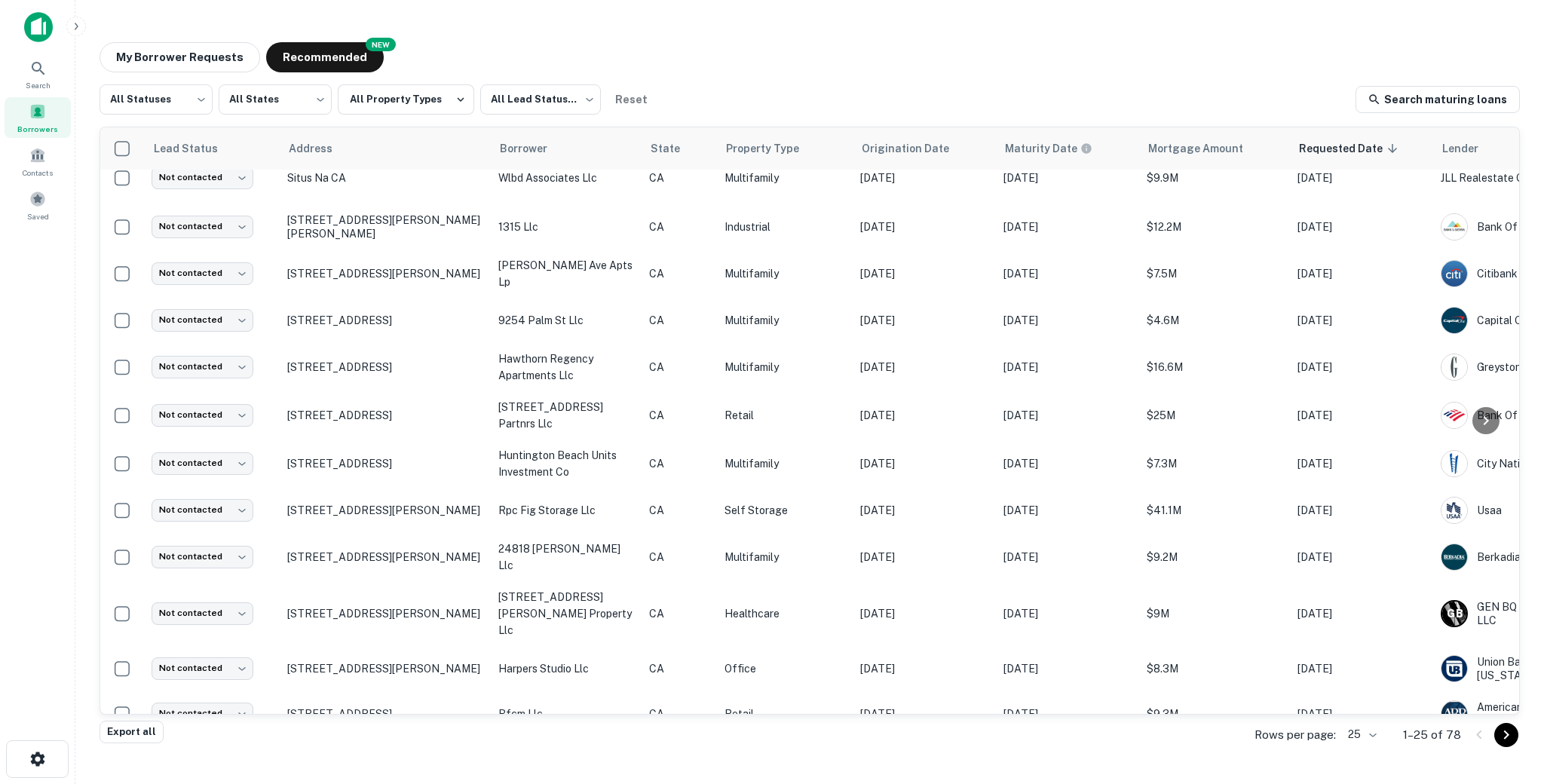
click at [1360, 730] on body "Search Borrowers Contacts Saved My Borrower Requests NEW Recommended All Status…" at bounding box center [772, 392] width 1544 height 784
click at [1360, 670] on li "100" at bounding box center [1364, 671] width 51 height 27
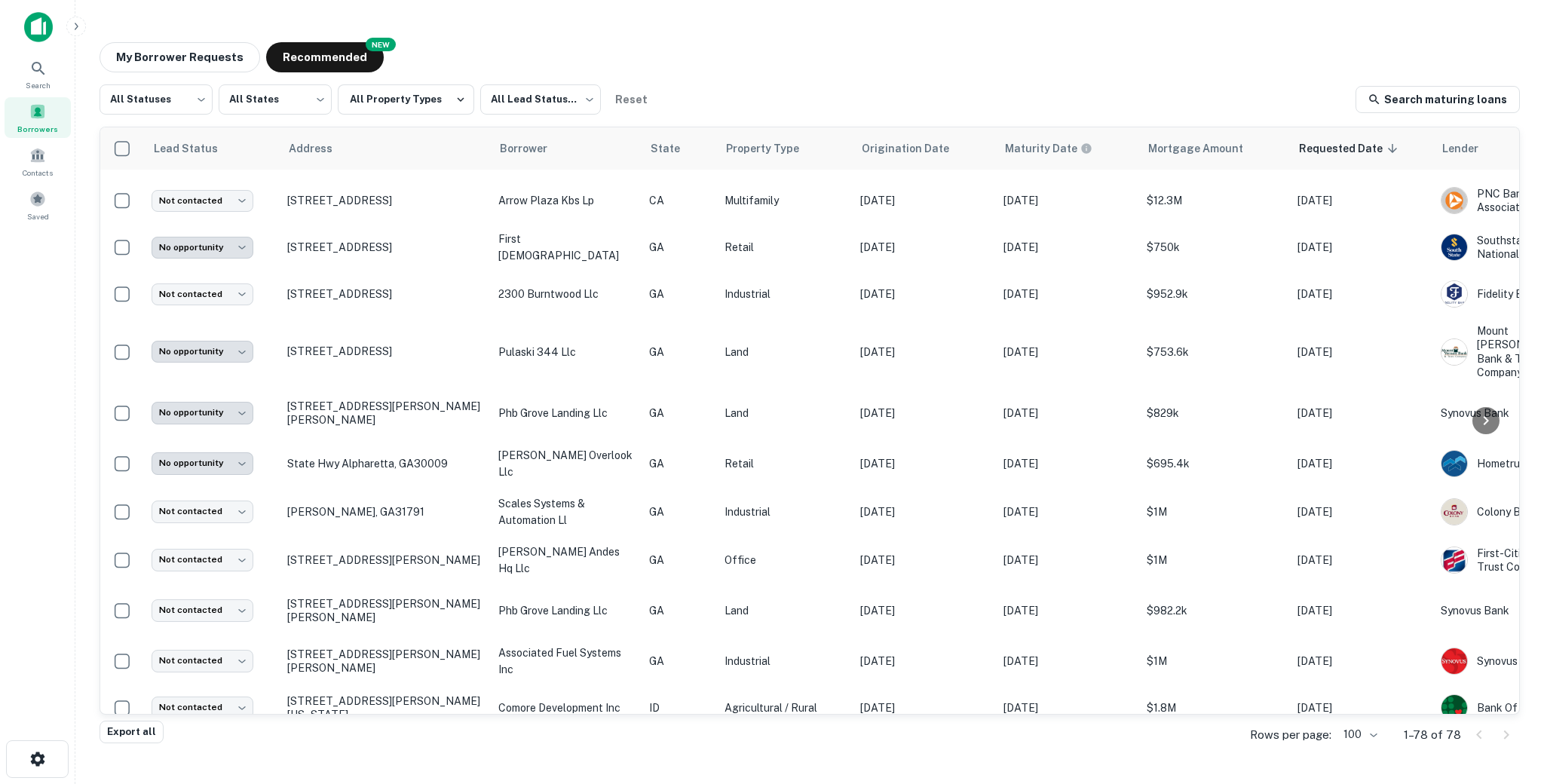
scroll to position [3282, 0]
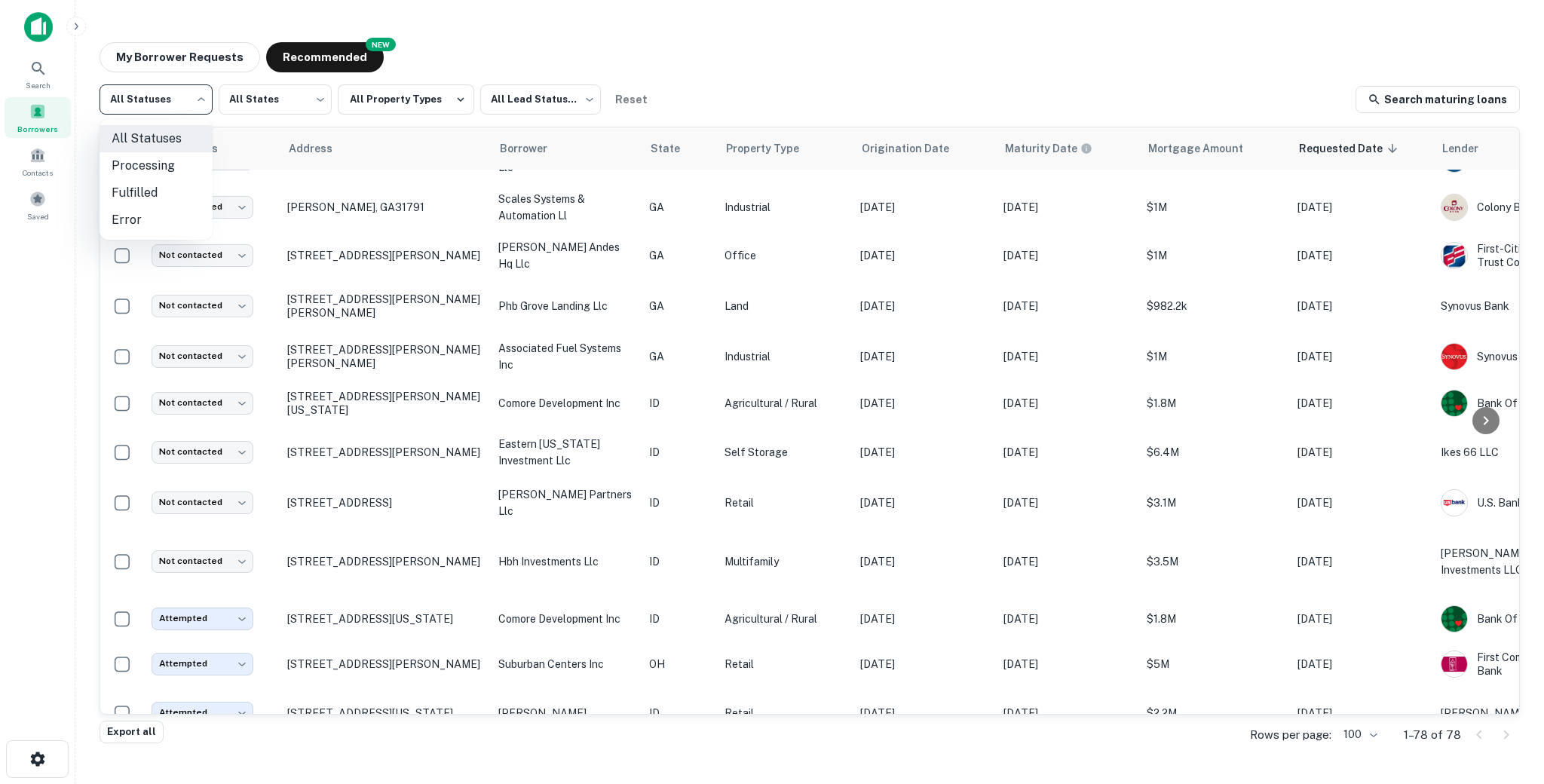
click at [146, 98] on body "Search Borrowers Contacts Saved My Borrower Requests NEW Recommended All Status…" at bounding box center [772, 392] width 1544 height 784
click at [126, 163] on li "Processing" at bounding box center [156, 165] width 113 height 27
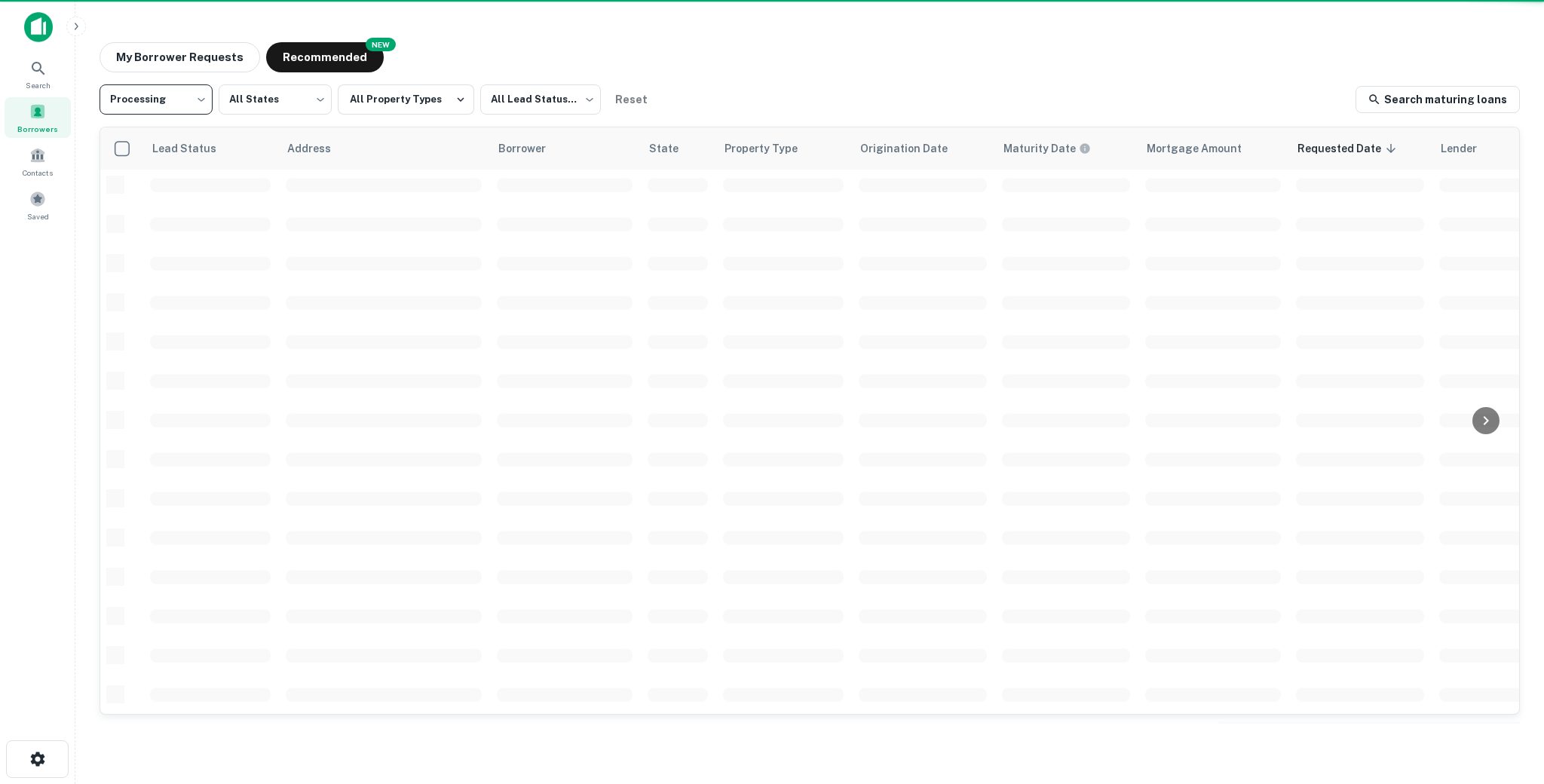
scroll to position [436, 0]
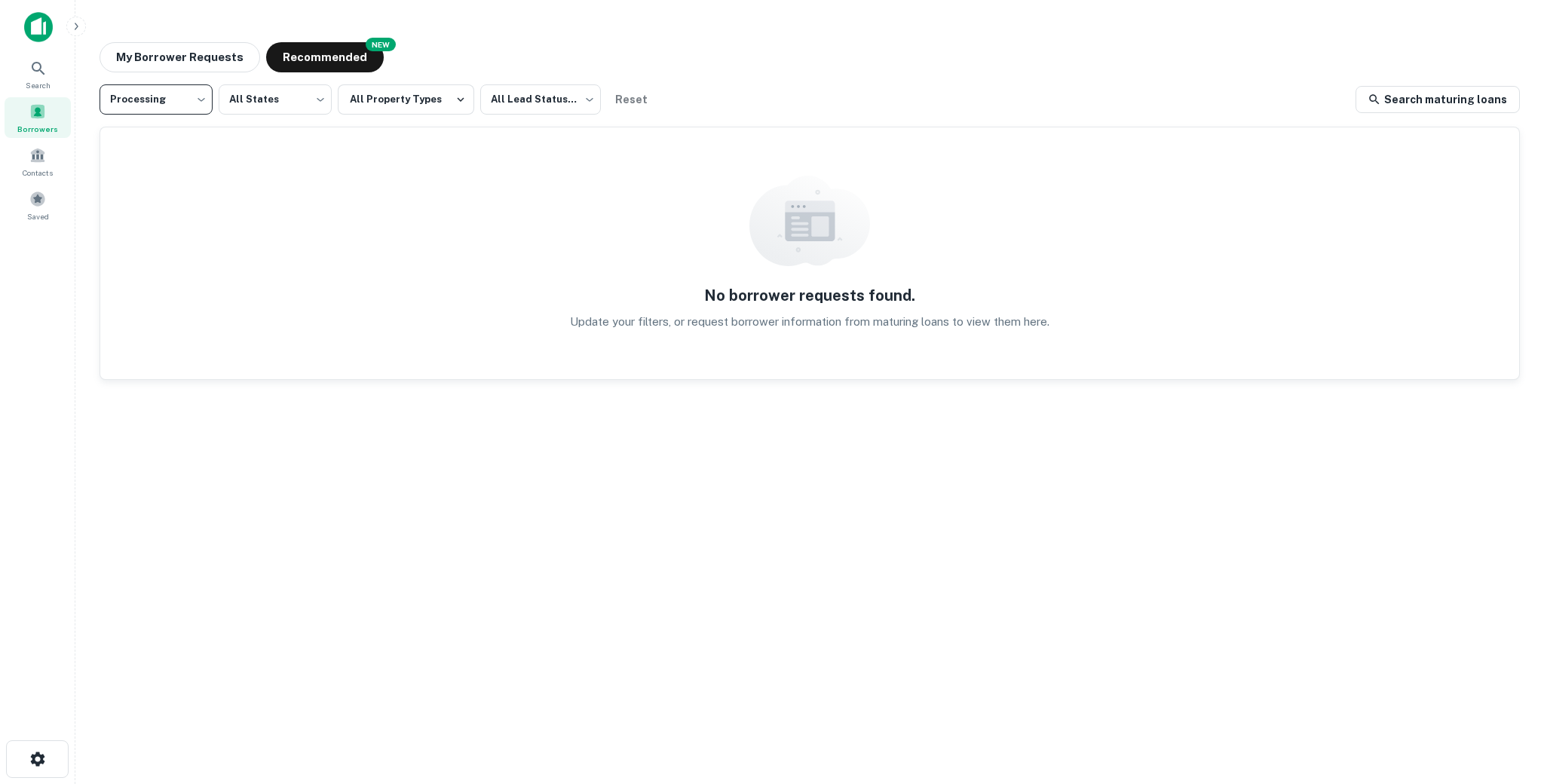
click at [186, 100] on body "**********" at bounding box center [772, 392] width 1544 height 784
click at [151, 192] on li "Fulfilled" at bounding box center [156, 192] width 113 height 27
type input "*********"
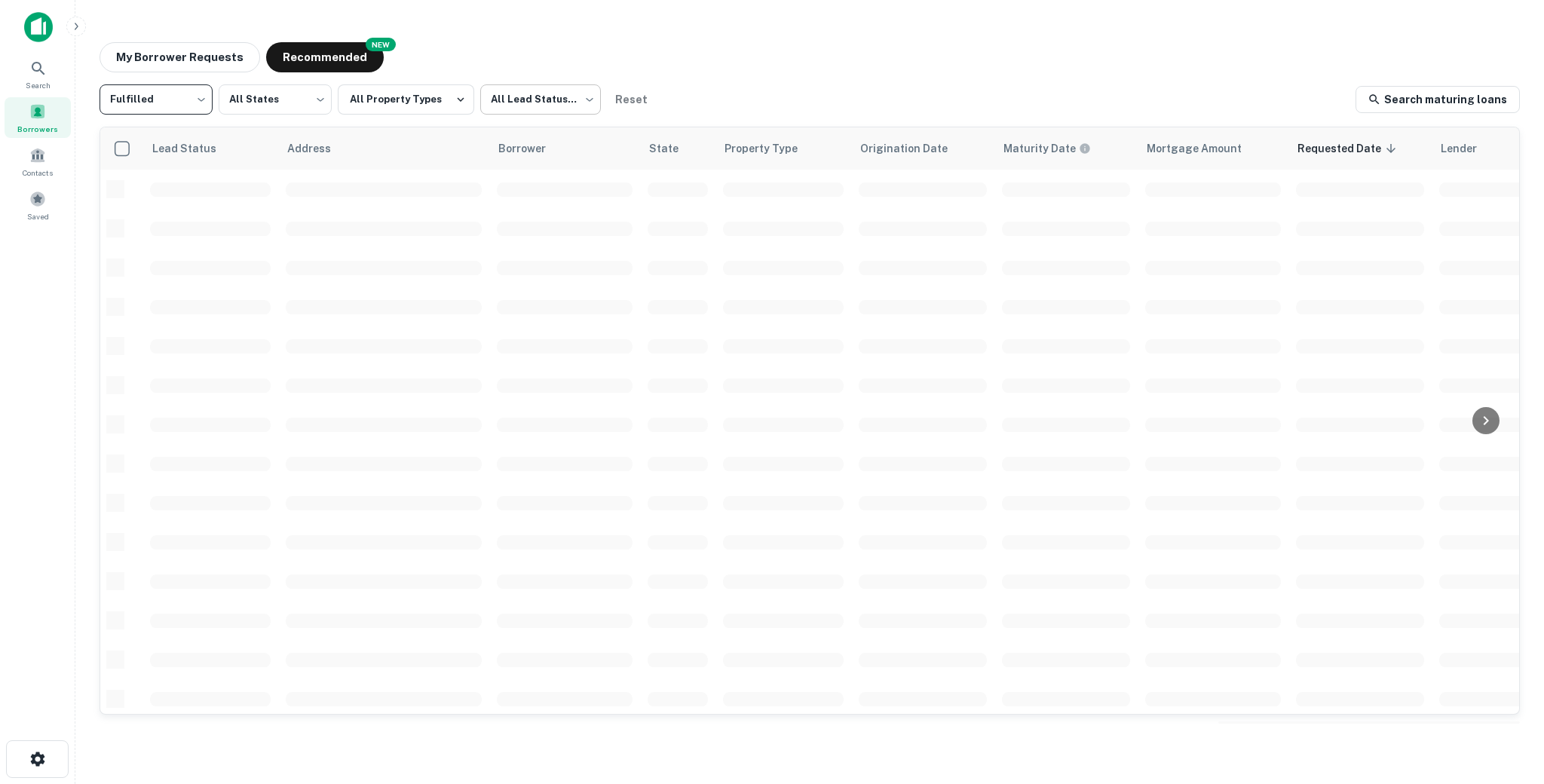
click at [508, 99] on body "Search Borrowers Contacts Saved My Borrower Requests NEW Recommended Fulfilled …" at bounding box center [772, 392] width 1544 height 784
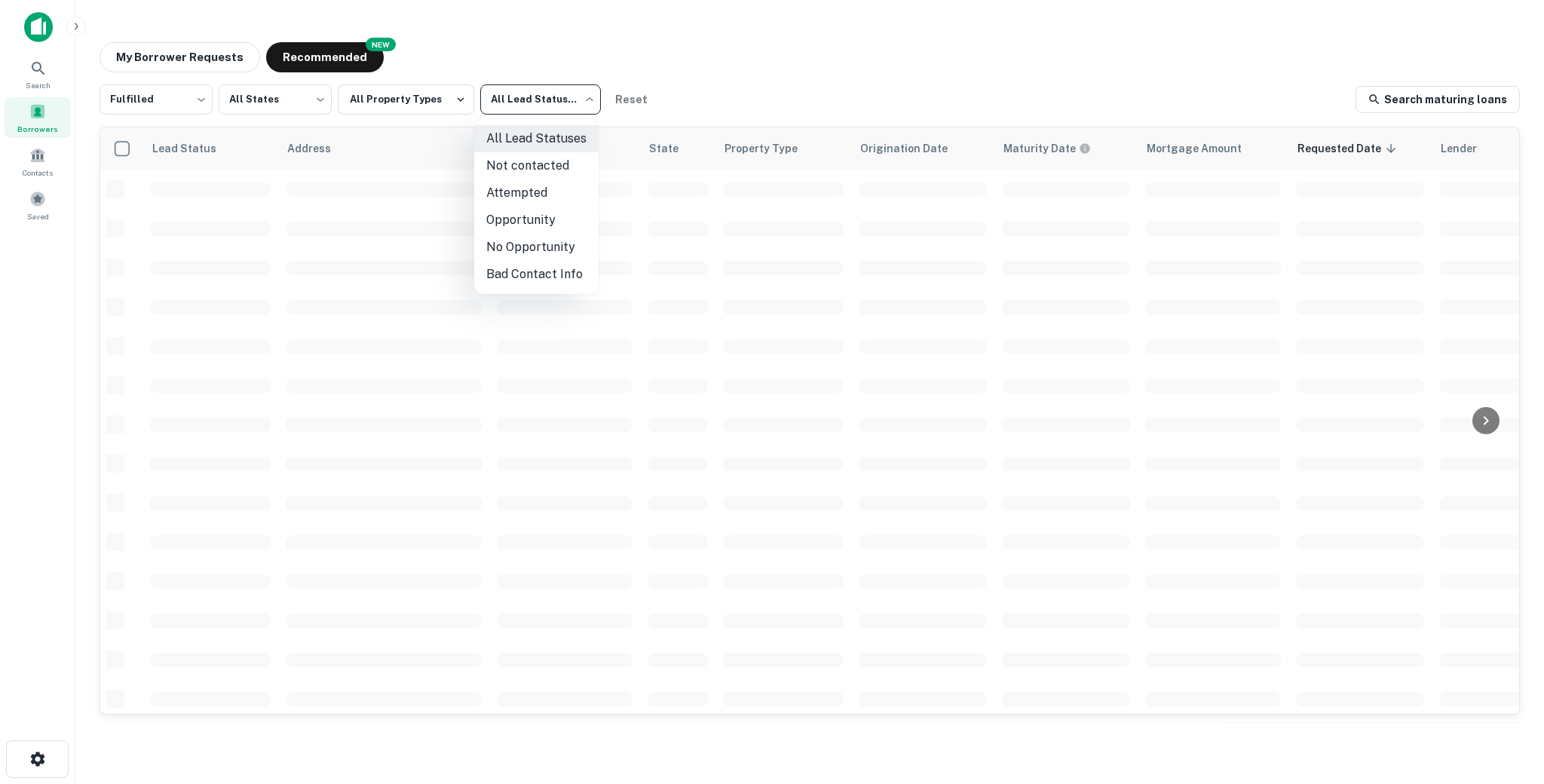
click at [513, 168] on li "Not contacted" at bounding box center [535, 165] width 124 height 27
type input "****"
